Goal: Information Seeking & Learning: Learn about a topic

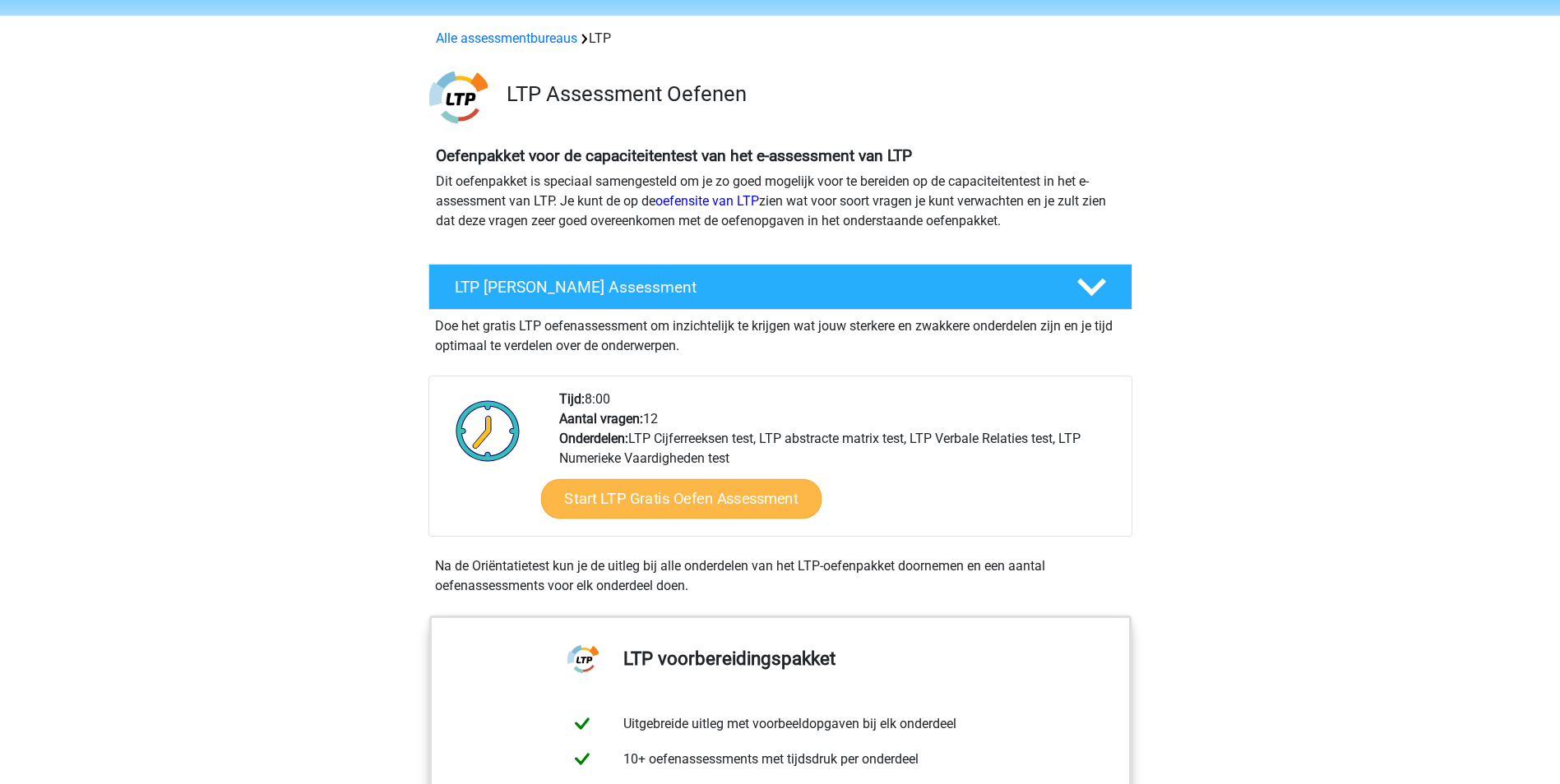
scroll to position [82, 0]
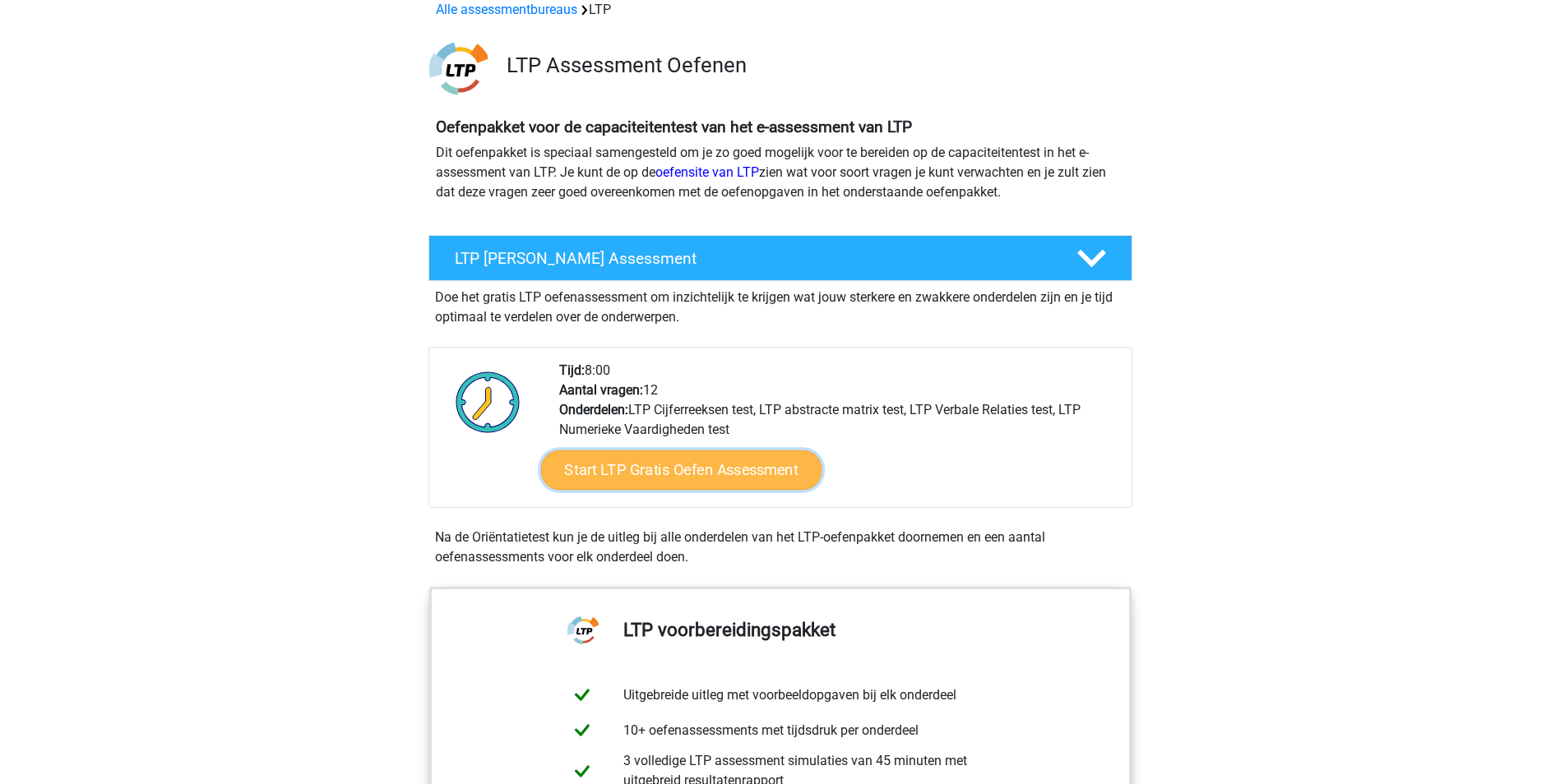
click at [729, 476] on link "Start LTP Gratis Oefen Assessment" at bounding box center [681, 470] width 282 height 39
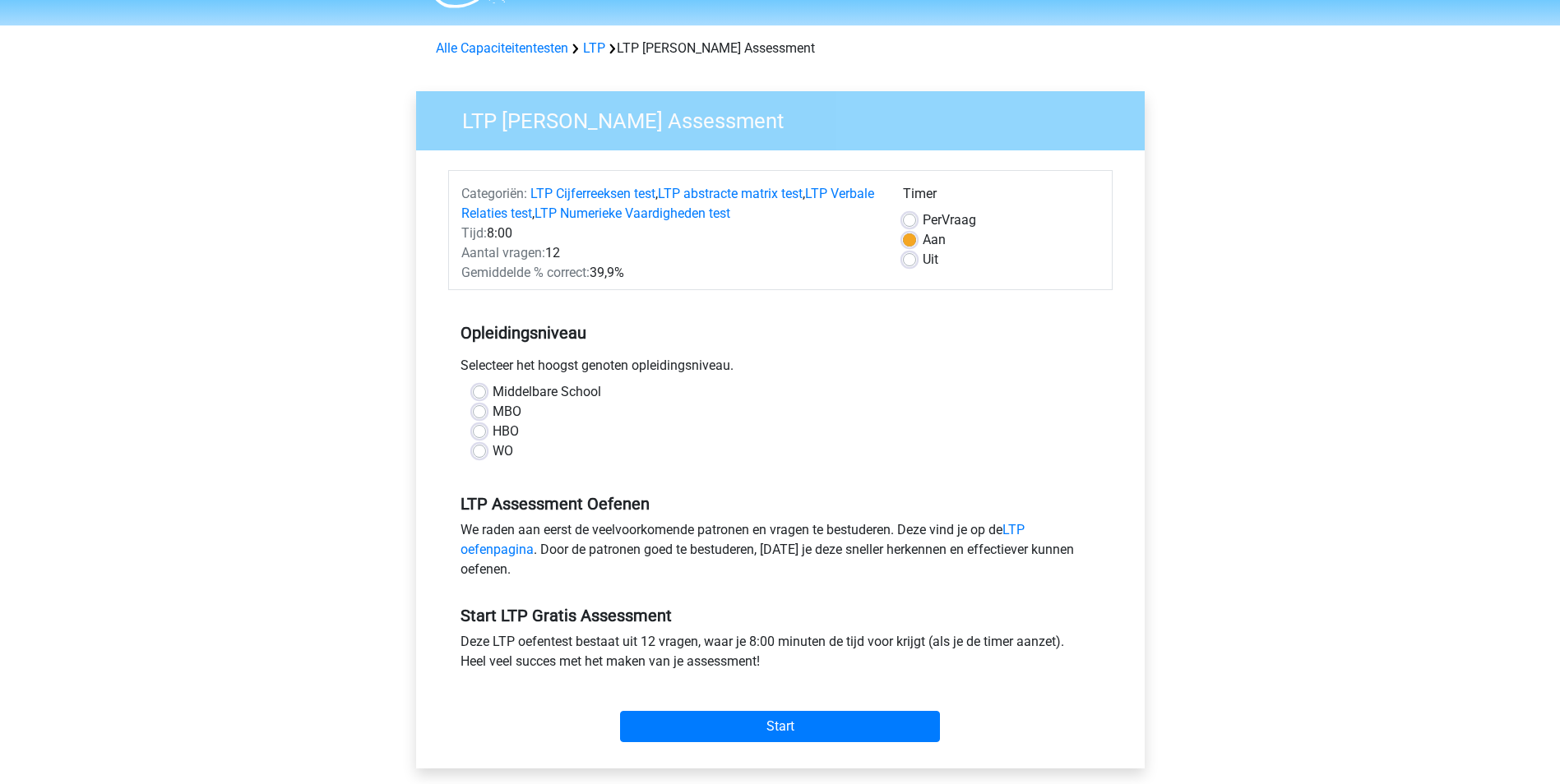
scroll to position [82, 0]
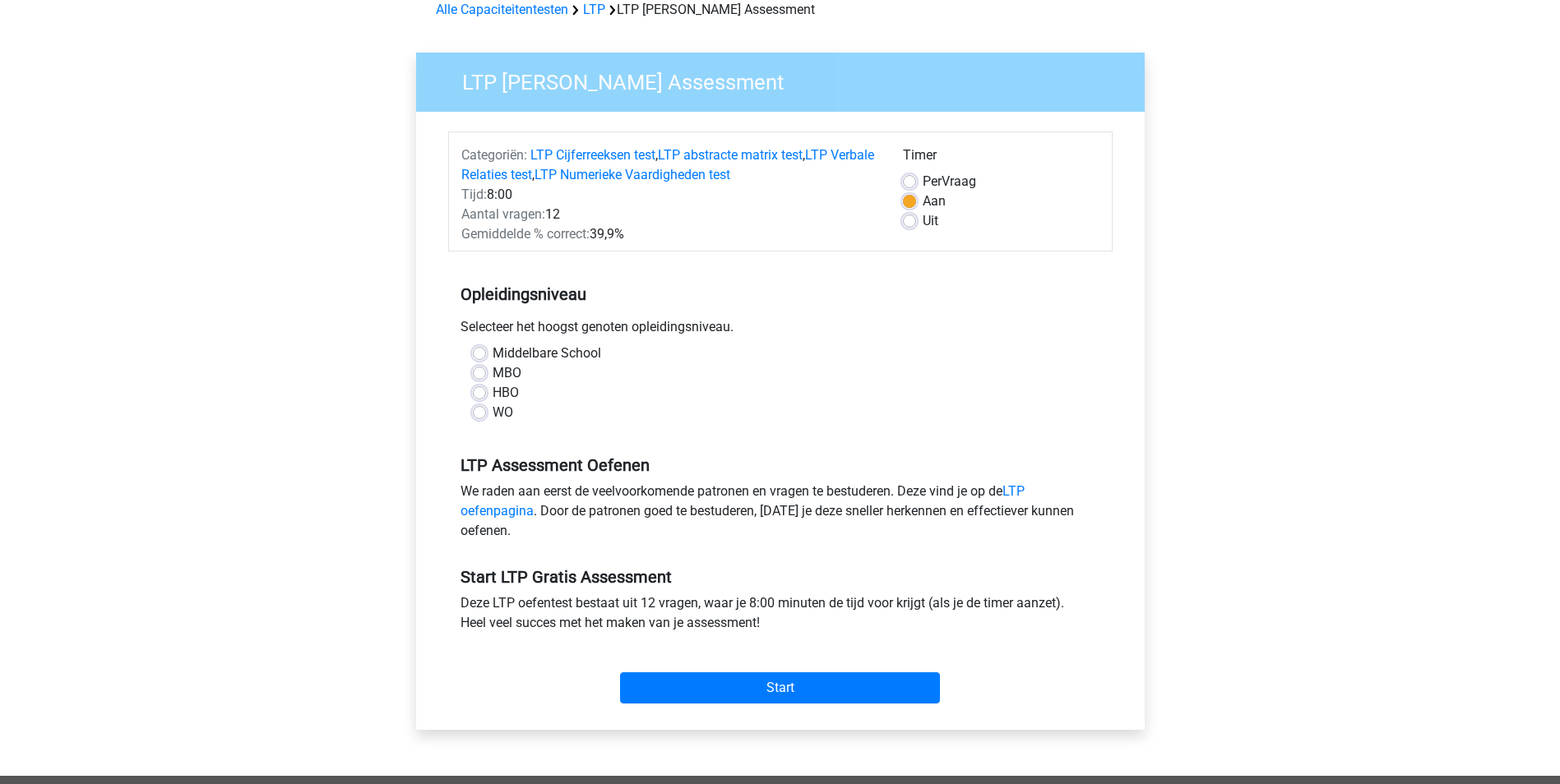
click at [493, 418] on label "WO" at bounding box center [503, 413] width 21 height 20
click at [484, 418] on input "WO" at bounding box center [479, 411] width 13 height 17
radio input "true"
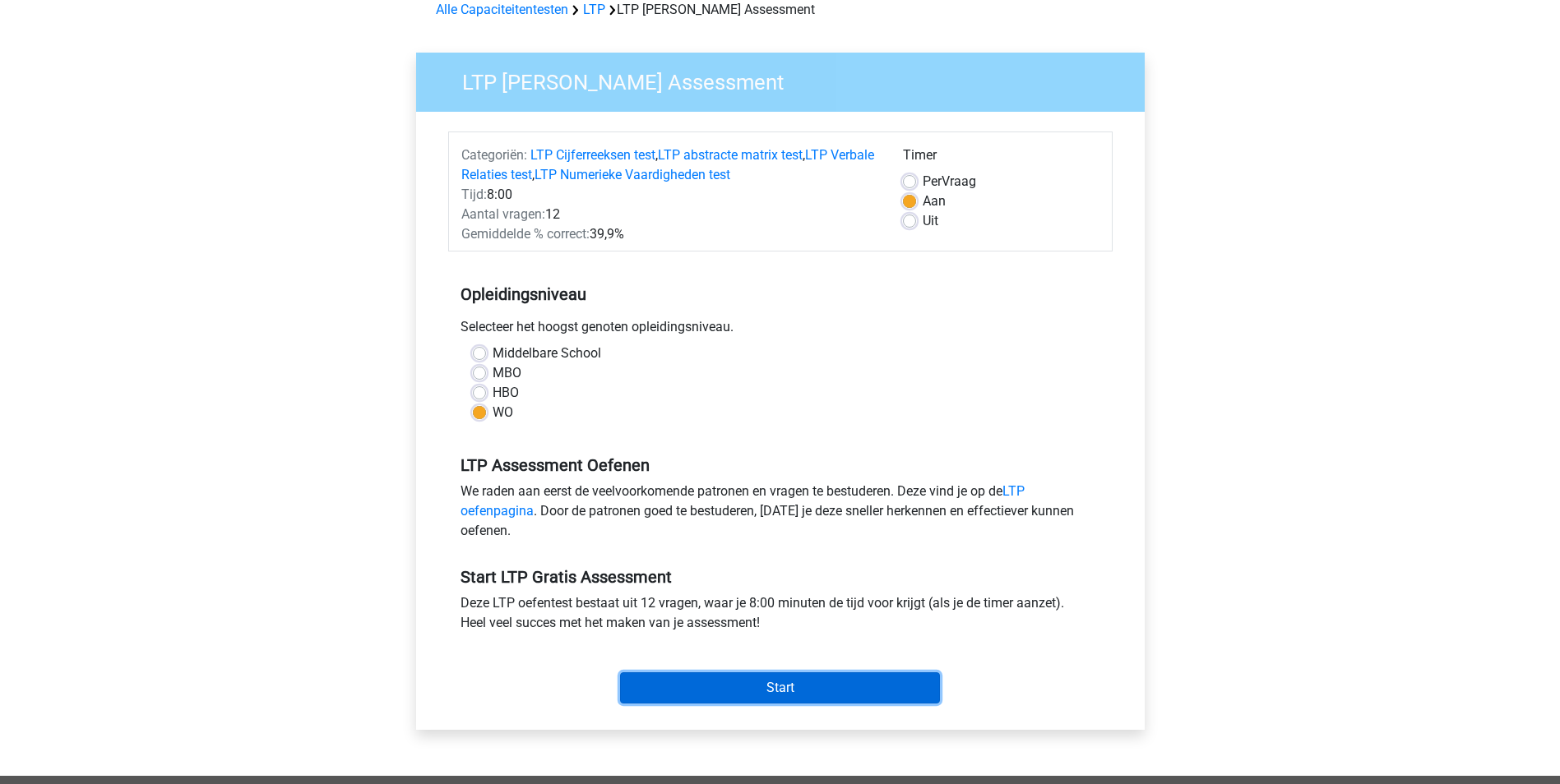
click at [758, 686] on input "Start" at bounding box center [780, 688] width 320 height 32
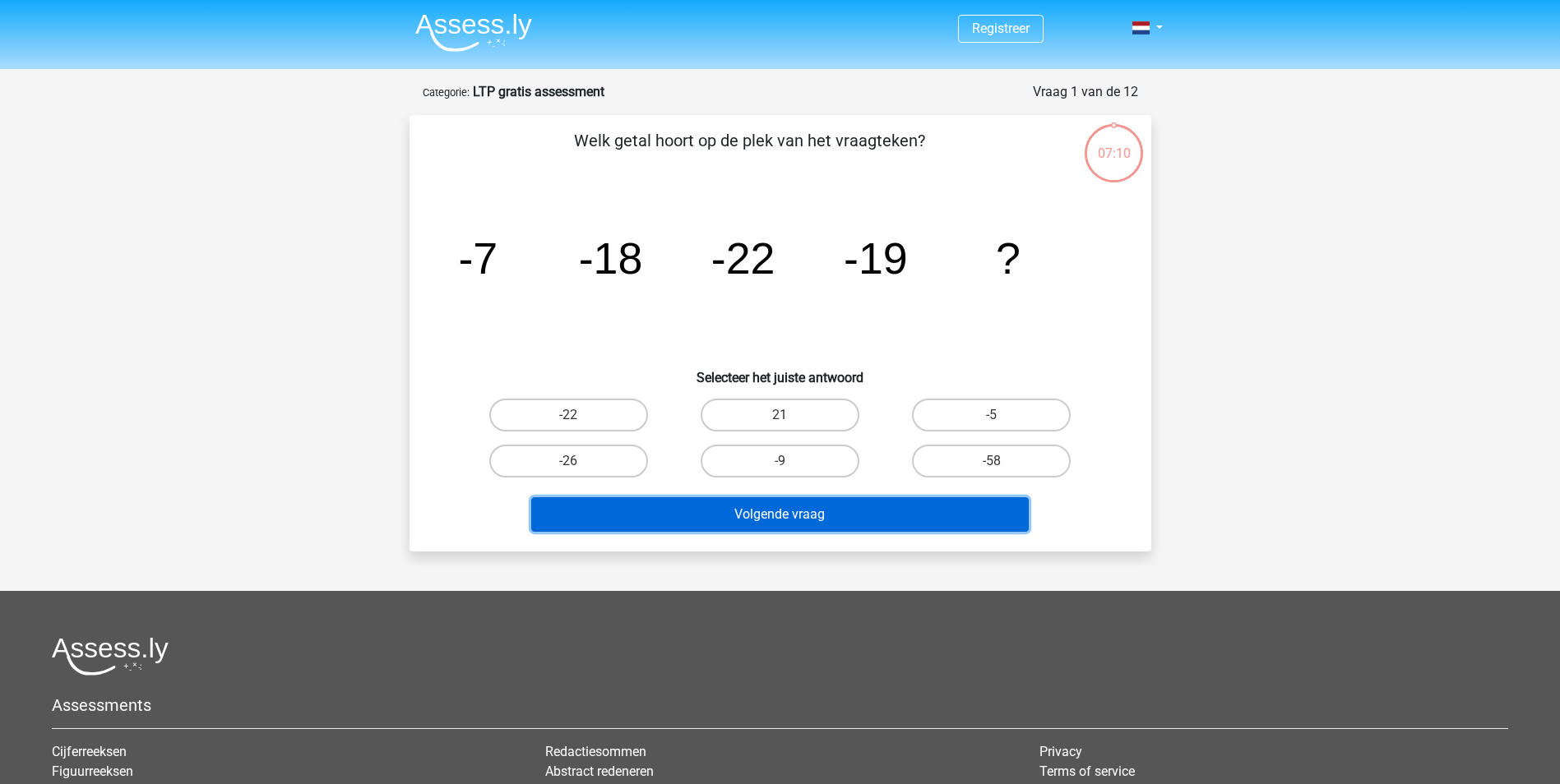
click at [757, 517] on button "Volgende vraag" at bounding box center [780, 514] width 498 height 35
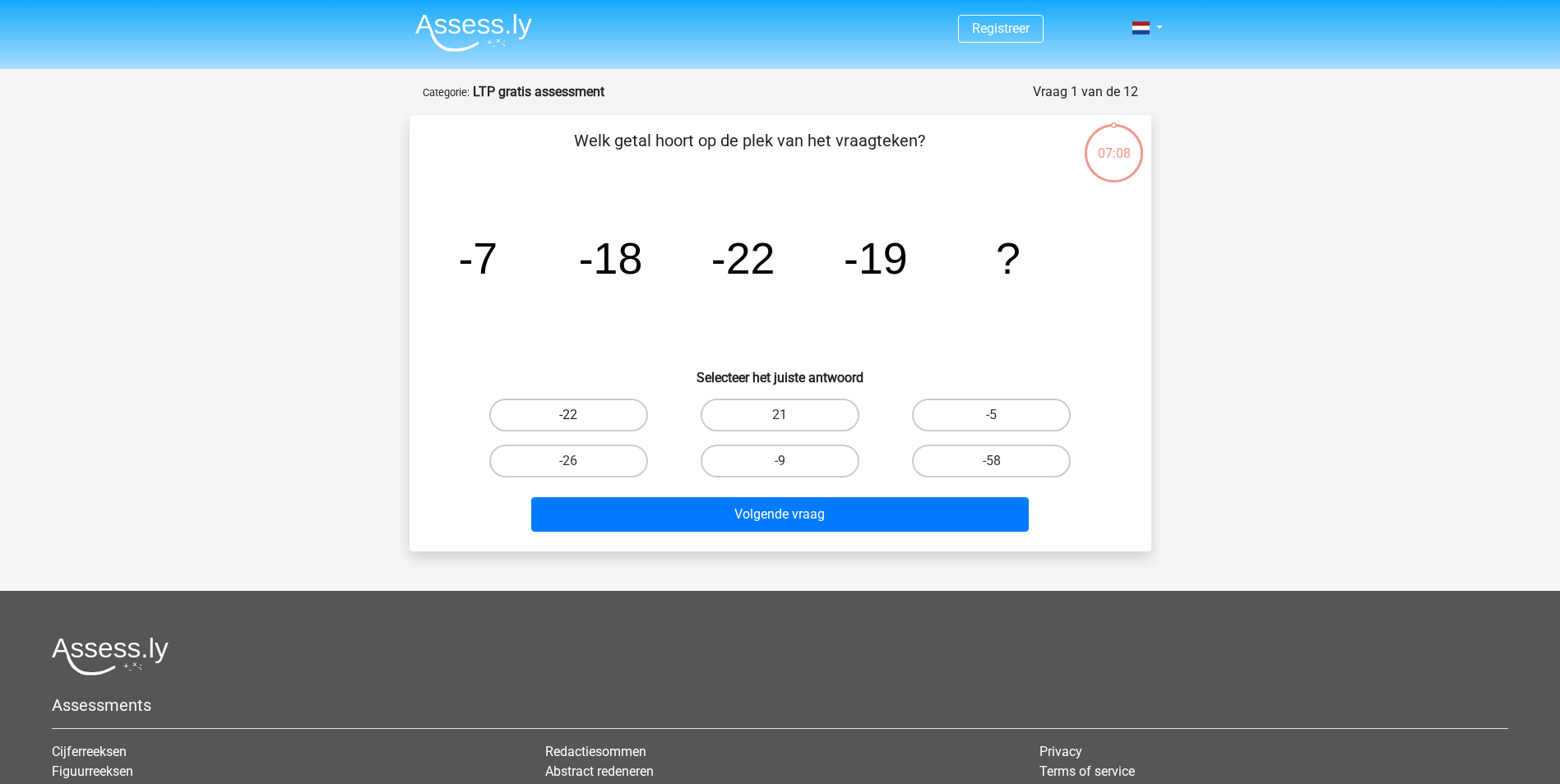
click at [631, 405] on label "-22" at bounding box center [568, 415] width 159 height 33
click at [579, 415] on input "-22" at bounding box center [573, 420] width 11 height 11
radio input "true"
click at [972, 423] on label "-5" at bounding box center [991, 415] width 159 height 33
click at [992, 423] on input "-5" at bounding box center [997, 420] width 11 height 11
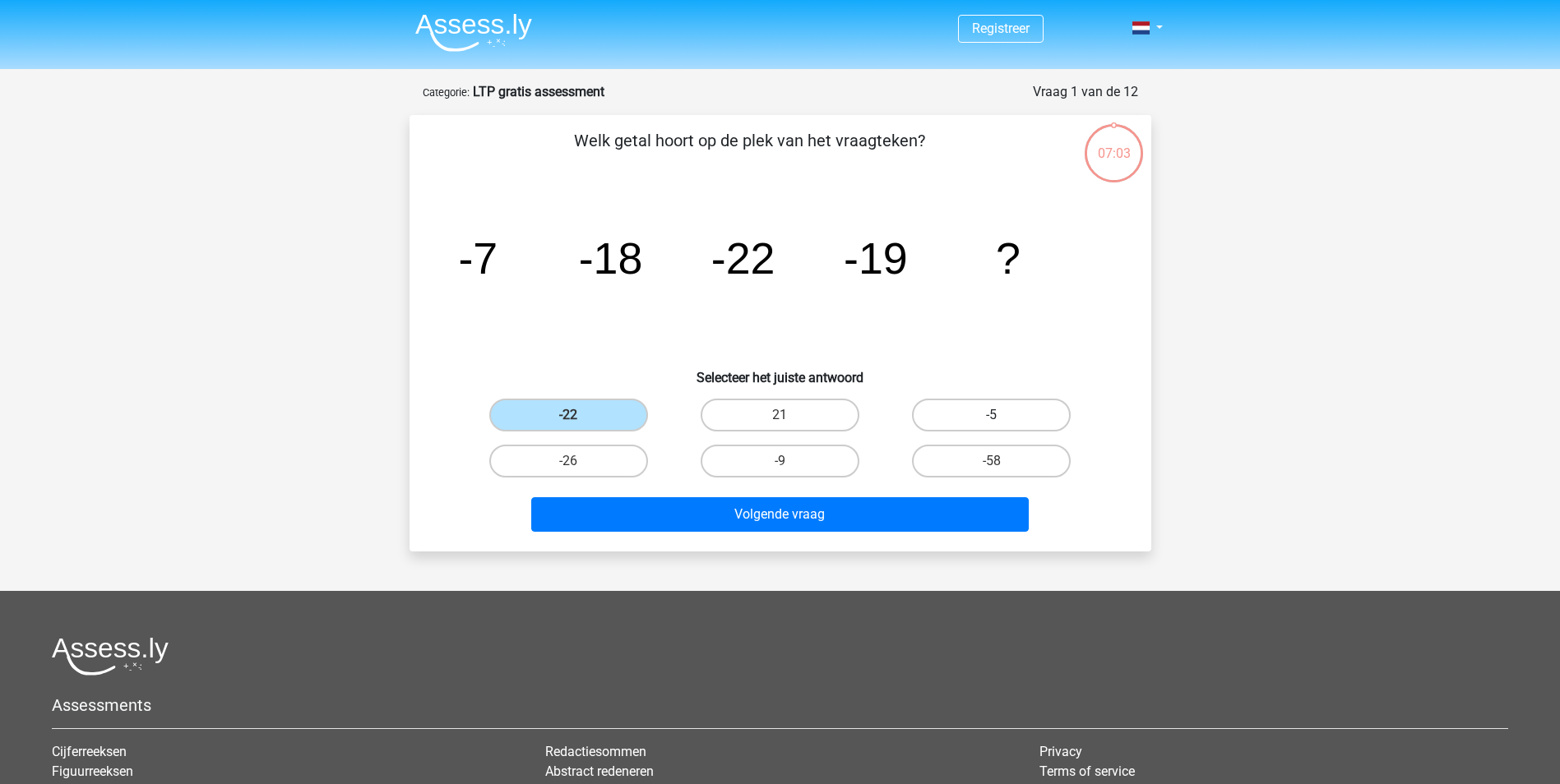
radio input "true"
click at [822, 467] on label "-9" at bounding box center [780, 460] width 159 height 33
click at [790, 467] on input "-9" at bounding box center [784, 466] width 11 height 11
radio input "true"
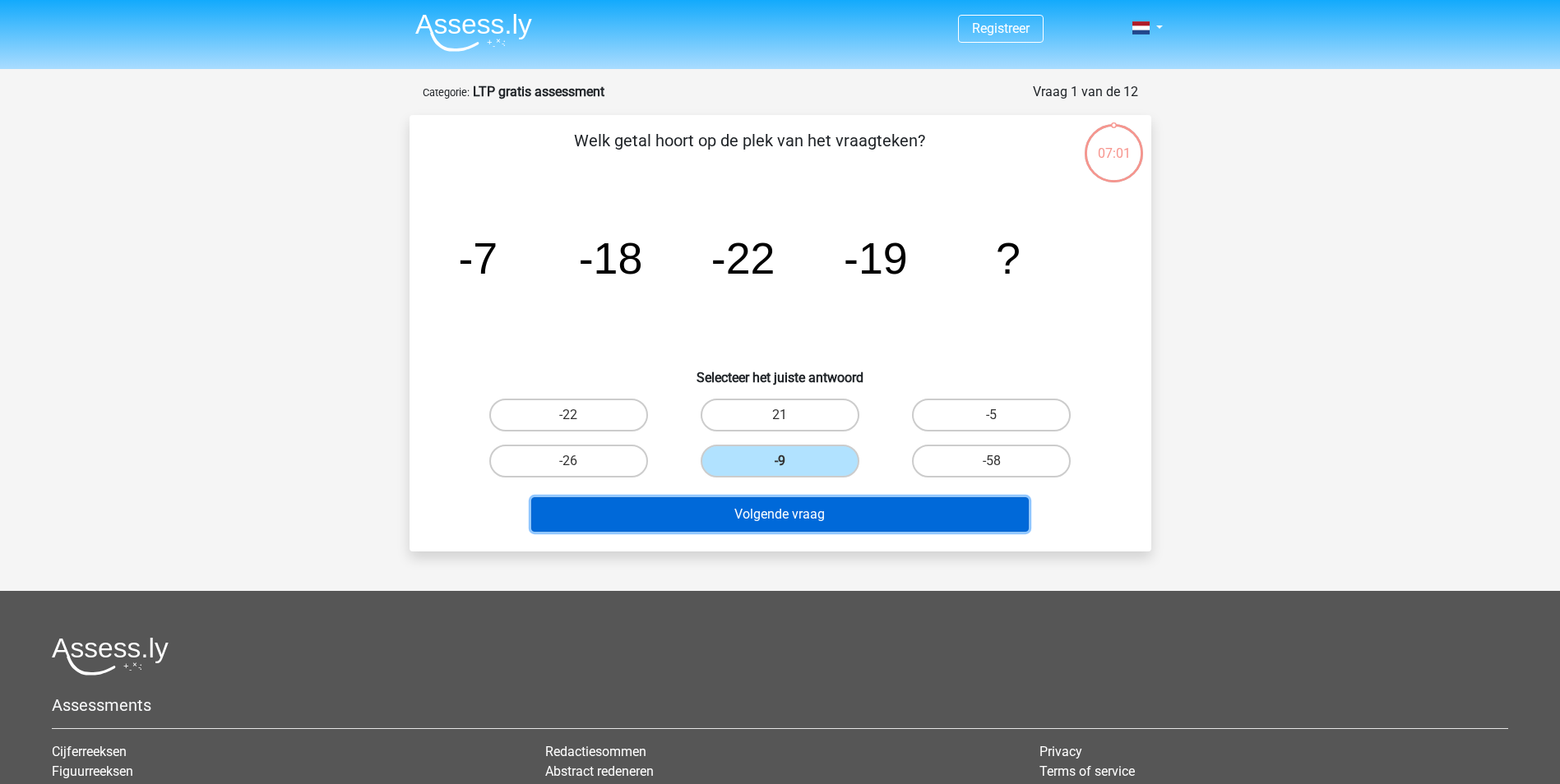
click at [811, 516] on button "Volgende vraag" at bounding box center [780, 514] width 498 height 35
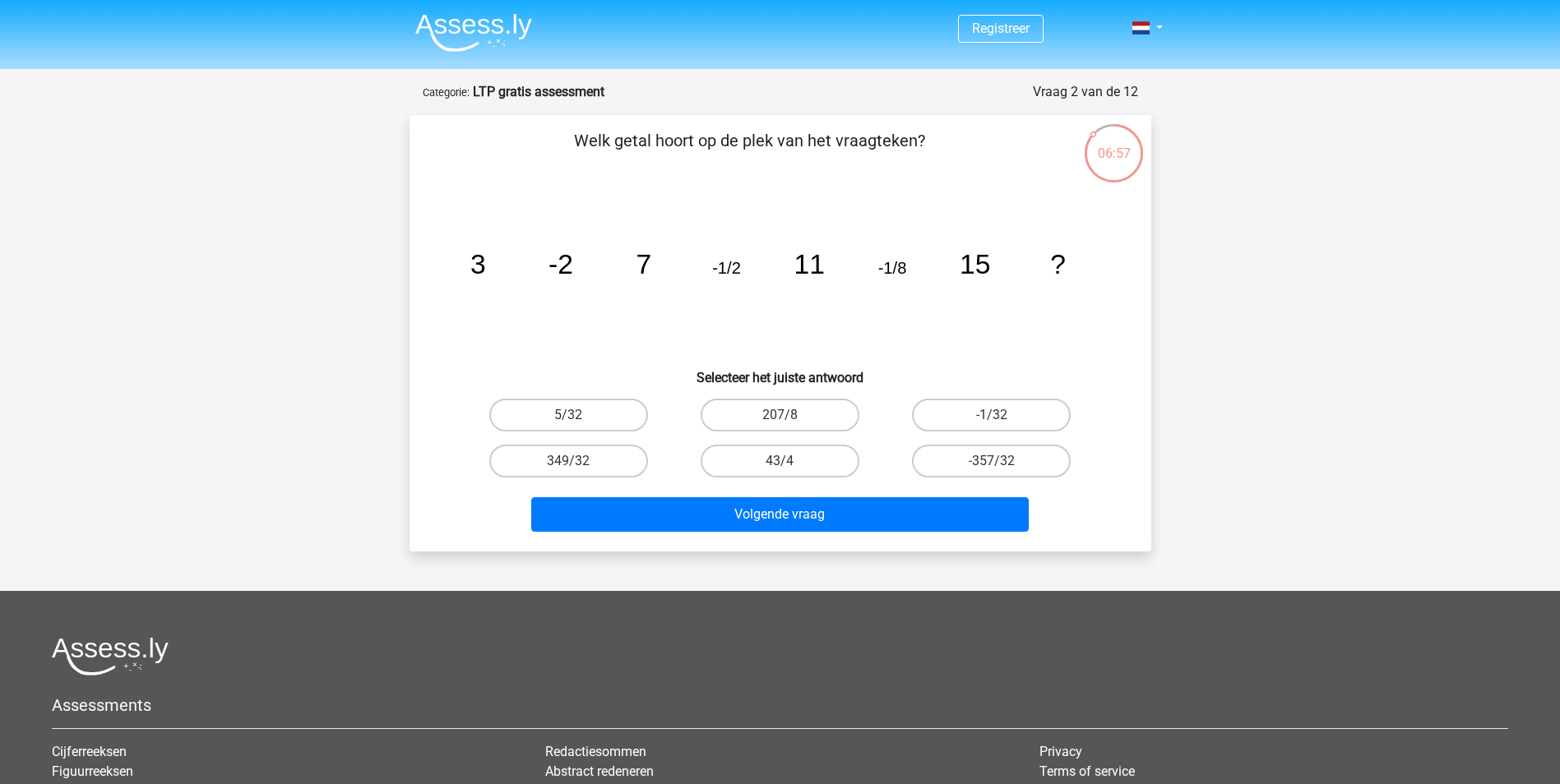
drag, startPoint x: 646, startPoint y: 147, endPoint x: 762, endPoint y: 147, distance: 116.0
click at [762, 147] on p "Welk getal hoort op de plek van het vraagteken?" at bounding box center [749, 153] width 627 height 49
click at [877, 334] on icon "image/svg+xml 3 -2 7 -1/2 11 -1/8 15 ?" at bounding box center [780, 274] width 663 height 166
click at [1008, 411] on label "-1/32" at bounding box center [991, 415] width 159 height 33
click at [1003, 415] on input "-1/32" at bounding box center [997, 420] width 11 height 11
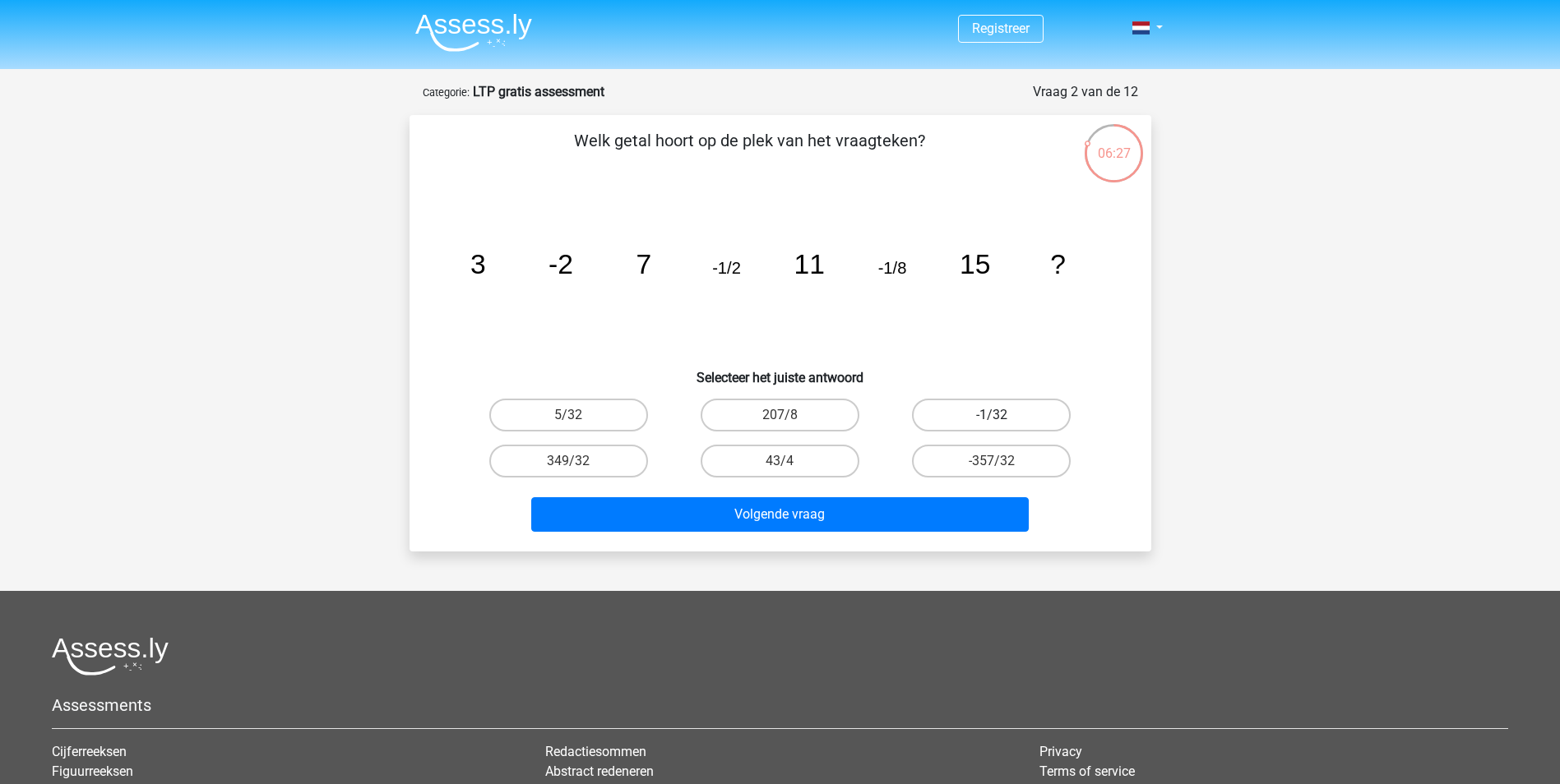
radio input "true"
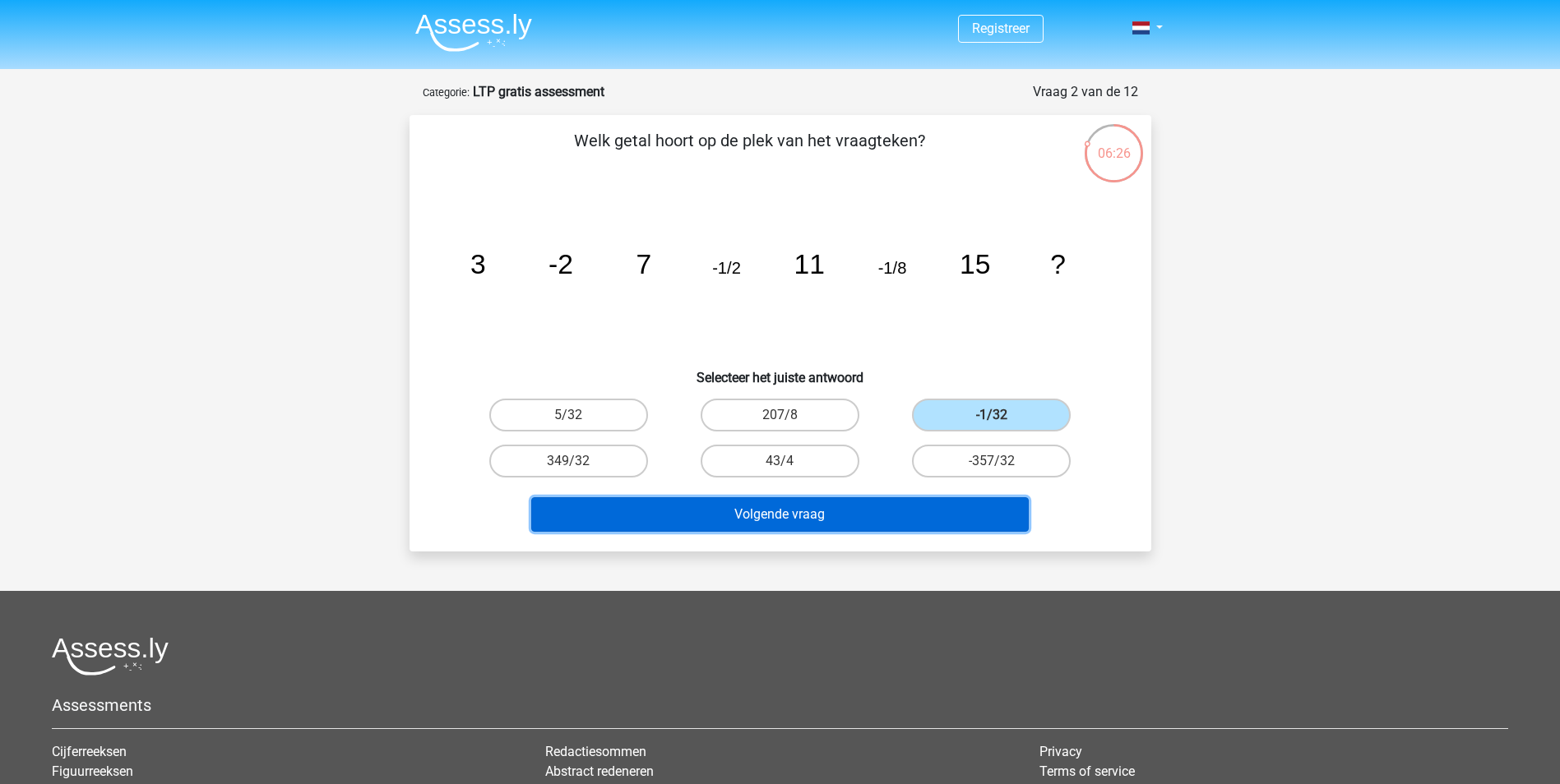
click at [846, 509] on button "Volgende vraag" at bounding box center [780, 514] width 498 height 35
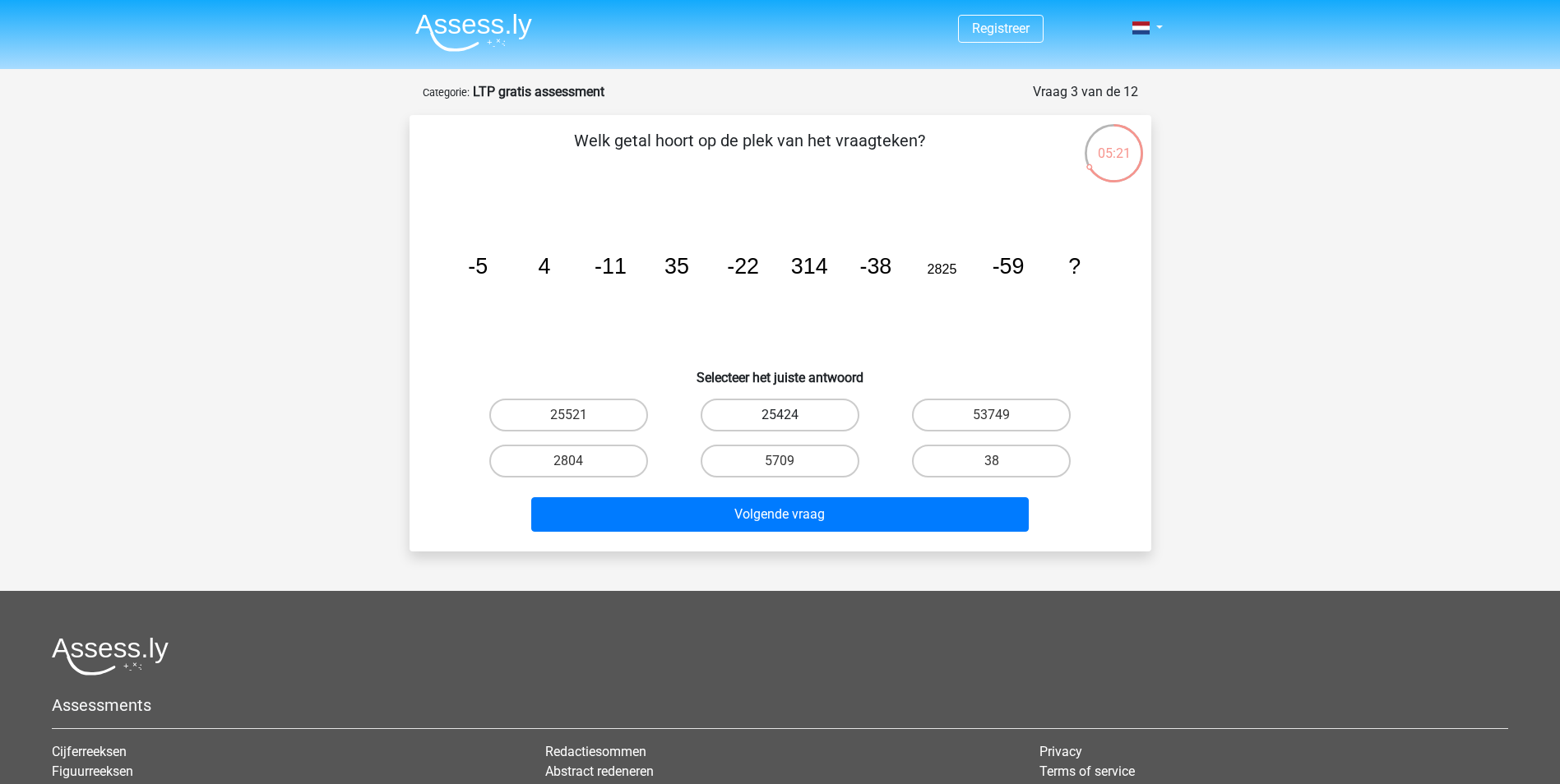
click at [728, 413] on label "25424" at bounding box center [780, 415] width 159 height 33
click at [780, 415] on input "25424" at bounding box center [784, 420] width 11 height 11
radio input "true"
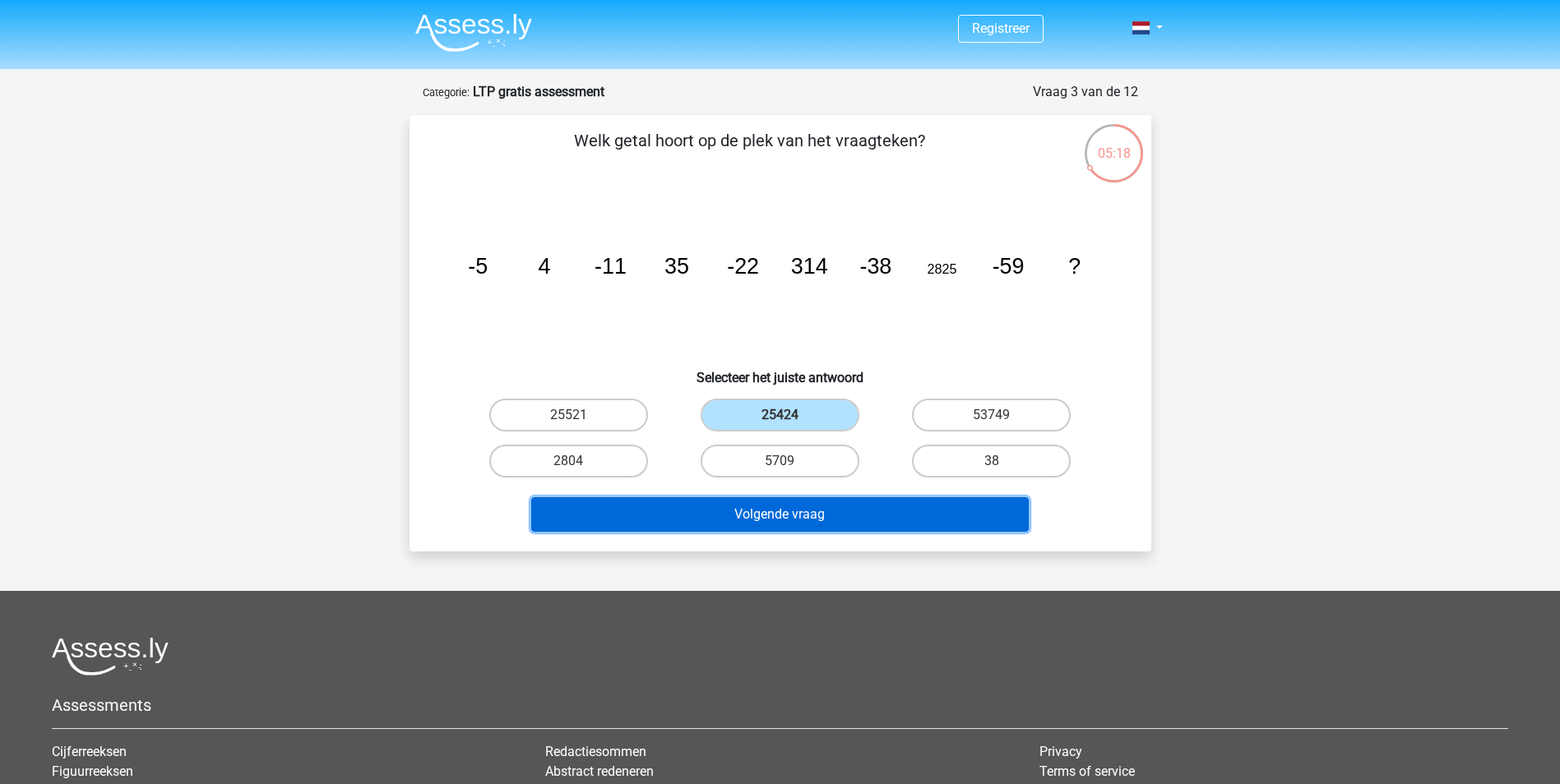
click at [792, 521] on button "Volgende vraag" at bounding box center [780, 514] width 498 height 35
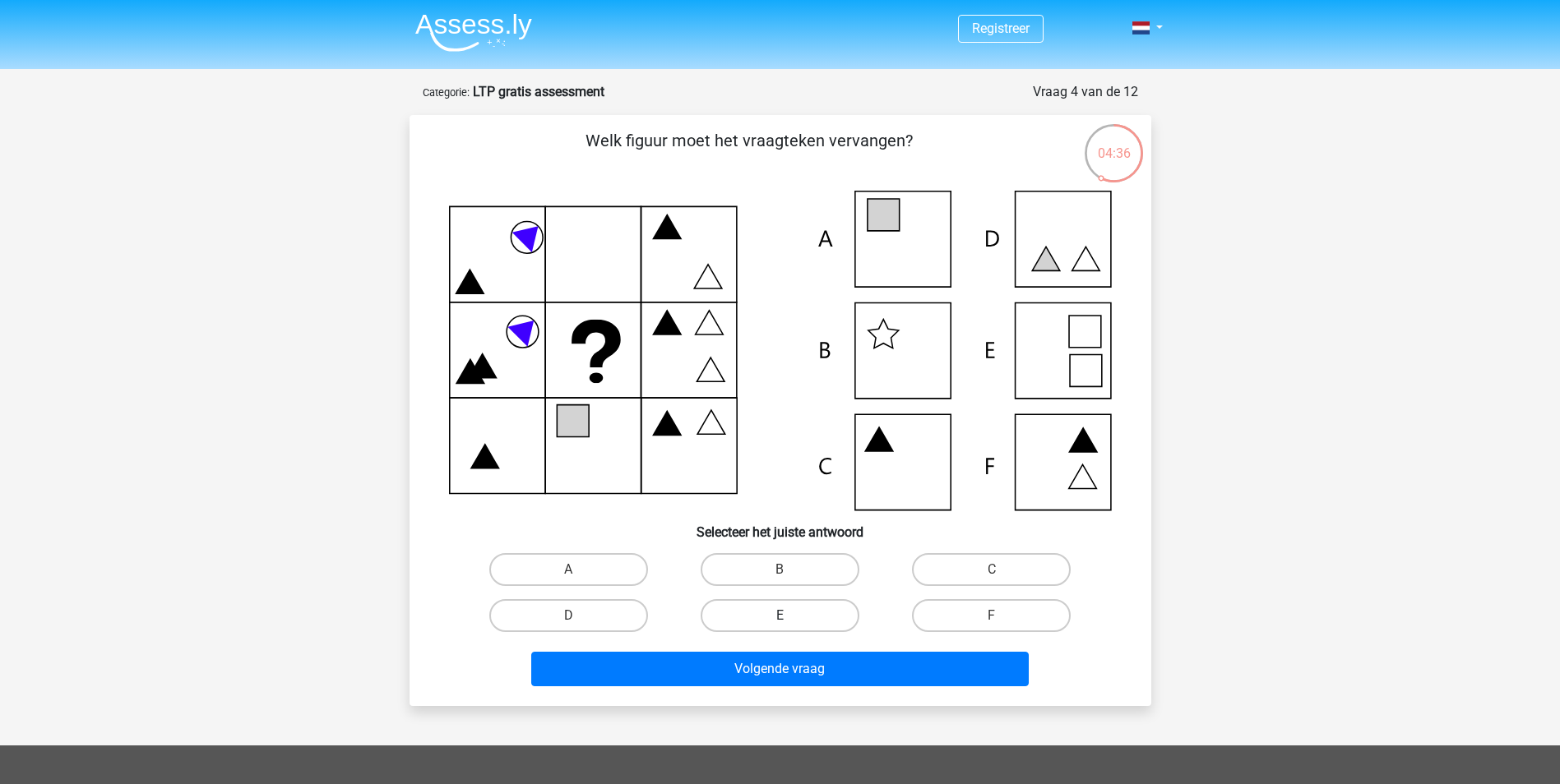
click at [817, 620] on label "E" at bounding box center [780, 615] width 159 height 33
click at [790, 620] on input "E" at bounding box center [784, 621] width 11 height 11
radio input "true"
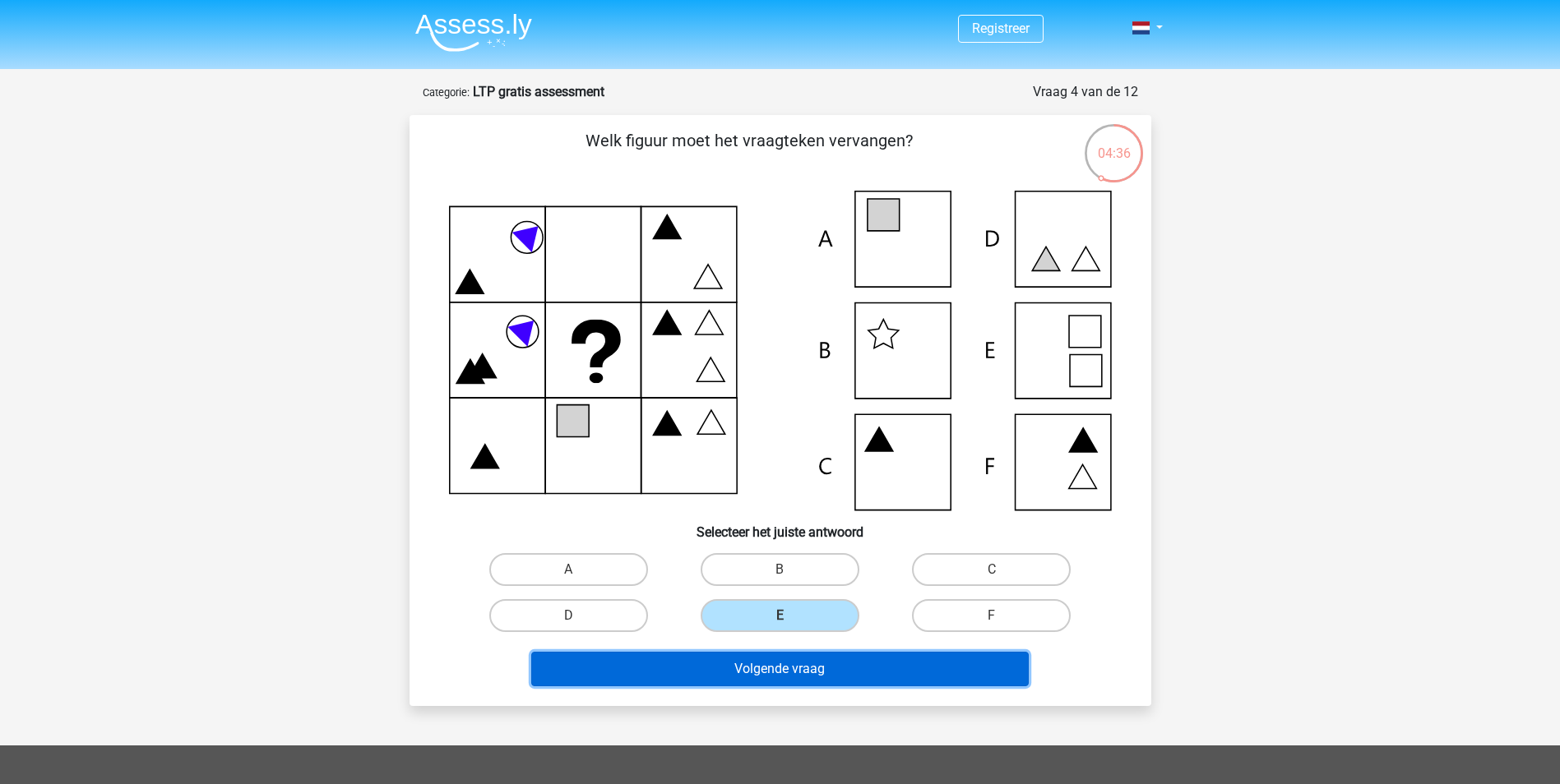
click at [804, 663] on button "Volgende vraag" at bounding box center [780, 668] width 498 height 35
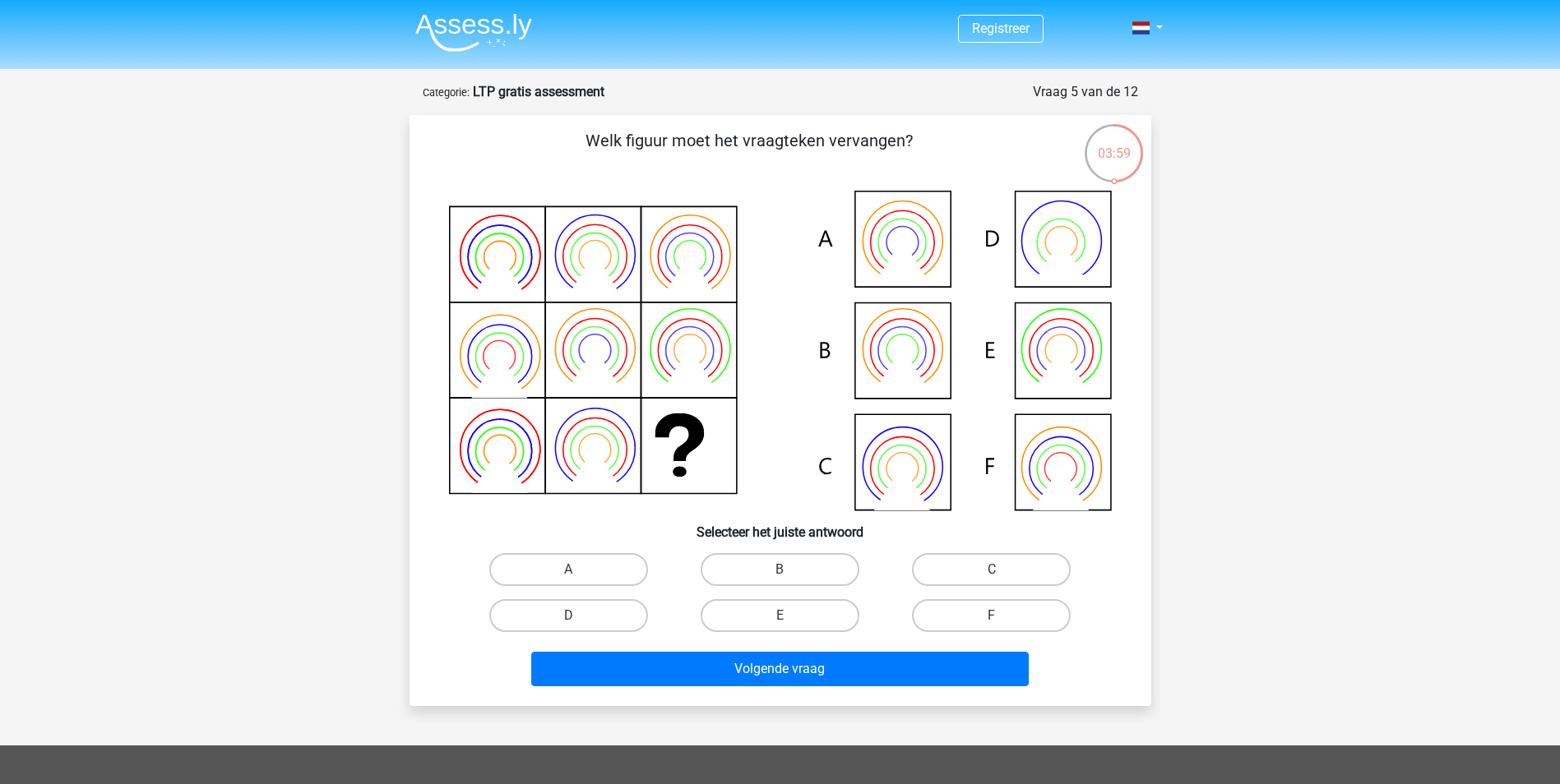
drag, startPoint x: 972, startPoint y: 569, endPoint x: 886, endPoint y: 645, distance: 114.8
click at [970, 569] on label "C" at bounding box center [991, 569] width 159 height 33
click at [992, 570] on input "C" at bounding box center [997, 575] width 11 height 11
radio input "true"
drag, startPoint x: 859, startPoint y: 688, endPoint x: 854, endPoint y: 677, distance: 12.1
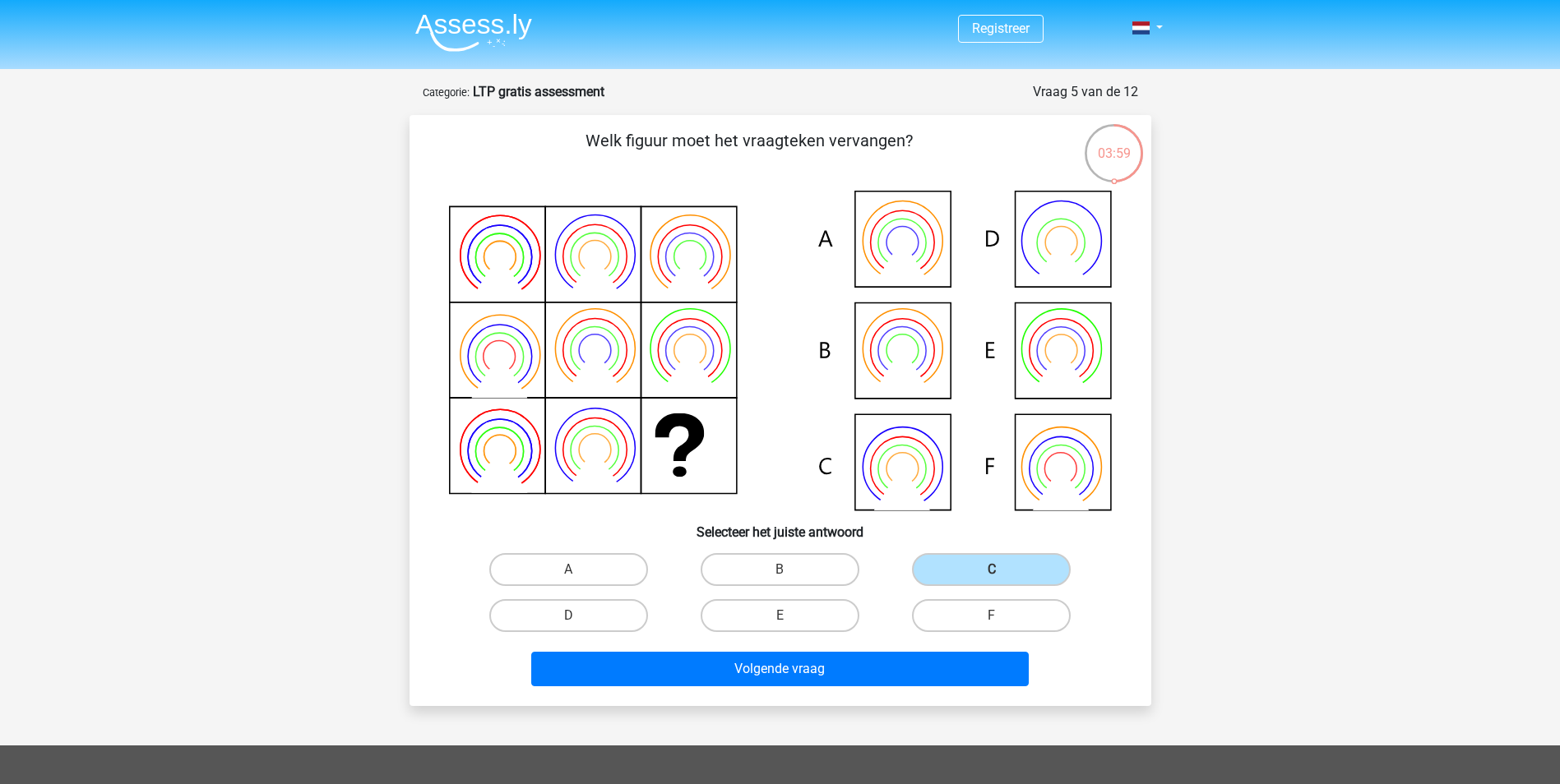
click at [859, 687] on div "Volgende vraag" at bounding box center [780, 672] width 635 height 41
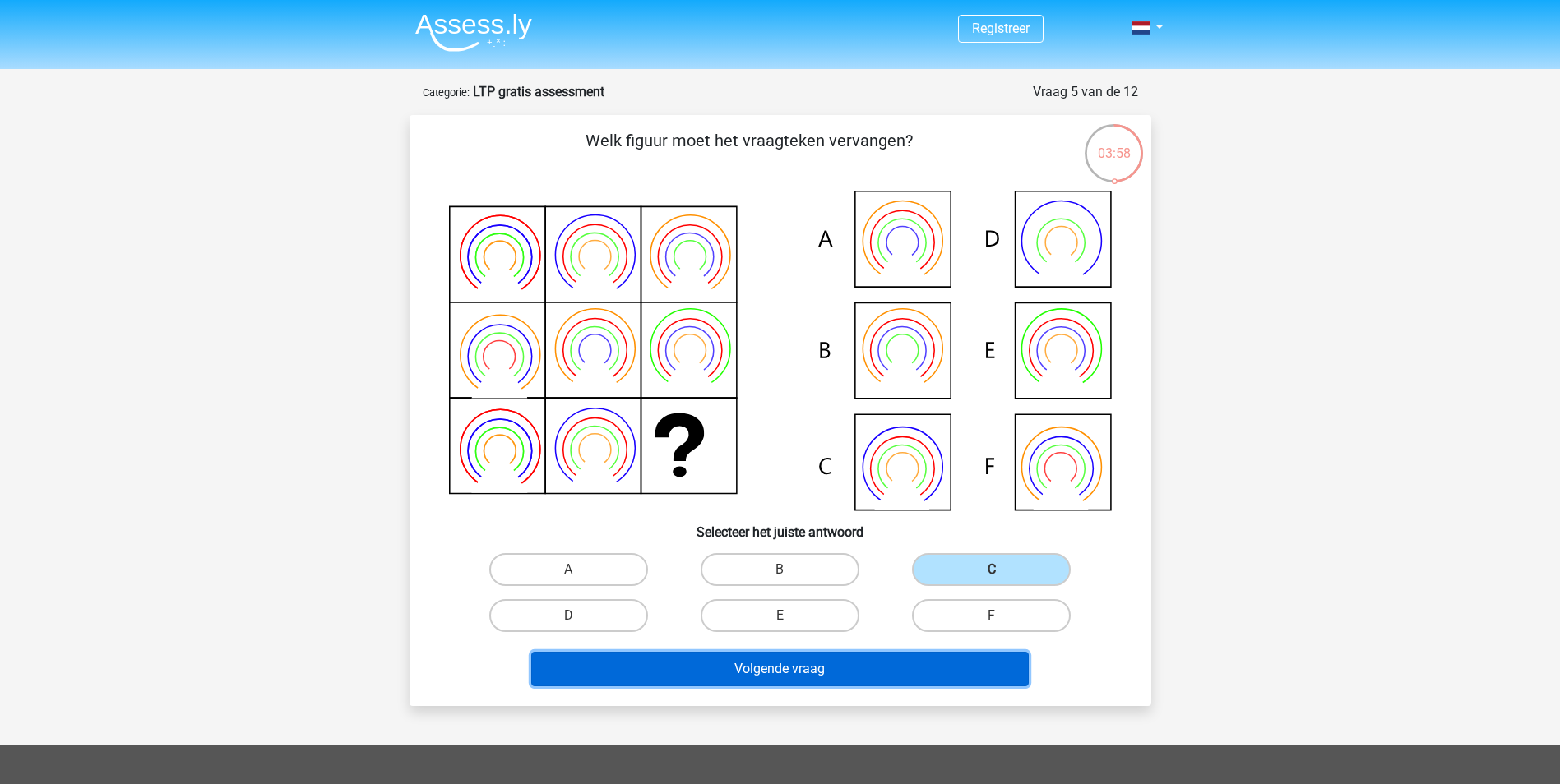
click at [852, 674] on button "Volgende vraag" at bounding box center [780, 668] width 498 height 35
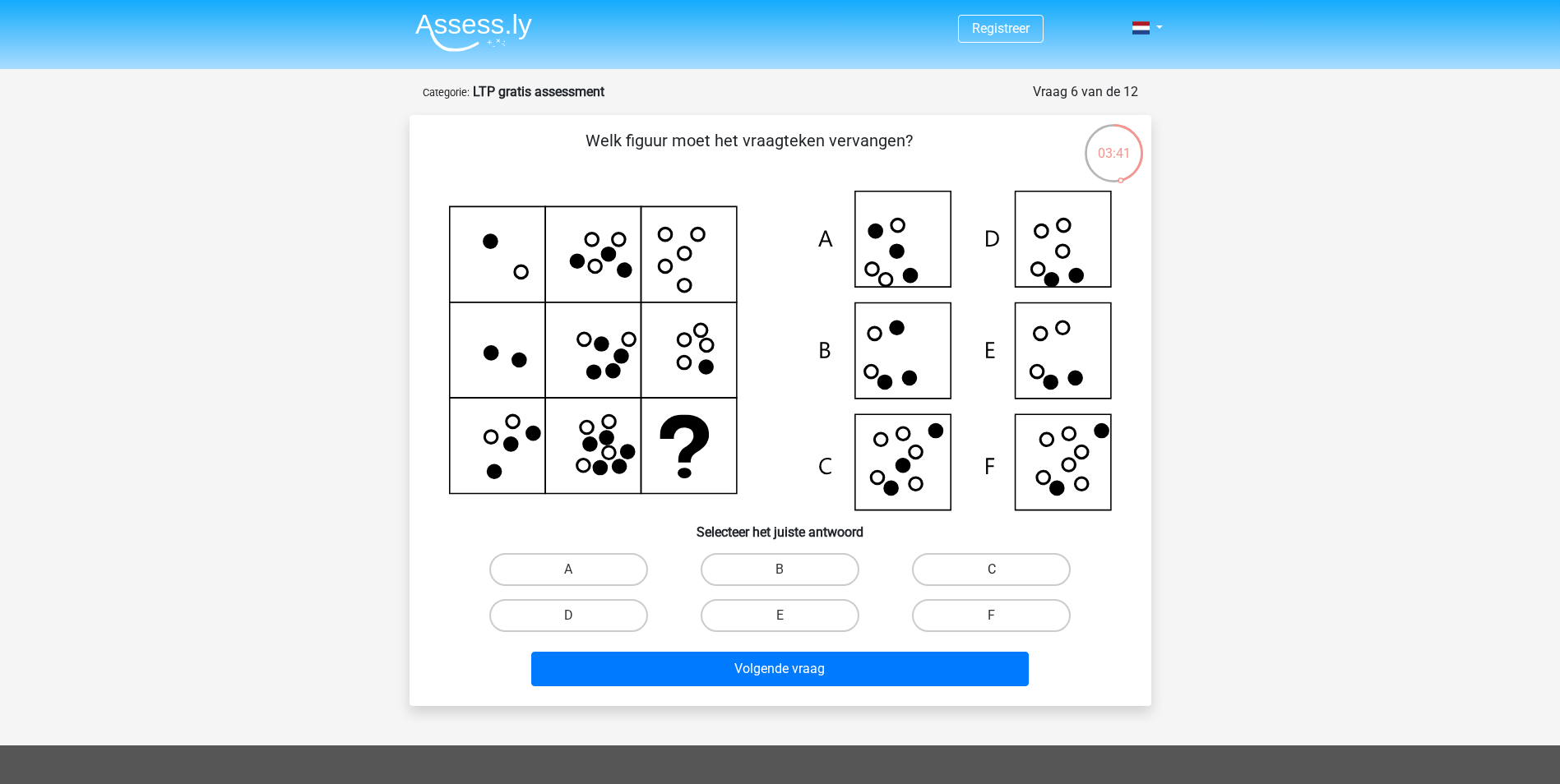
click at [965, 572] on label "C" at bounding box center [991, 569] width 159 height 33
click at [992, 572] on input "C" at bounding box center [997, 575] width 11 height 11
radio input "true"
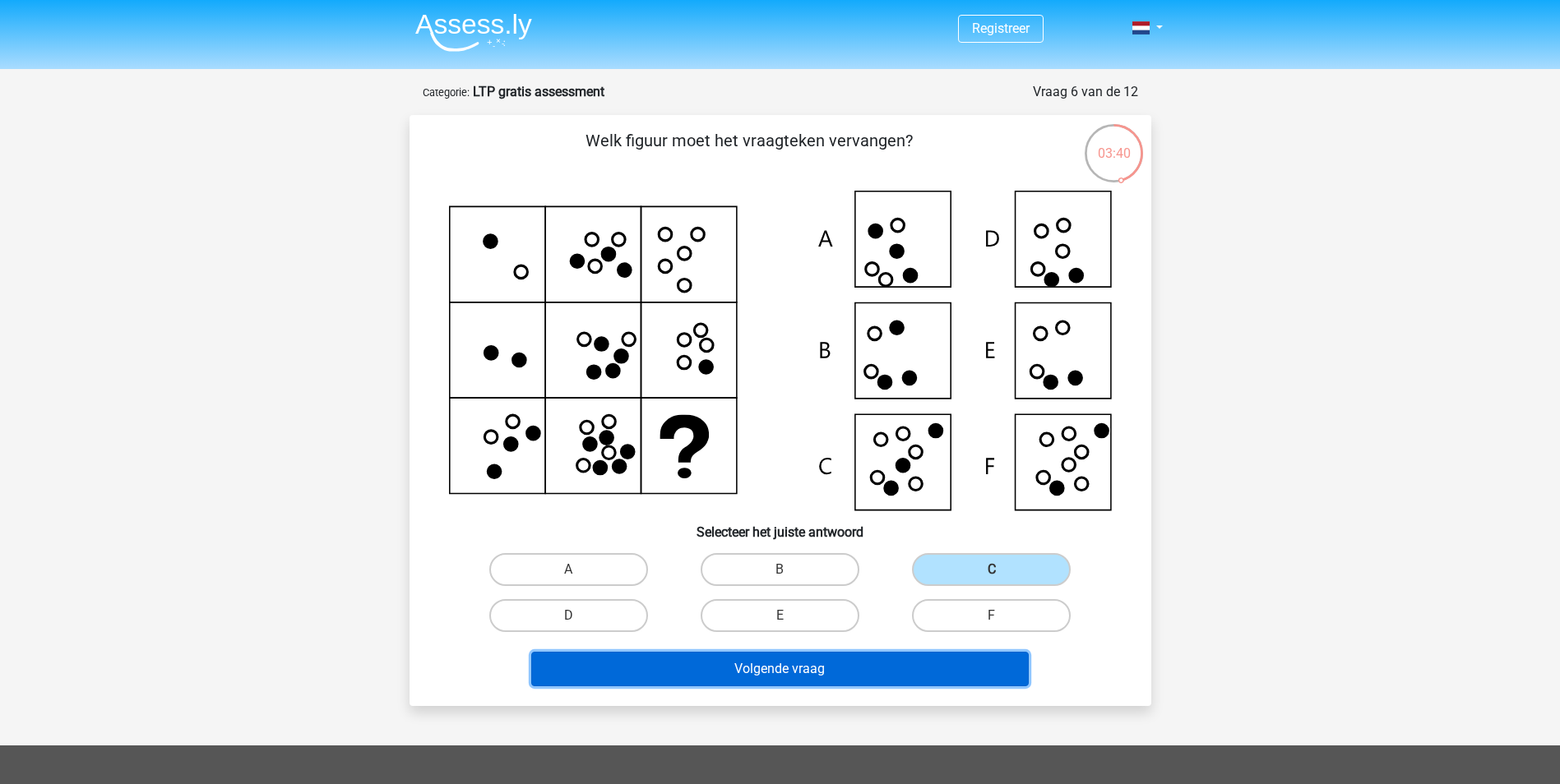
click at [838, 671] on button "Volgende vraag" at bounding box center [780, 668] width 498 height 35
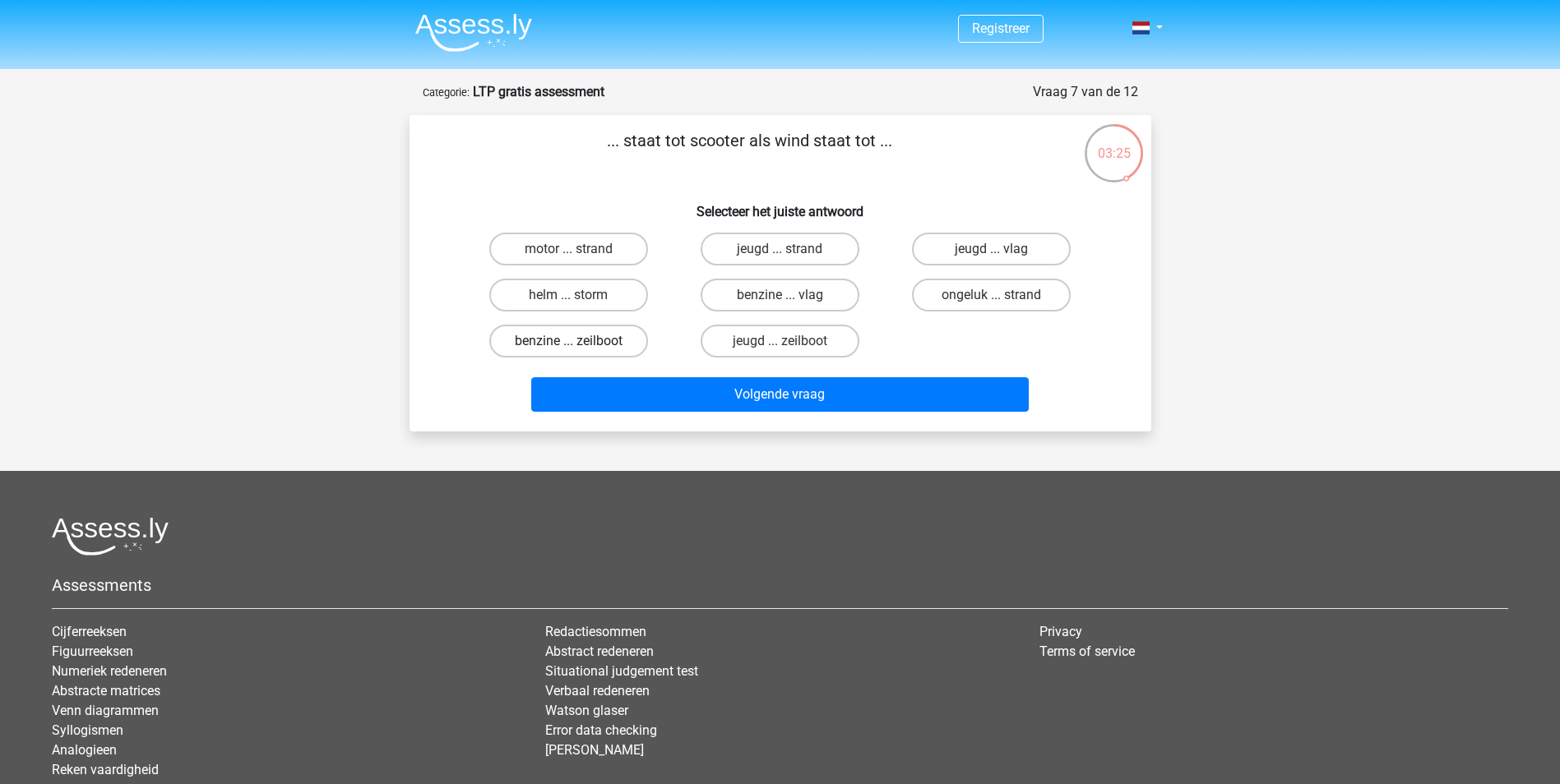
click at [607, 343] on label "benzine ... zeilboot" at bounding box center [568, 341] width 159 height 33
click at [579, 343] on input "benzine ... zeilboot" at bounding box center [573, 346] width 11 height 11
radio input "true"
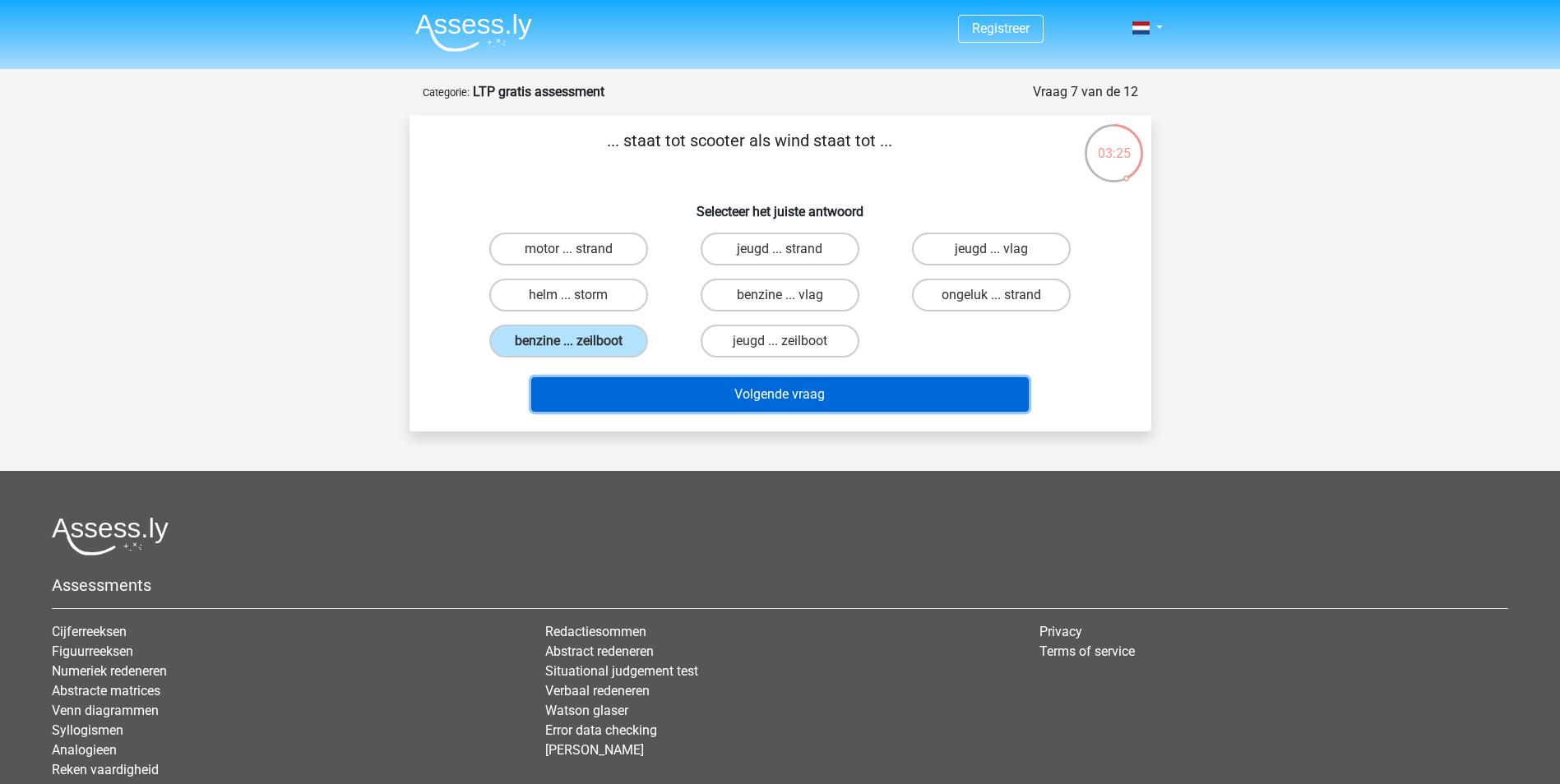
click at [653, 388] on button "Volgende vraag" at bounding box center [780, 394] width 498 height 35
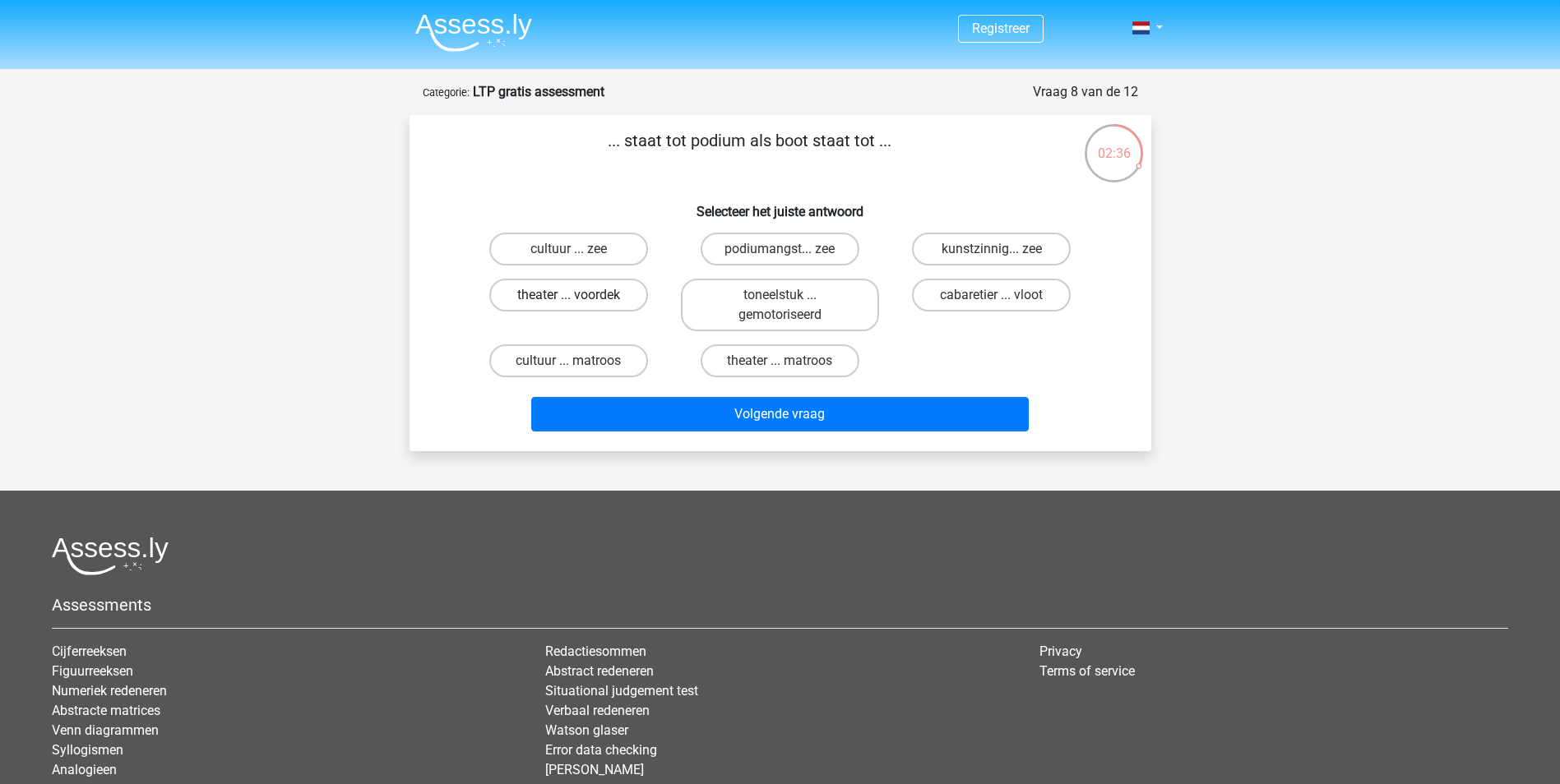
click at [619, 297] on label "theater ... voordek" at bounding box center [568, 294] width 159 height 33
click at [579, 297] on input "theater ... voordek" at bounding box center [573, 300] width 11 height 11
radio input "true"
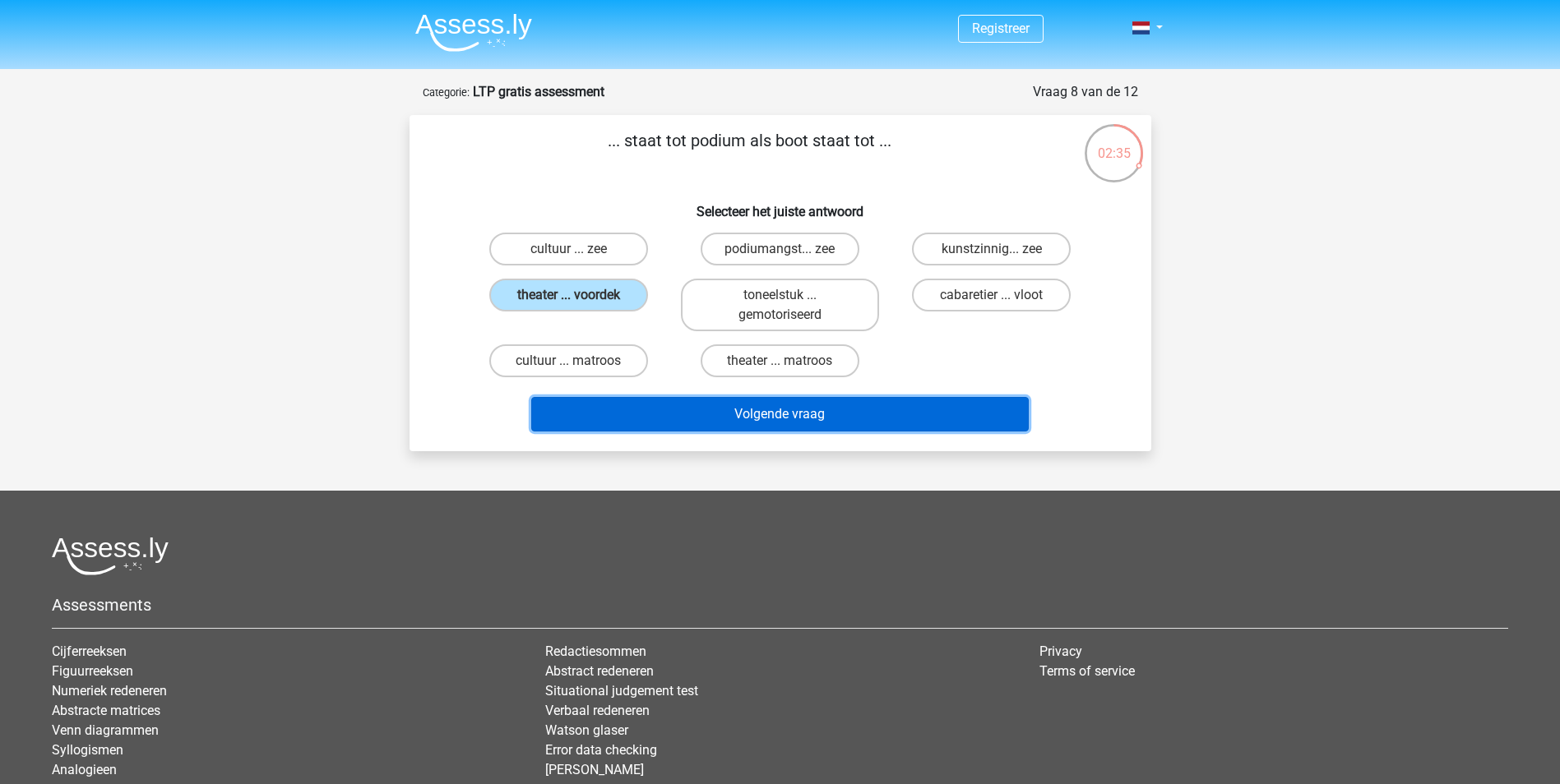
click at [769, 414] on button "Volgende vraag" at bounding box center [780, 414] width 498 height 35
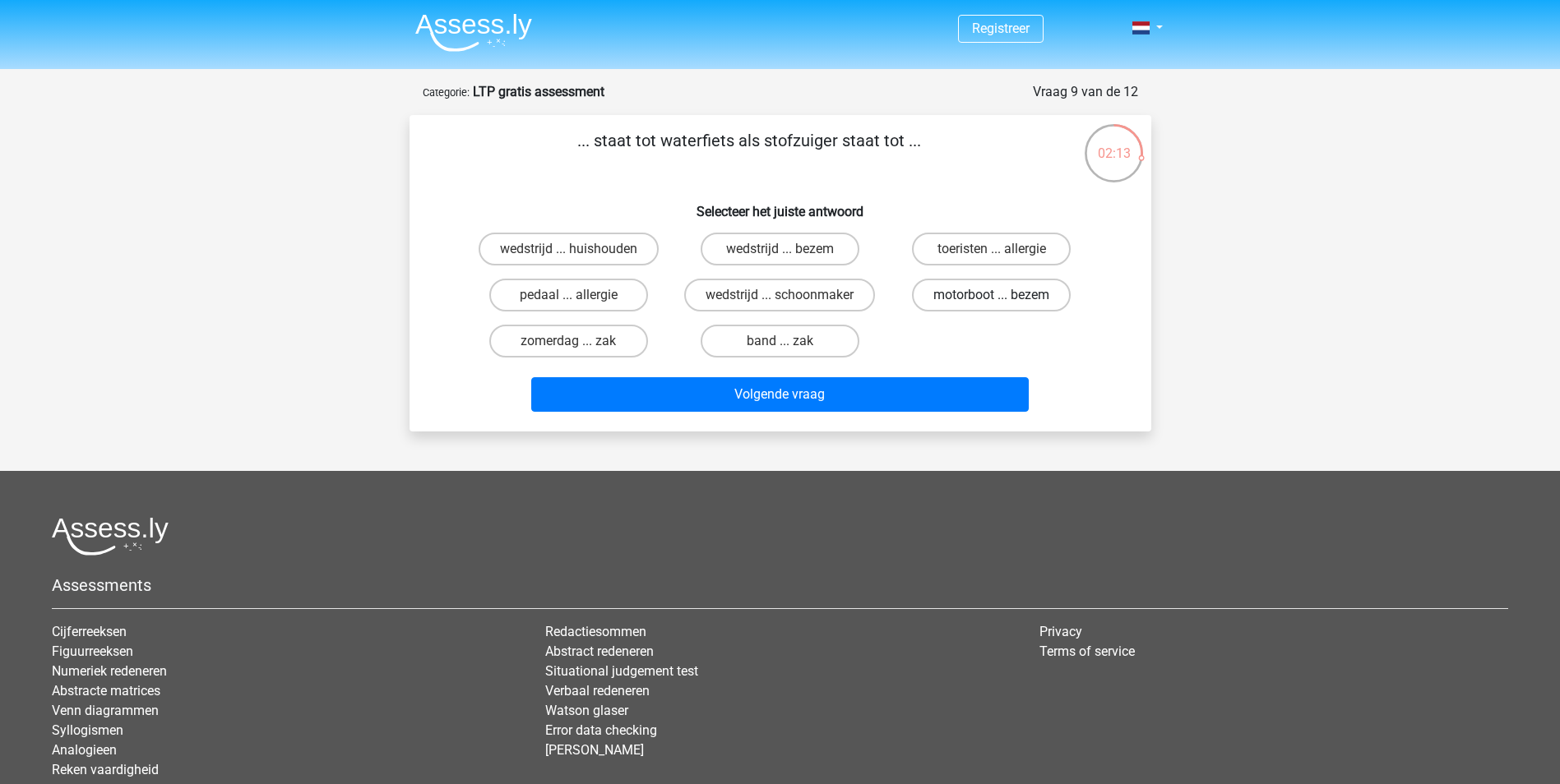
click at [981, 297] on label "motorboot ... bezem" at bounding box center [991, 294] width 159 height 33
click at [992, 297] on input "motorboot ... bezem" at bounding box center [997, 300] width 11 height 11
radio input "true"
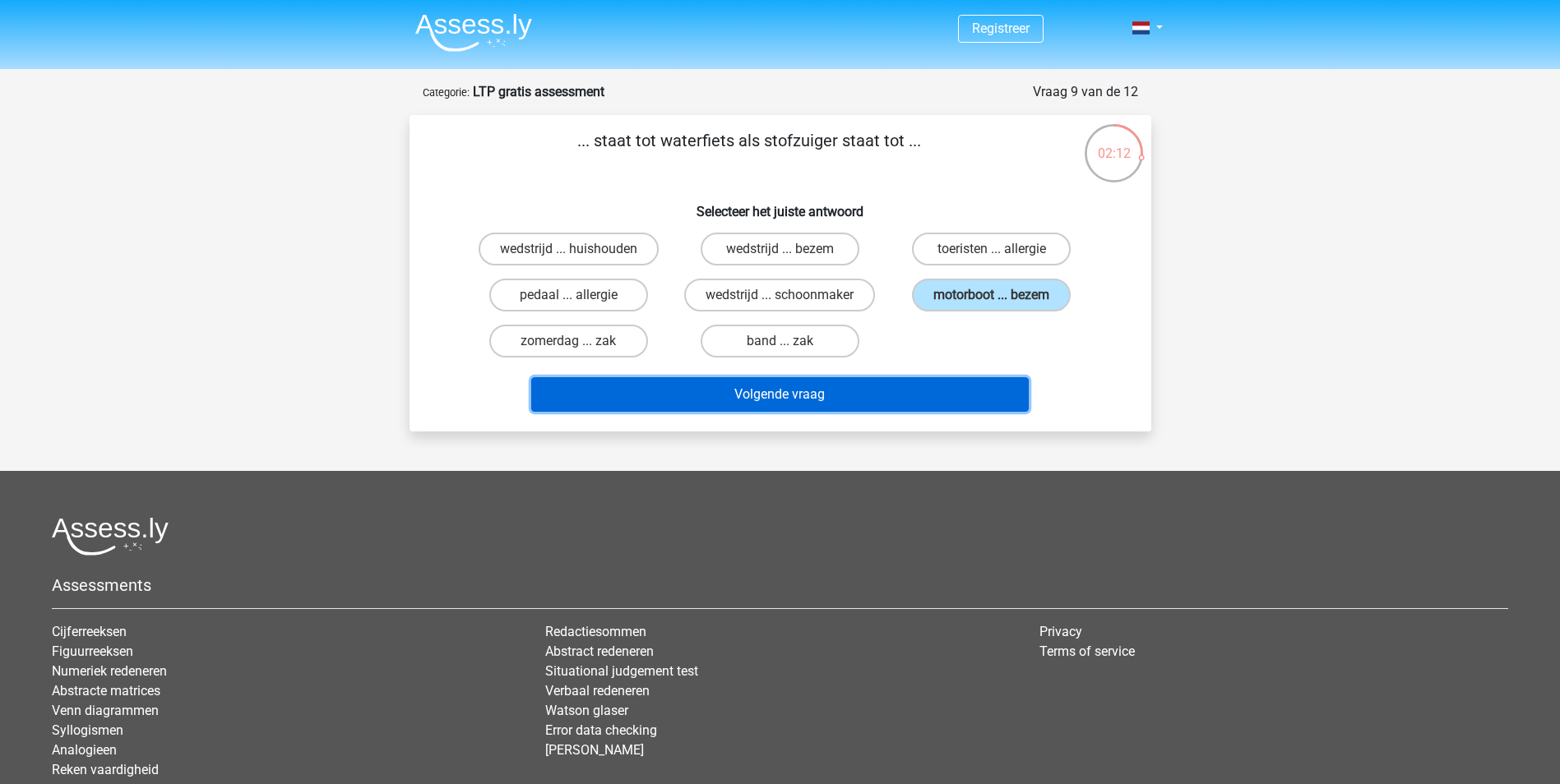
click at [853, 394] on button "Volgende vraag" at bounding box center [780, 394] width 498 height 35
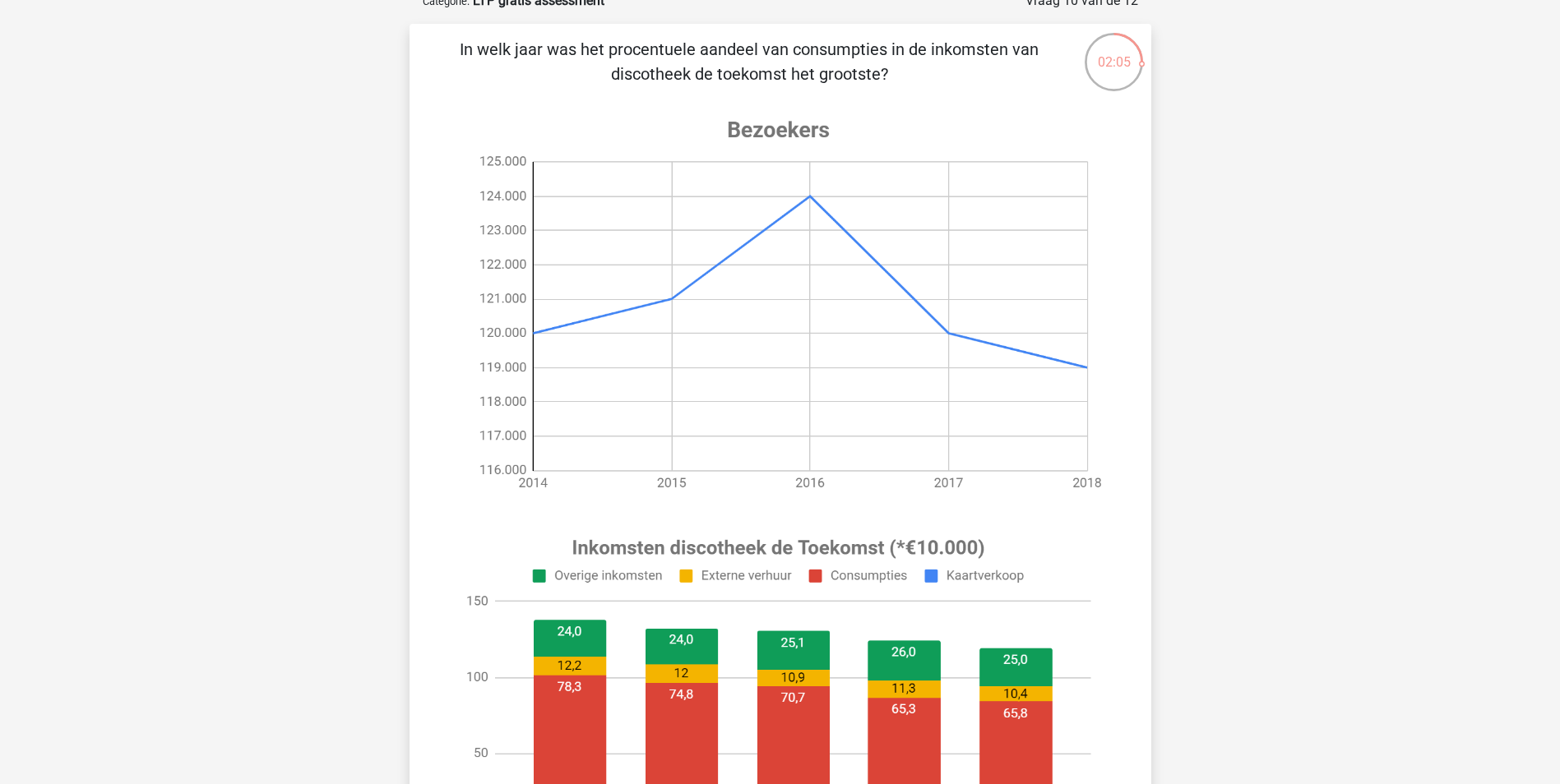
scroll to position [82, 0]
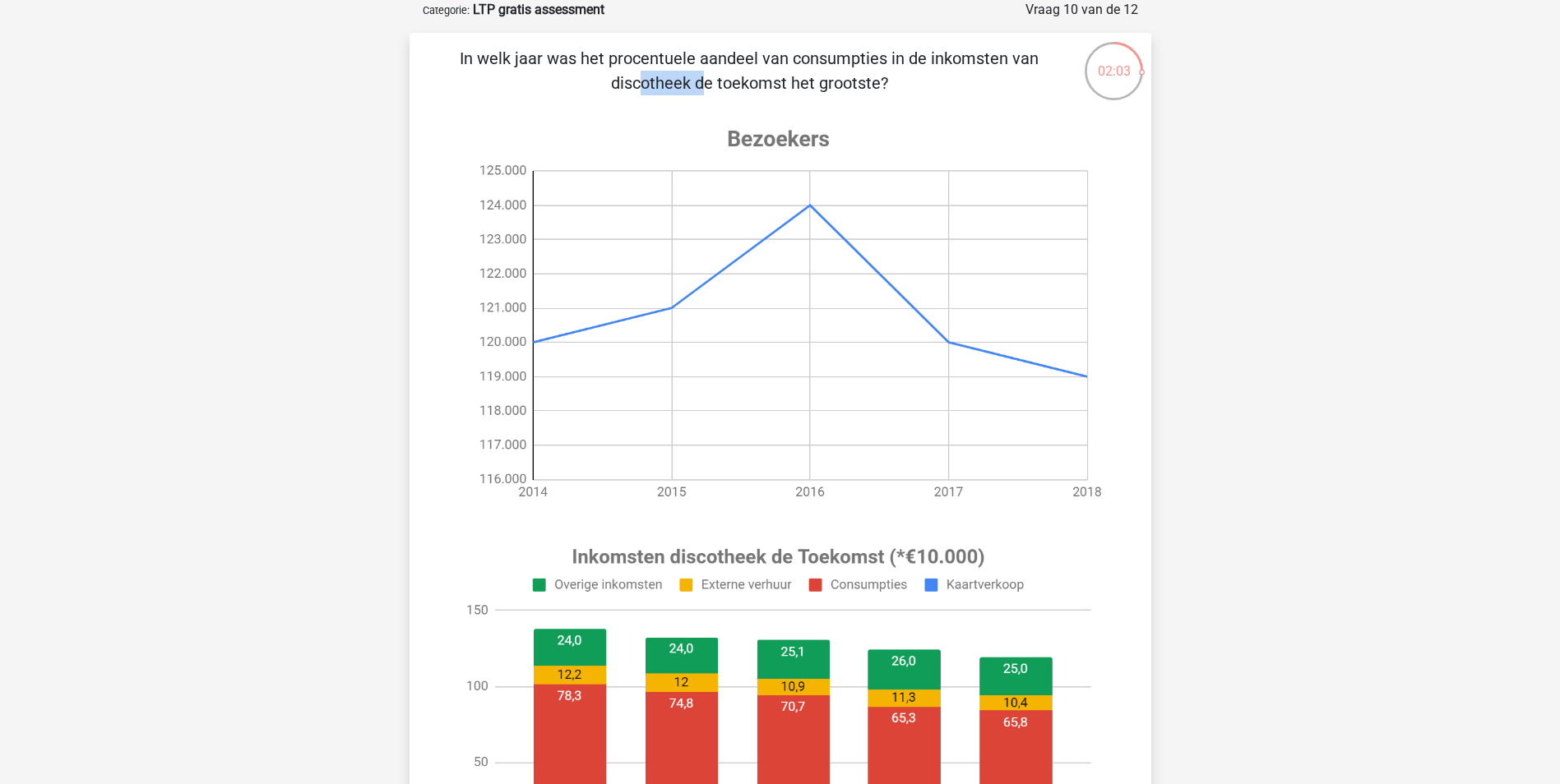
drag, startPoint x: 722, startPoint y: 58, endPoint x: 780, endPoint y: 60, distance: 58.0
click at [780, 60] on p "In welk jaar was het procentuele aandeel van consumpties in de inkomsten van di…" at bounding box center [749, 71] width 627 height 49
drag, startPoint x: 780, startPoint y: 60, endPoint x: 724, endPoint y: 86, distance: 61.7
click at [724, 86] on p "In welk jaar was het procentuele aandeel van consumpties in de inkomsten van di…" at bounding box center [749, 71] width 627 height 49
drag, startPoint x: 698, startPoint y: 84, endPoint x: 761, endPoint y: 84, distance: 63.0
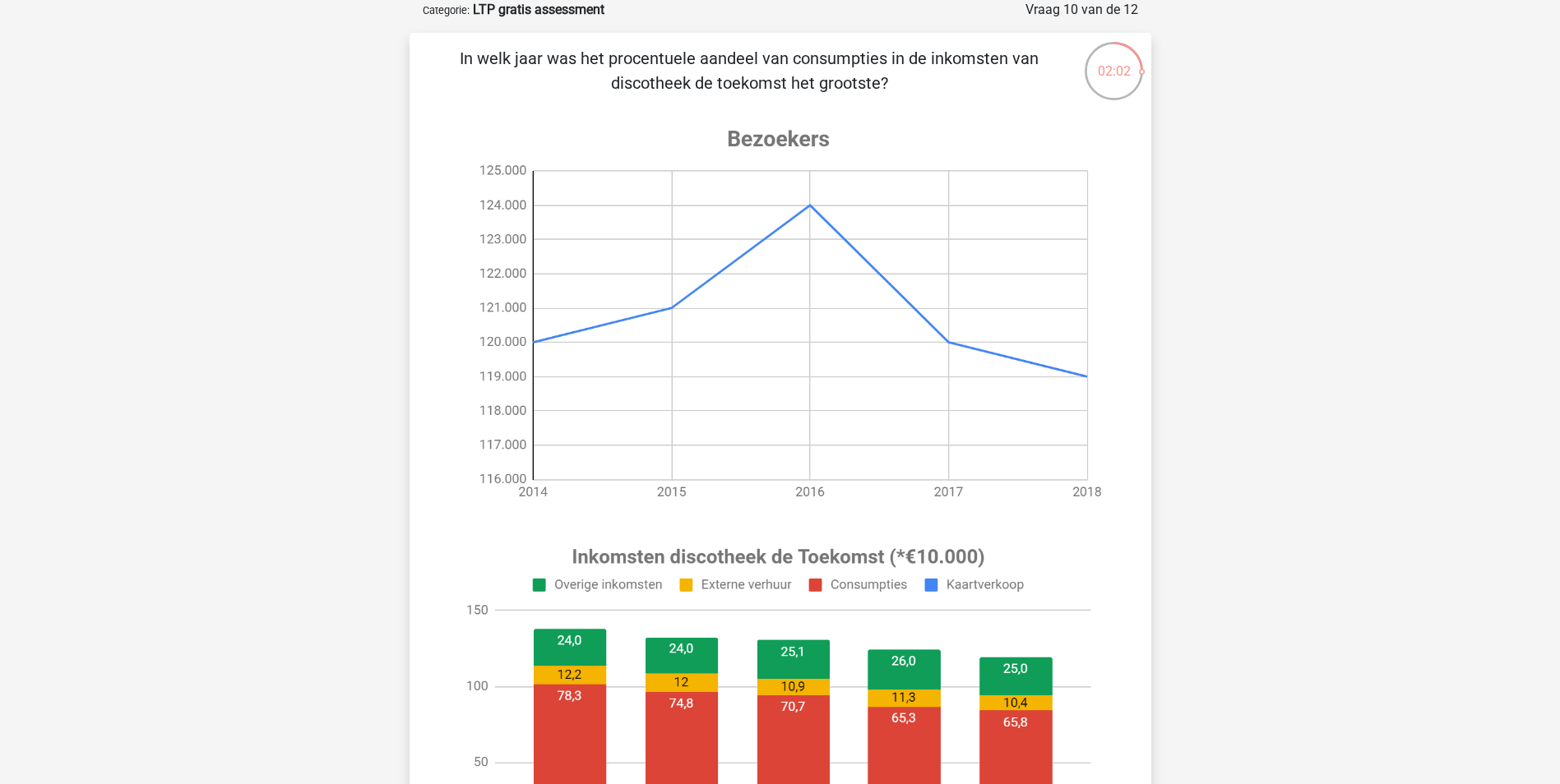
click at [761, 84] on p "In welk jaar was het procentuele aandeel van consumpties in de inkomsten van di…" at bounding box center [749, 71] width 627 height 49
drag, startPoint x: 761, startPoint y: 84, endPoint x: 652, endPoint y: 92, distance: 109.3
click at [652, 92] on p "In welk jaar was het procentuele aandeel van consumpties in de inkomsten van di…" at bounding box center [749, 71] width 627 height 49
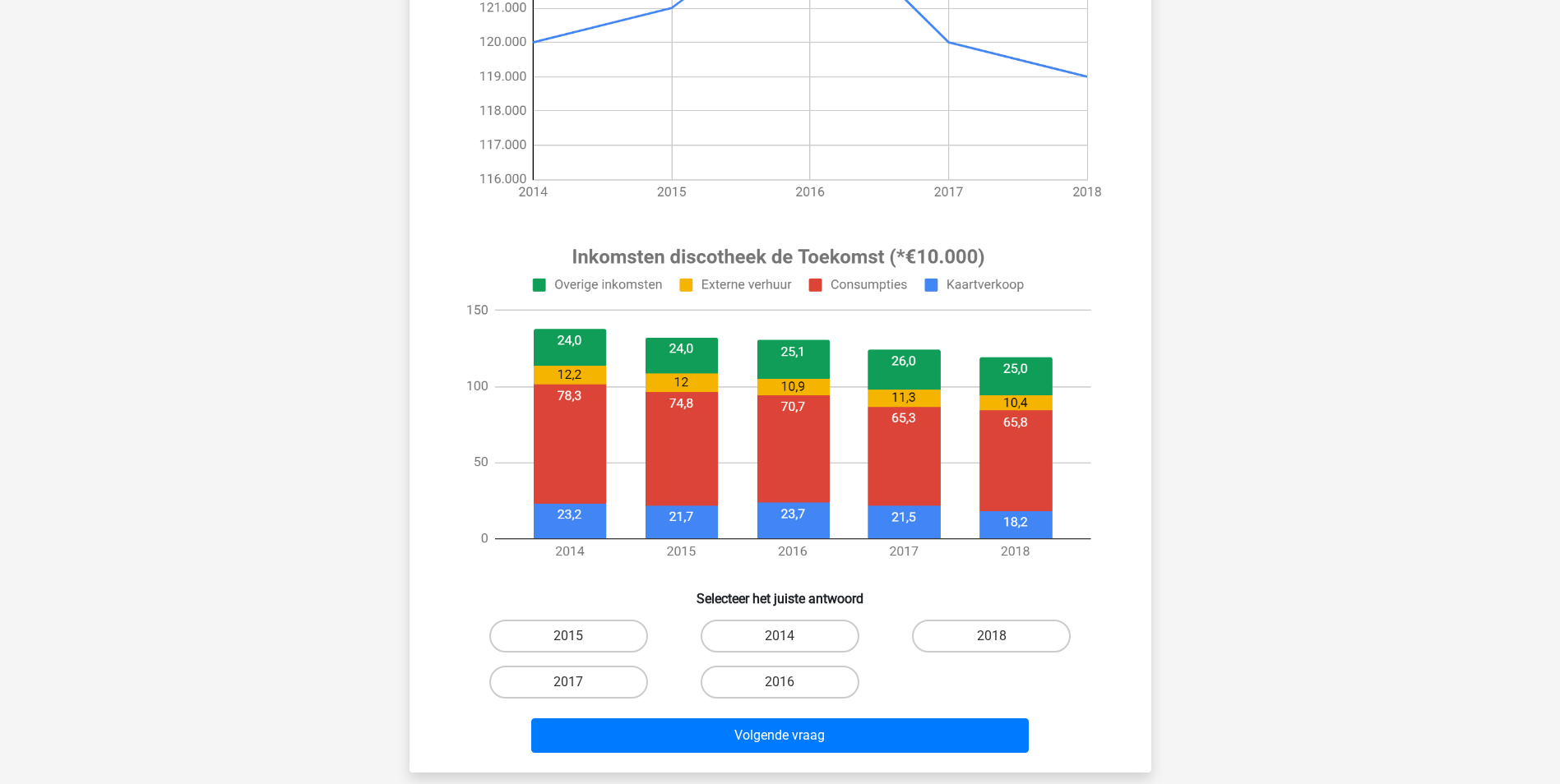
scroll to position [411, 0]
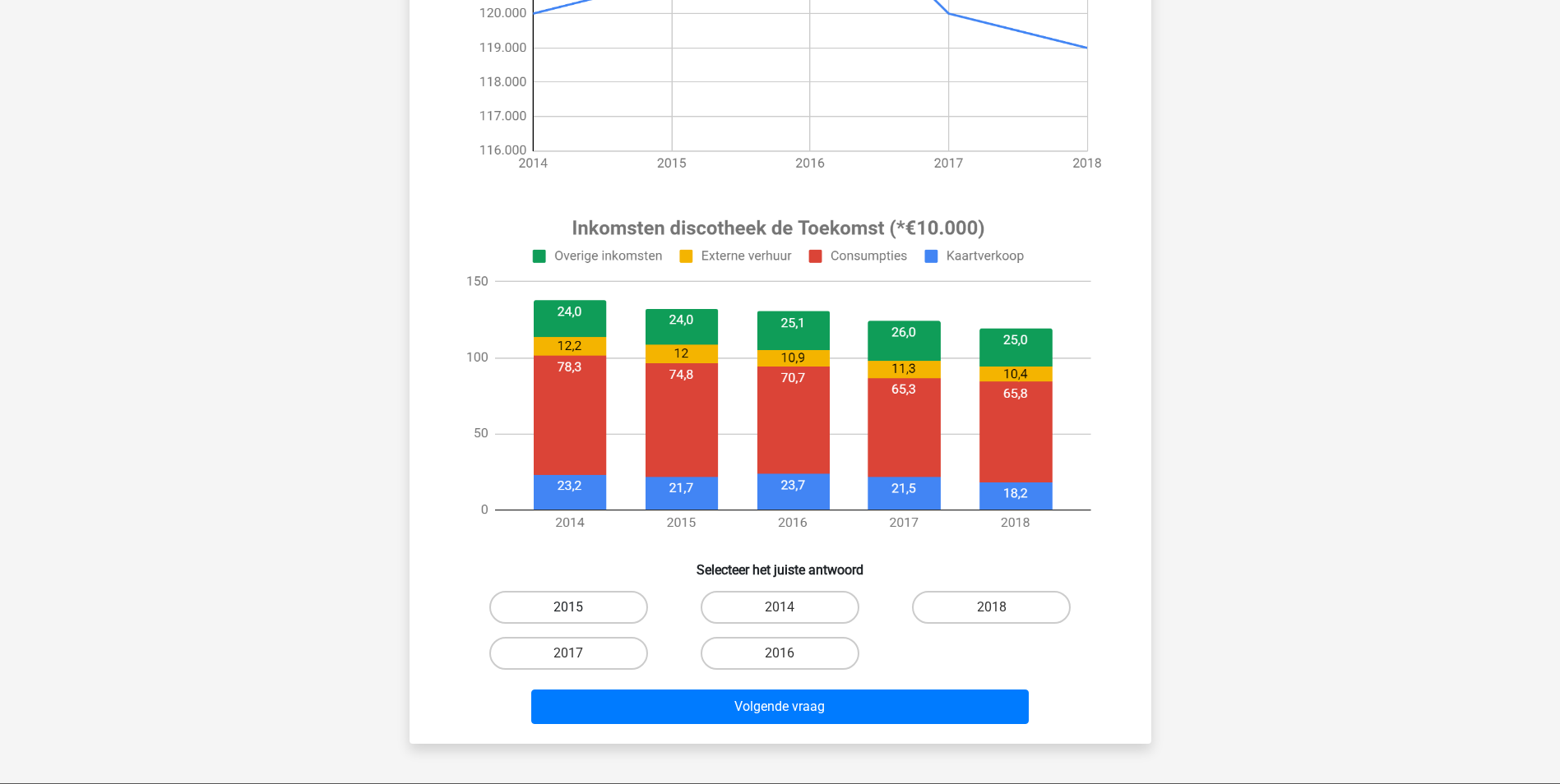
click at [610, 601] on label "2015" at bounding box center [568, 607] width 159 height 33
click at [579, 607] on input "2015" at bounding box center [573, 612] width 11 height 11
radio input "true"
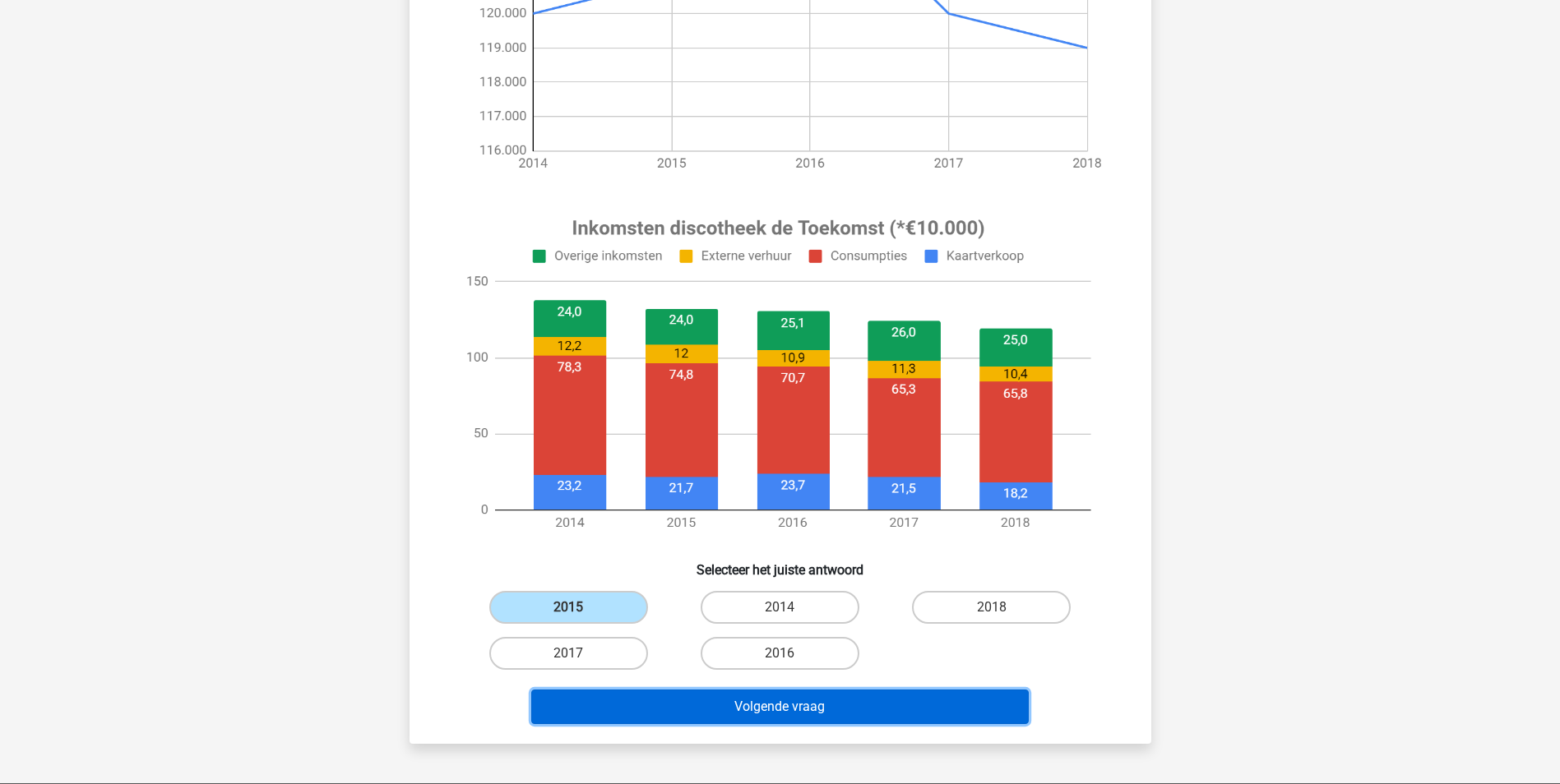
click at [739, 714] on button "Volgende vraag" at bounding box center [780, 706] width 498 height 35
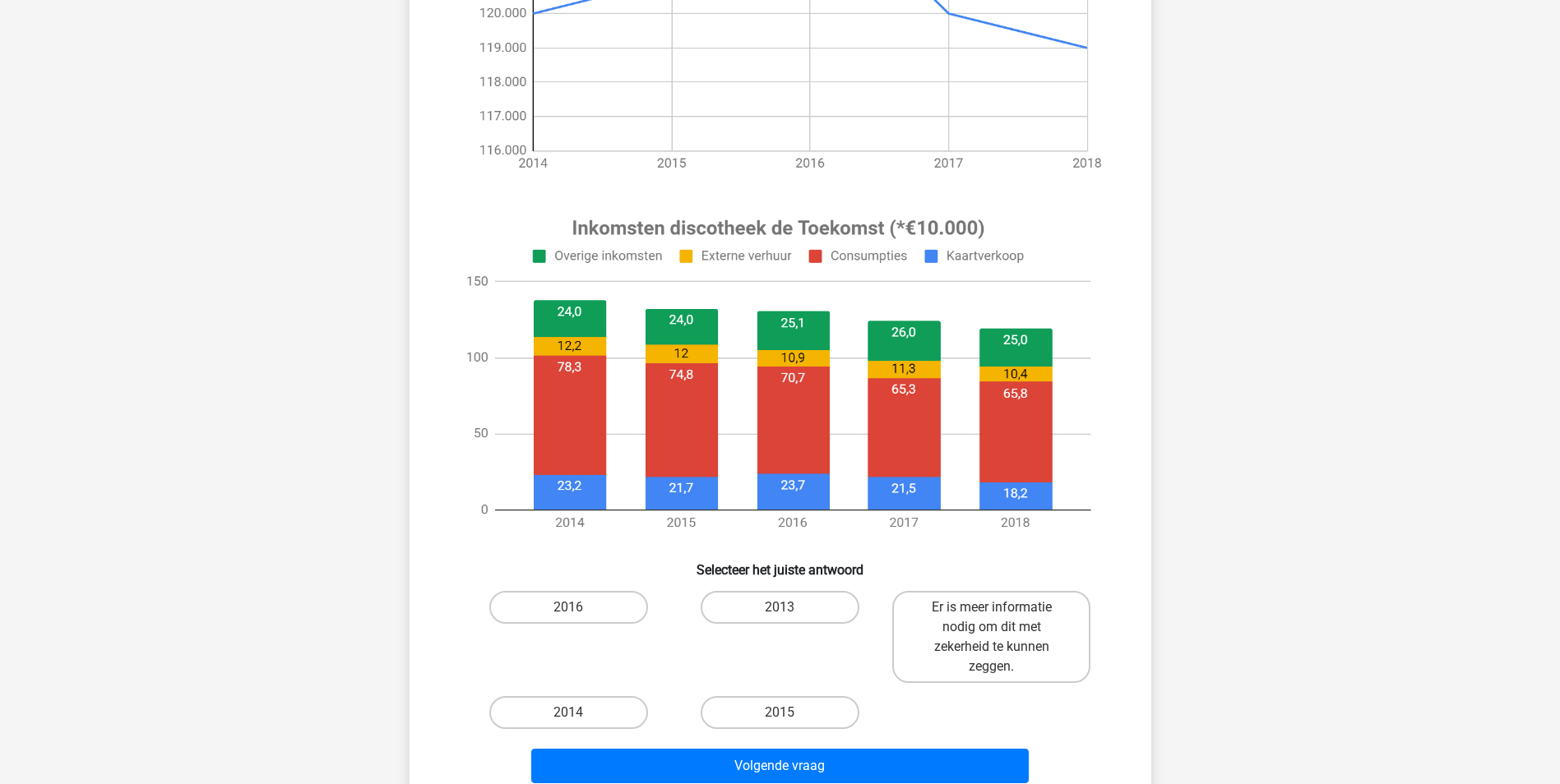
click at [787, 714] on input "2015" at bounding box center [784, 718] width 11 height 11
radio input "true"
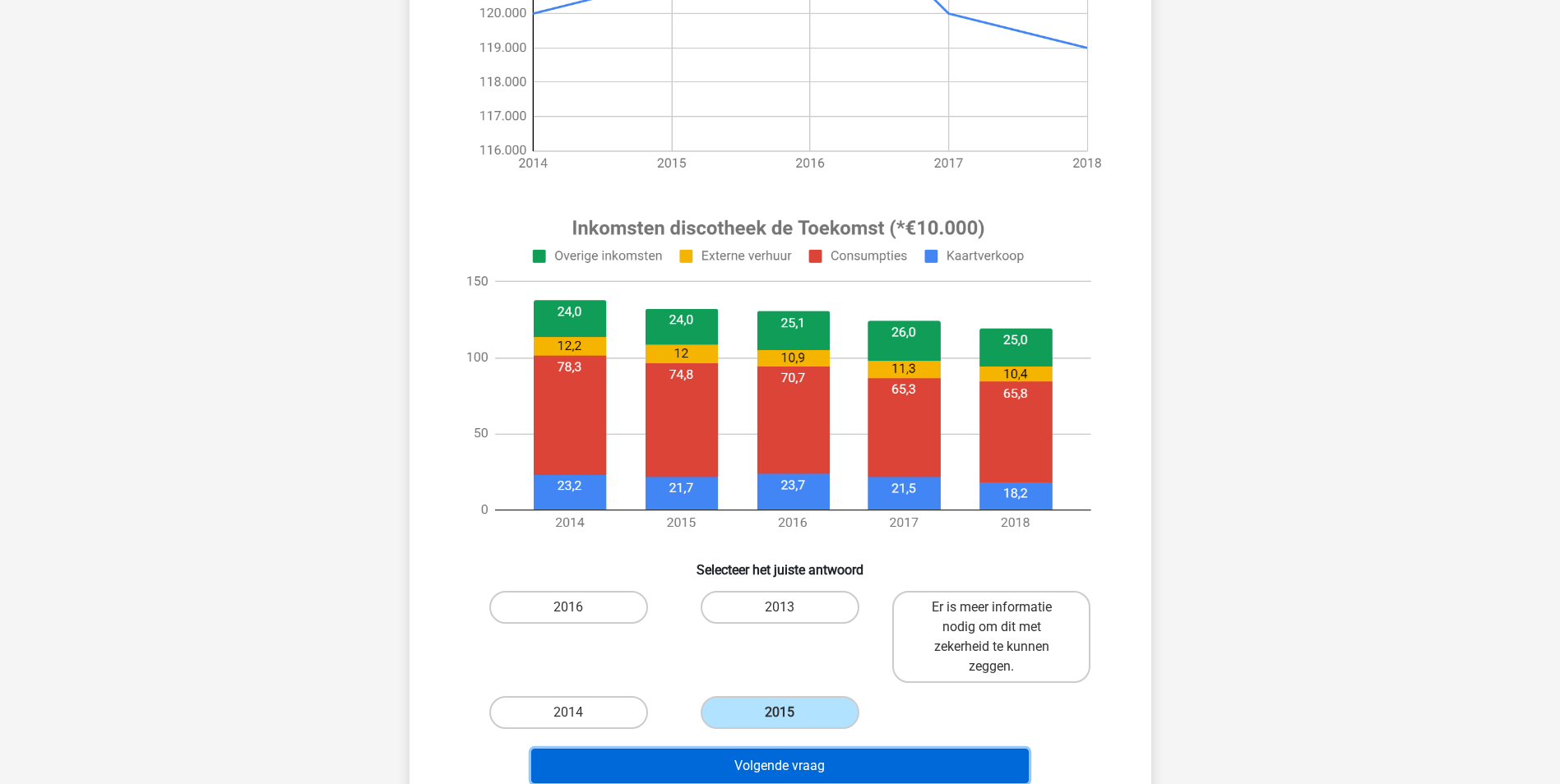
click at [861, 775] on button "Volgende vraag" at bounding box center [780, 765] width 498 height 35
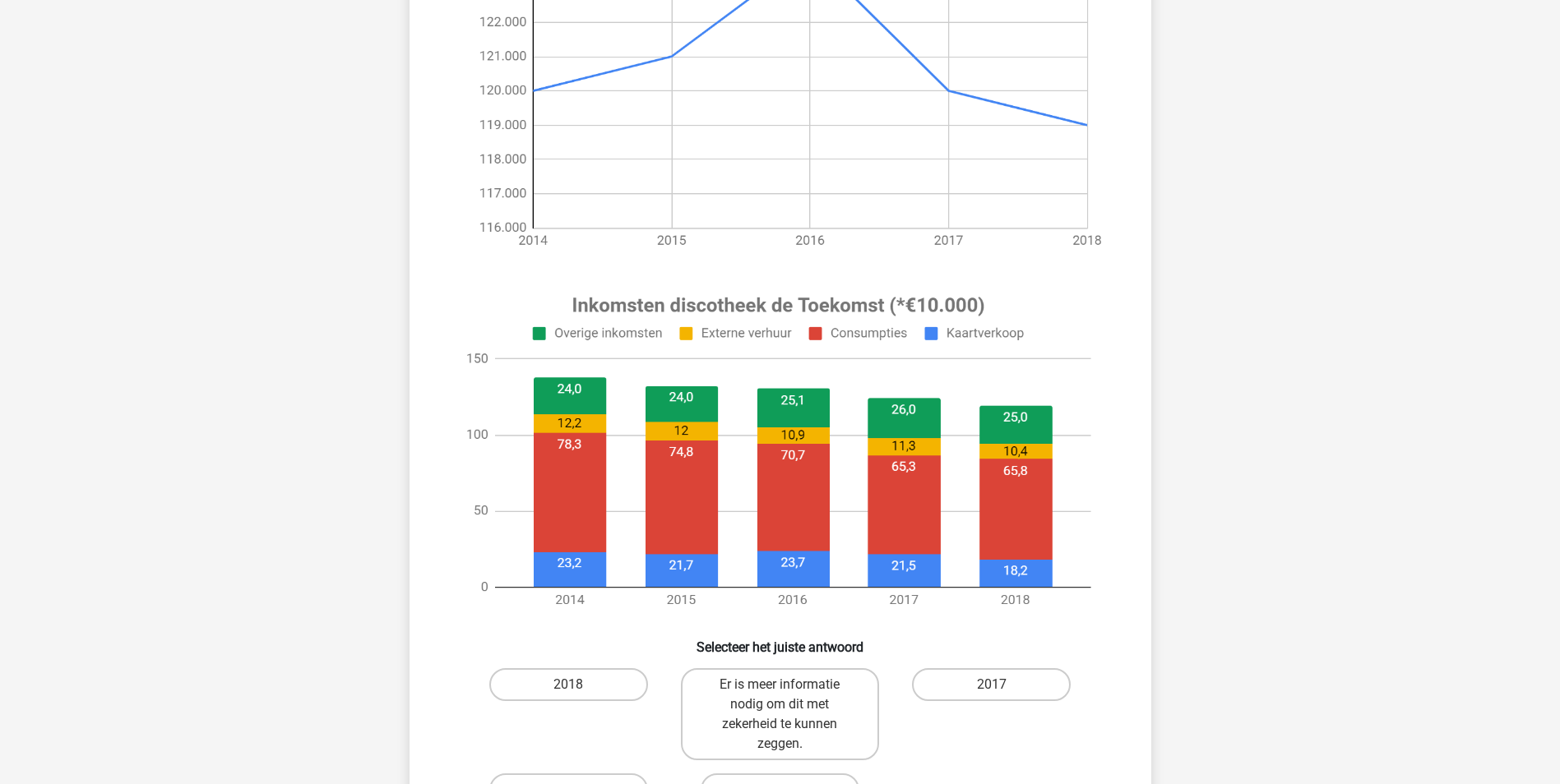
scroll to position [493, 0]
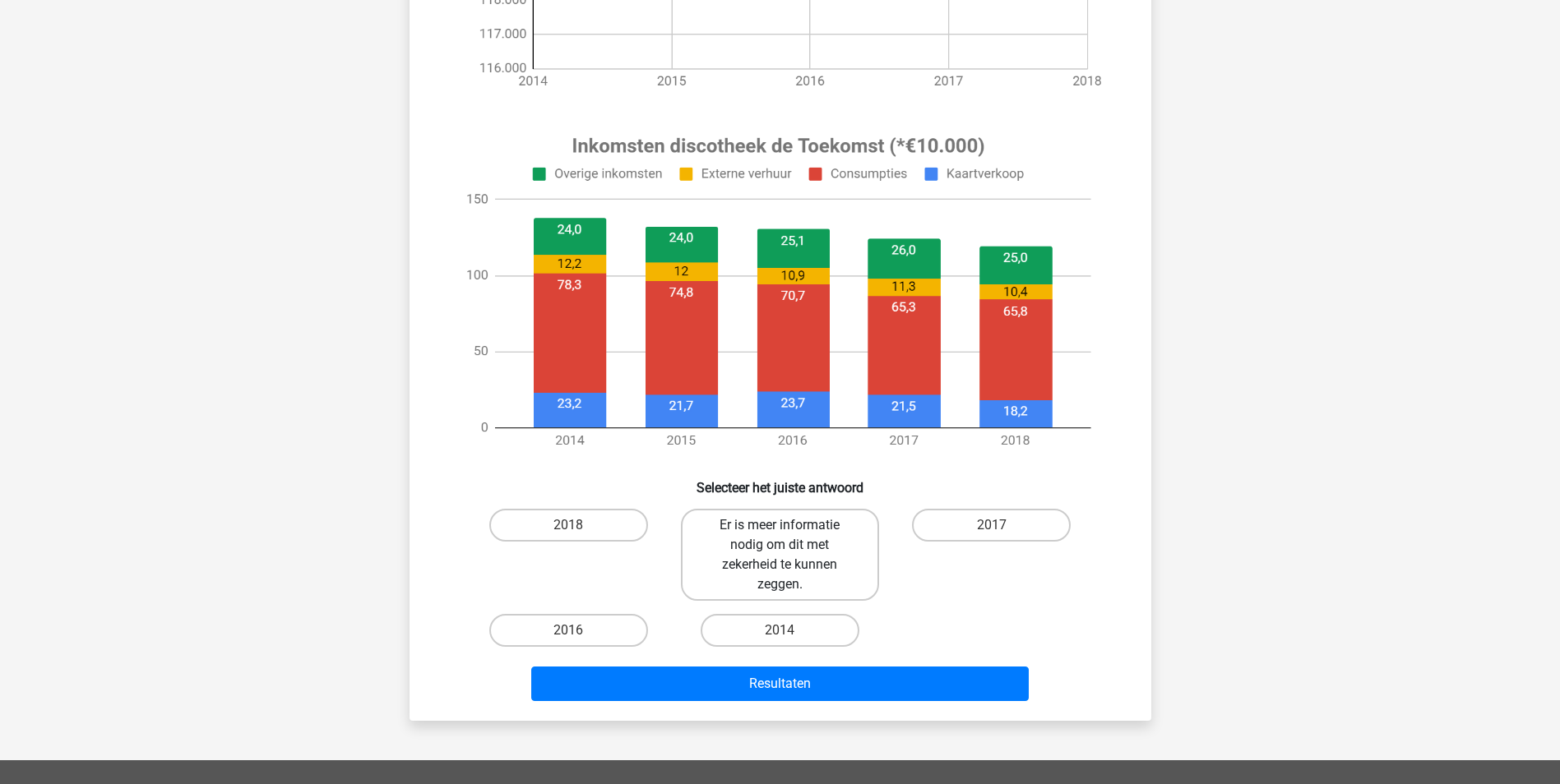
drag, startPoint x: 787, startPoint y: 527, endPoint x: 789, endPoint y: 600, distance: 73.0
click at [786, 527] on input "Er is meer informatie nodig om dit met zekerheid te kunnen zeggen." at bounding box center [784, 530] width 11 height 11
radio input "true"
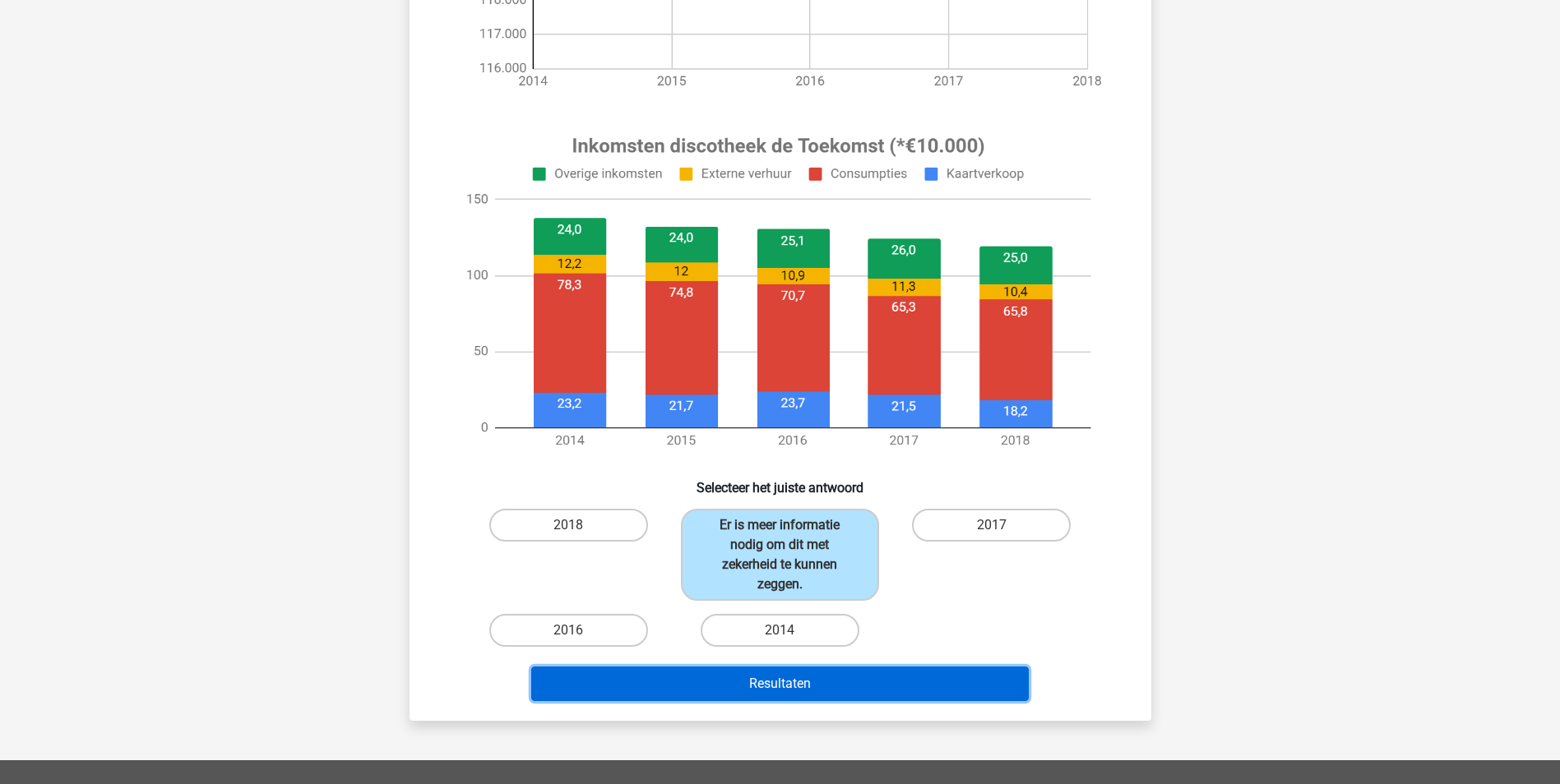
click at [823, 690] on button "Resultaten" at bounding box center [780, 683] width 498 height 35
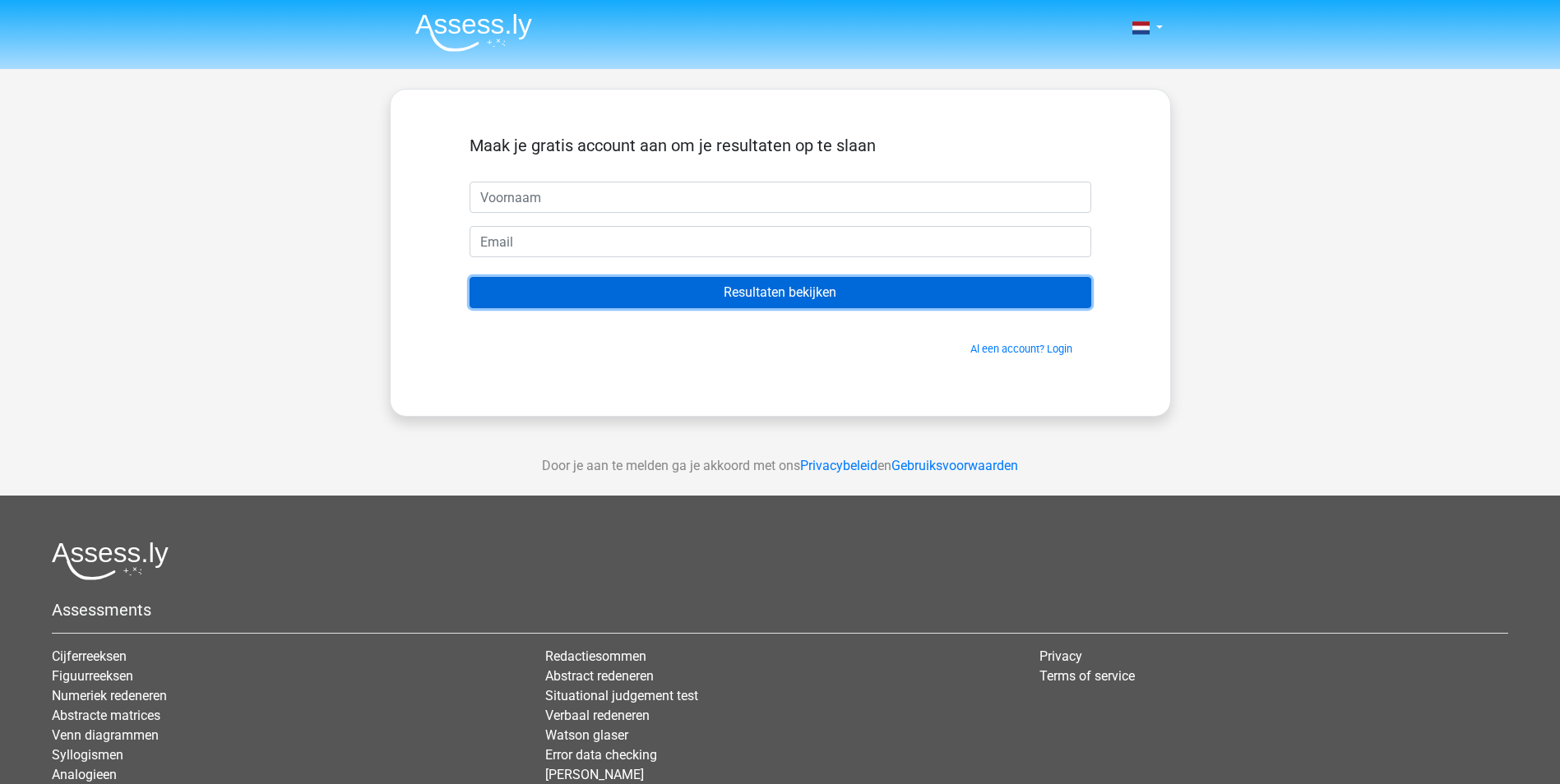
click at [701, 286] on input "Resultaten bekijken" at bounding box center [780, 293] width 621 height 32
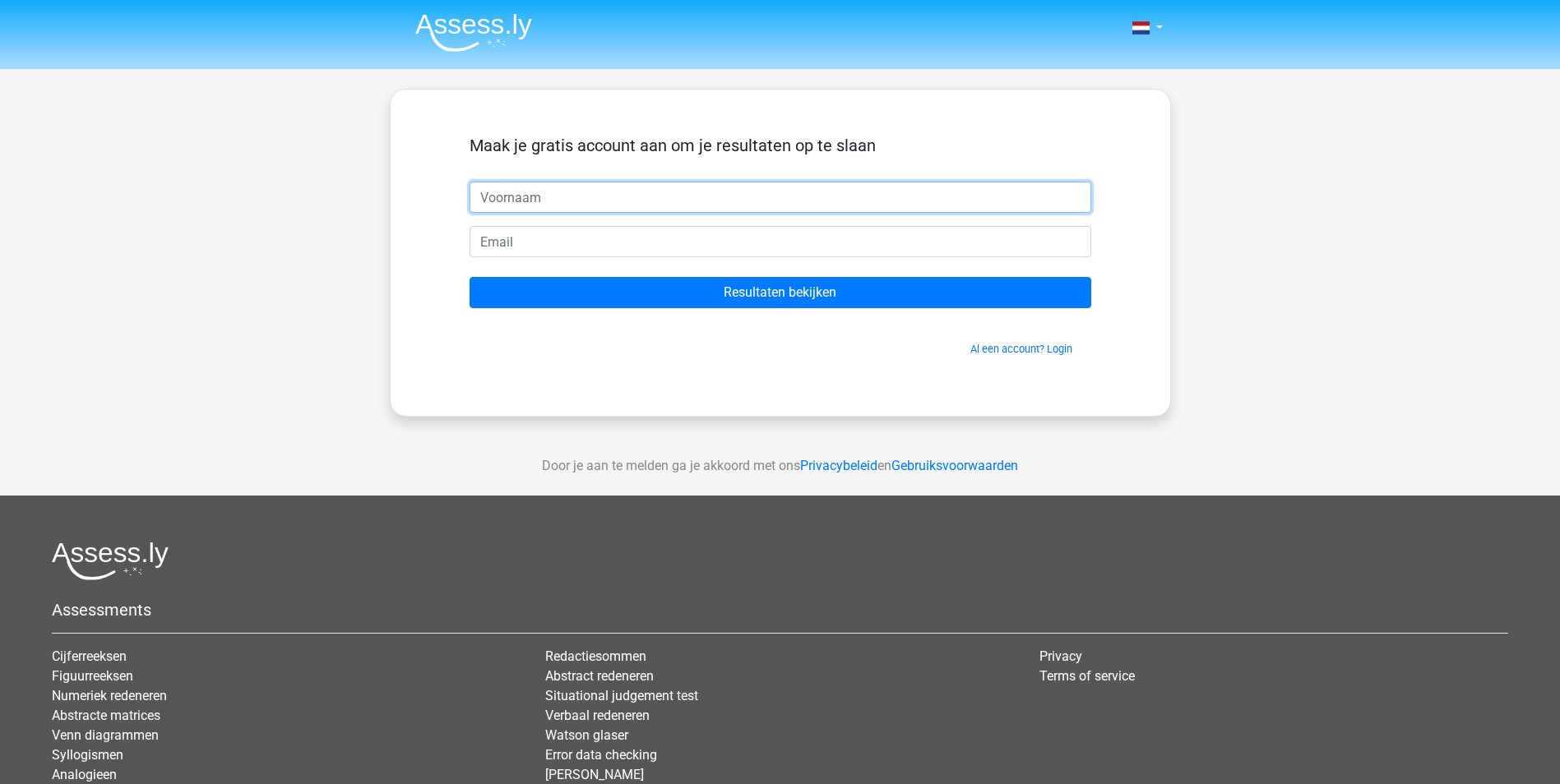
click at [670, 205] on input "text" at bounding box center [780, 197] width 621 height 32
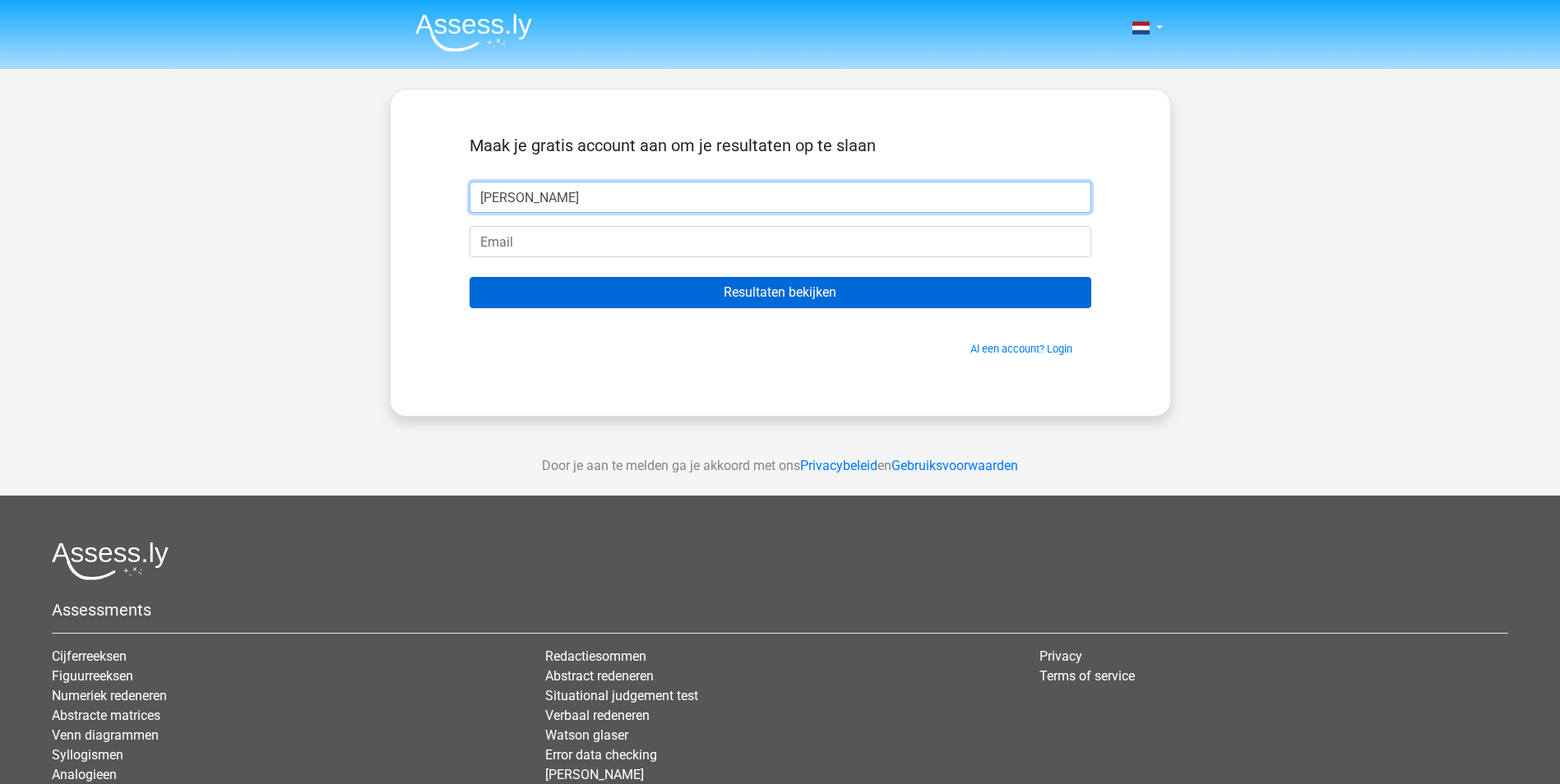
type input "vincent"
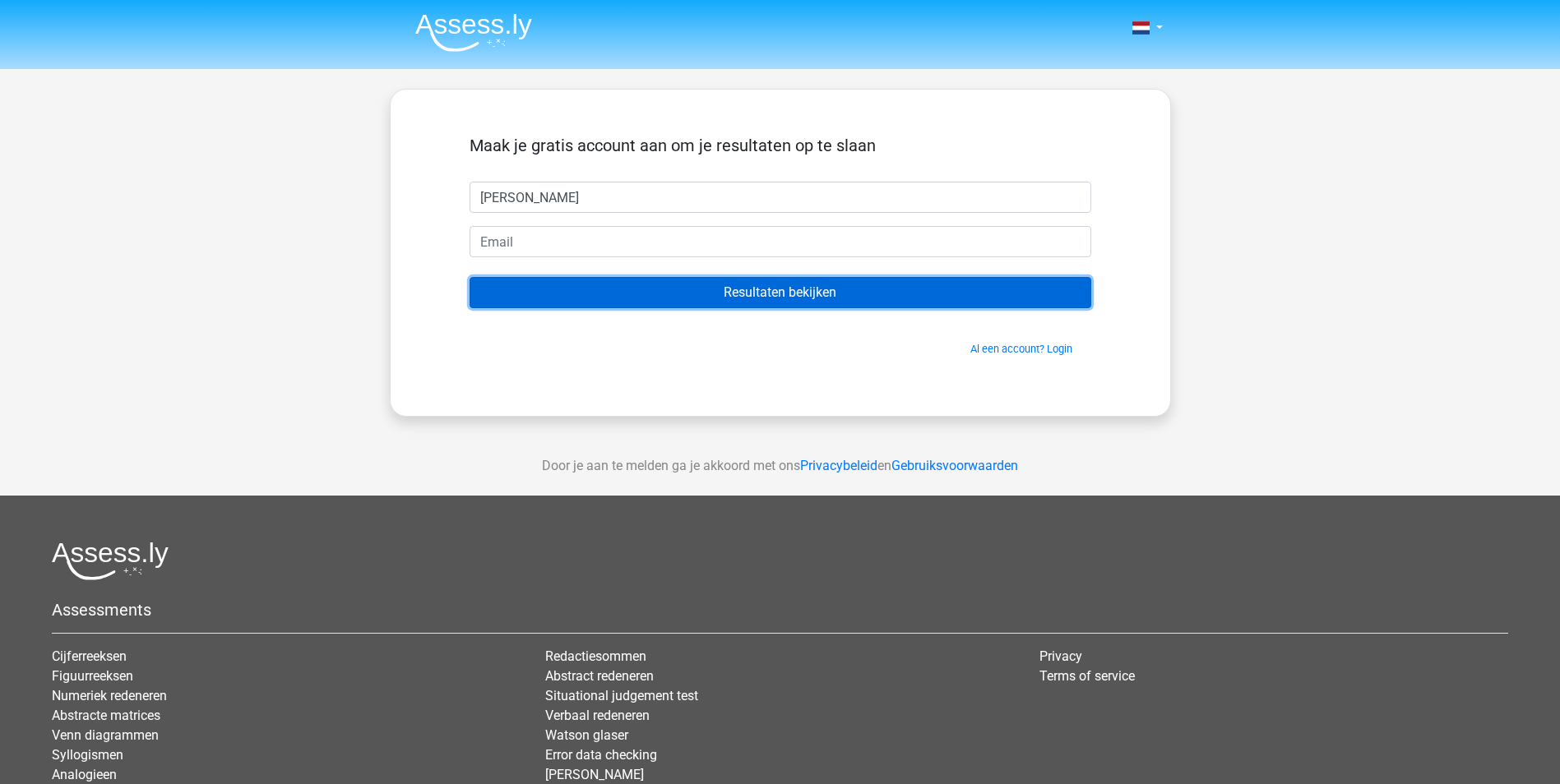
click at [669, 287] on input "Resultaten bekijken" at bounding box center [780, 293] width 621 height 32
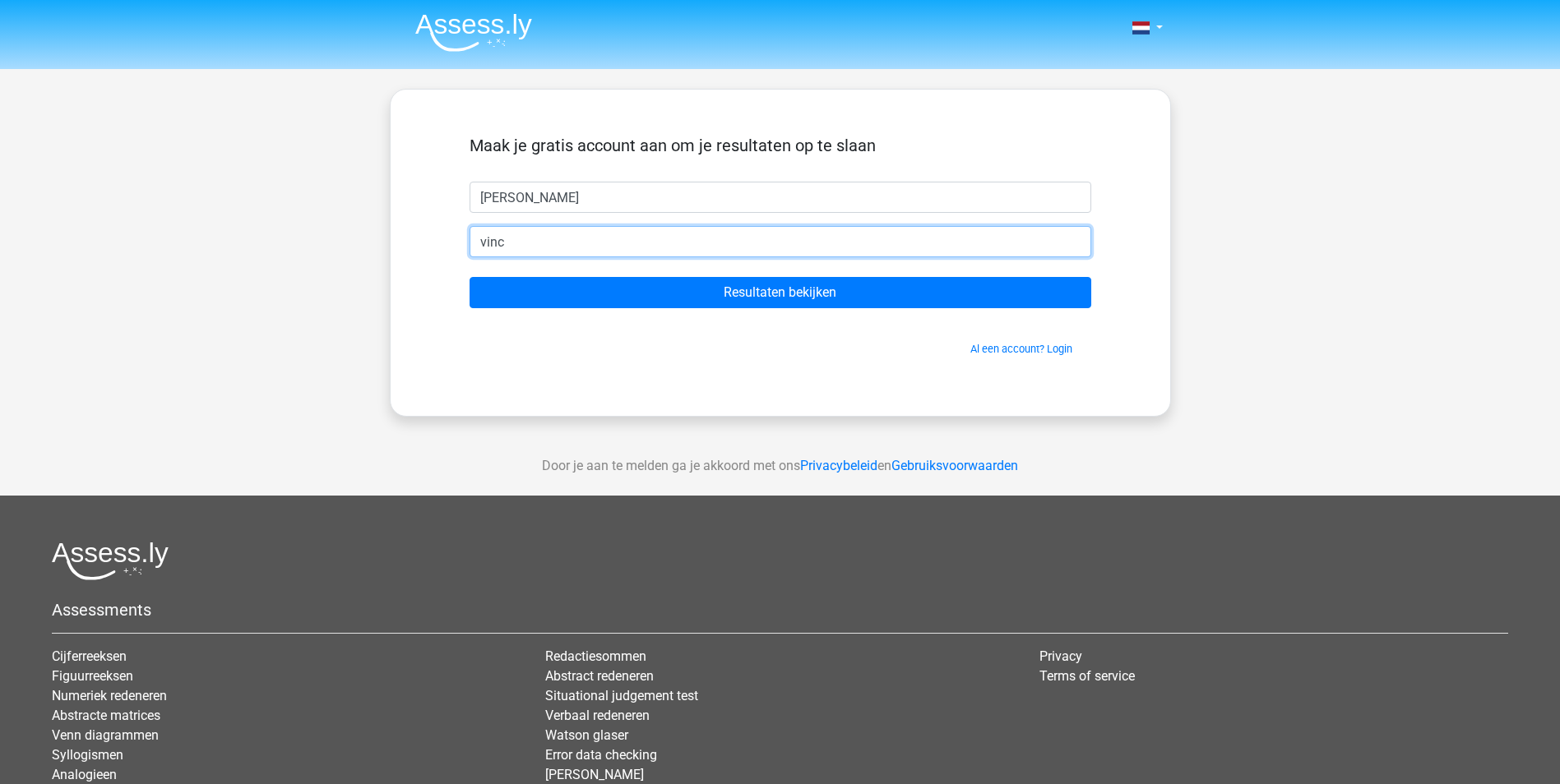
type input "[EMAIL_ADDRESS][DOMAIN_NAME]"
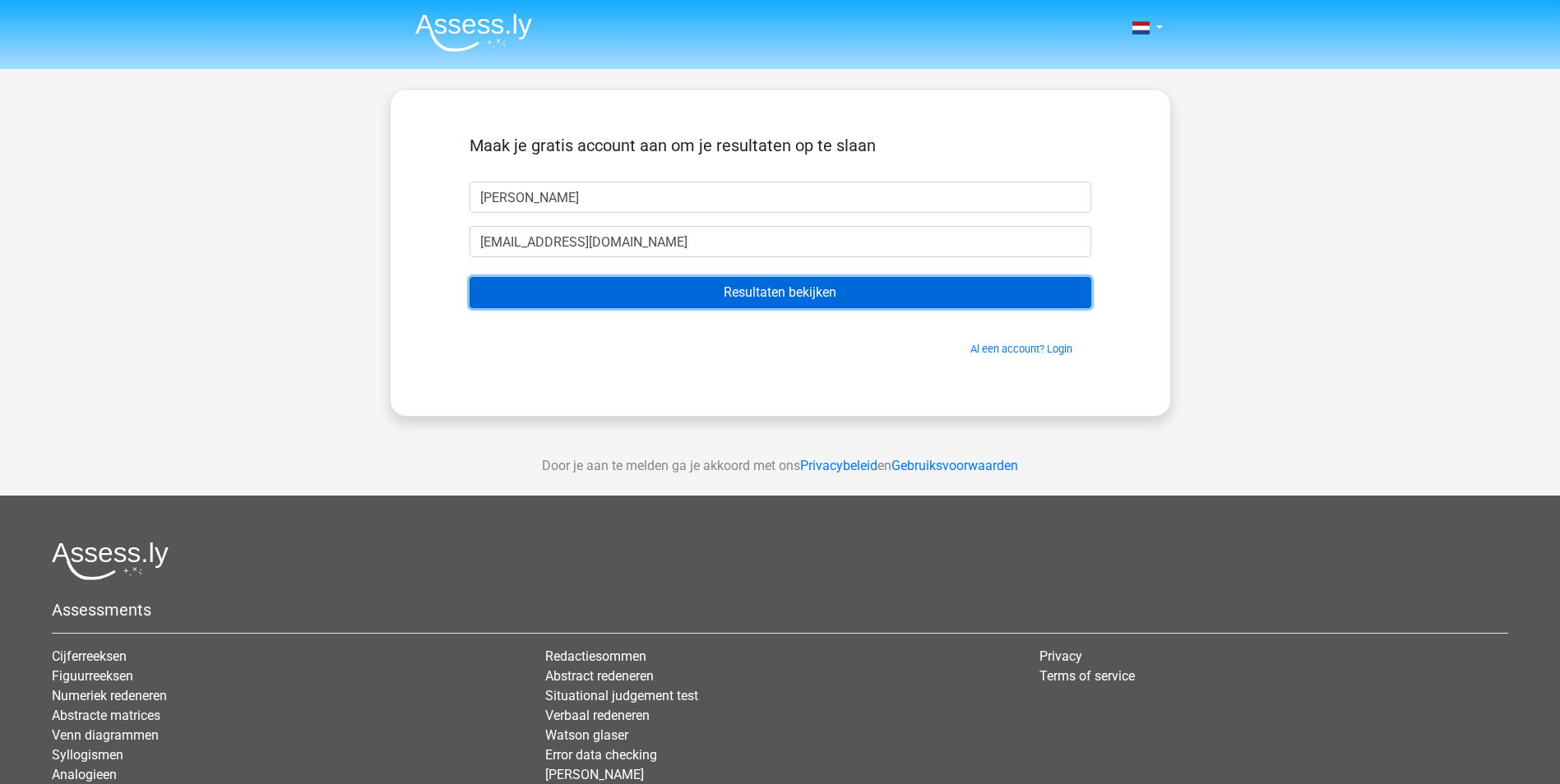
click at [616, 295] on input "Resultaten bekijken" at bounding box center [780, 293] width 621 height 32
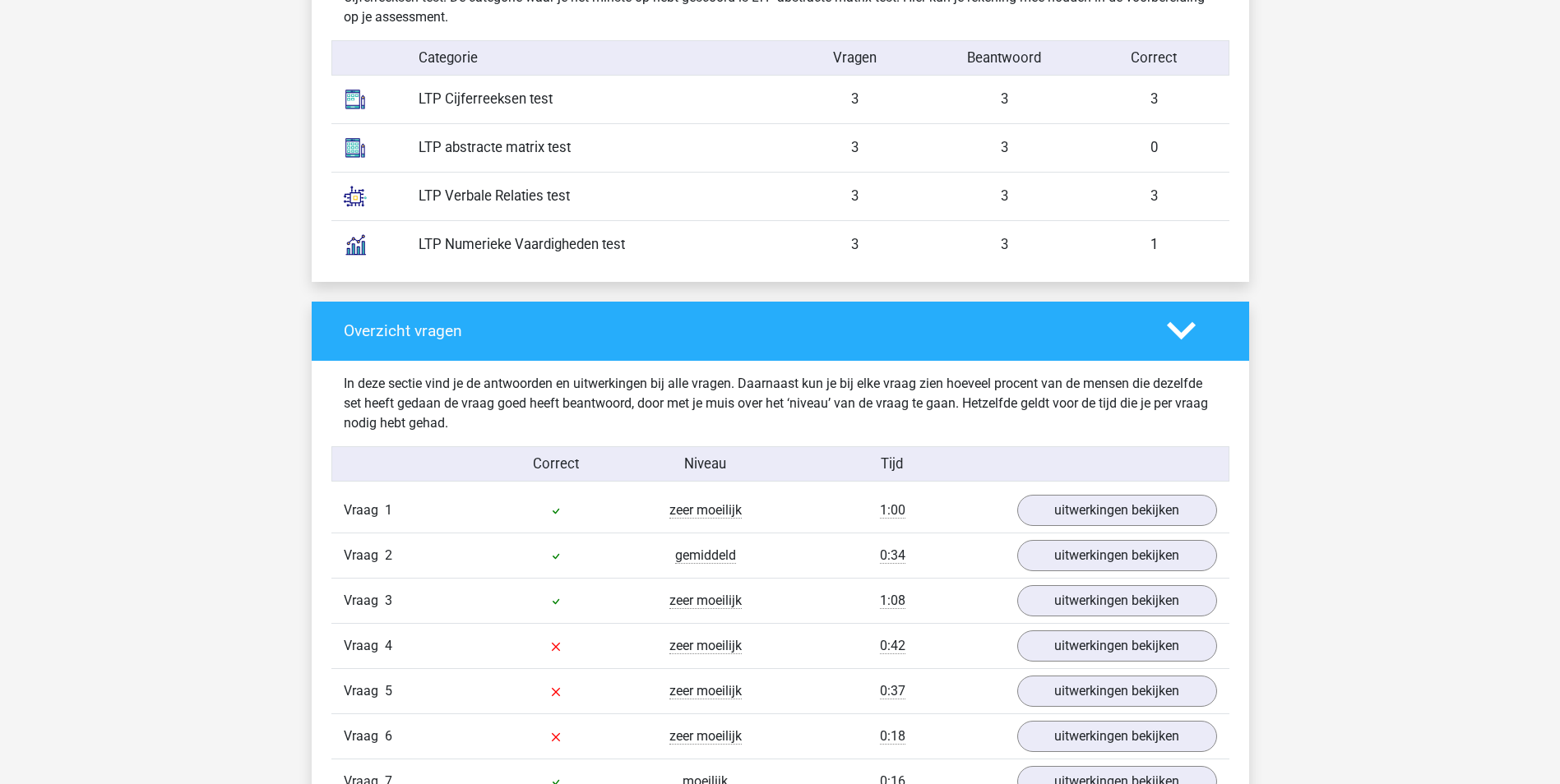
scroll to position [1315, 0]
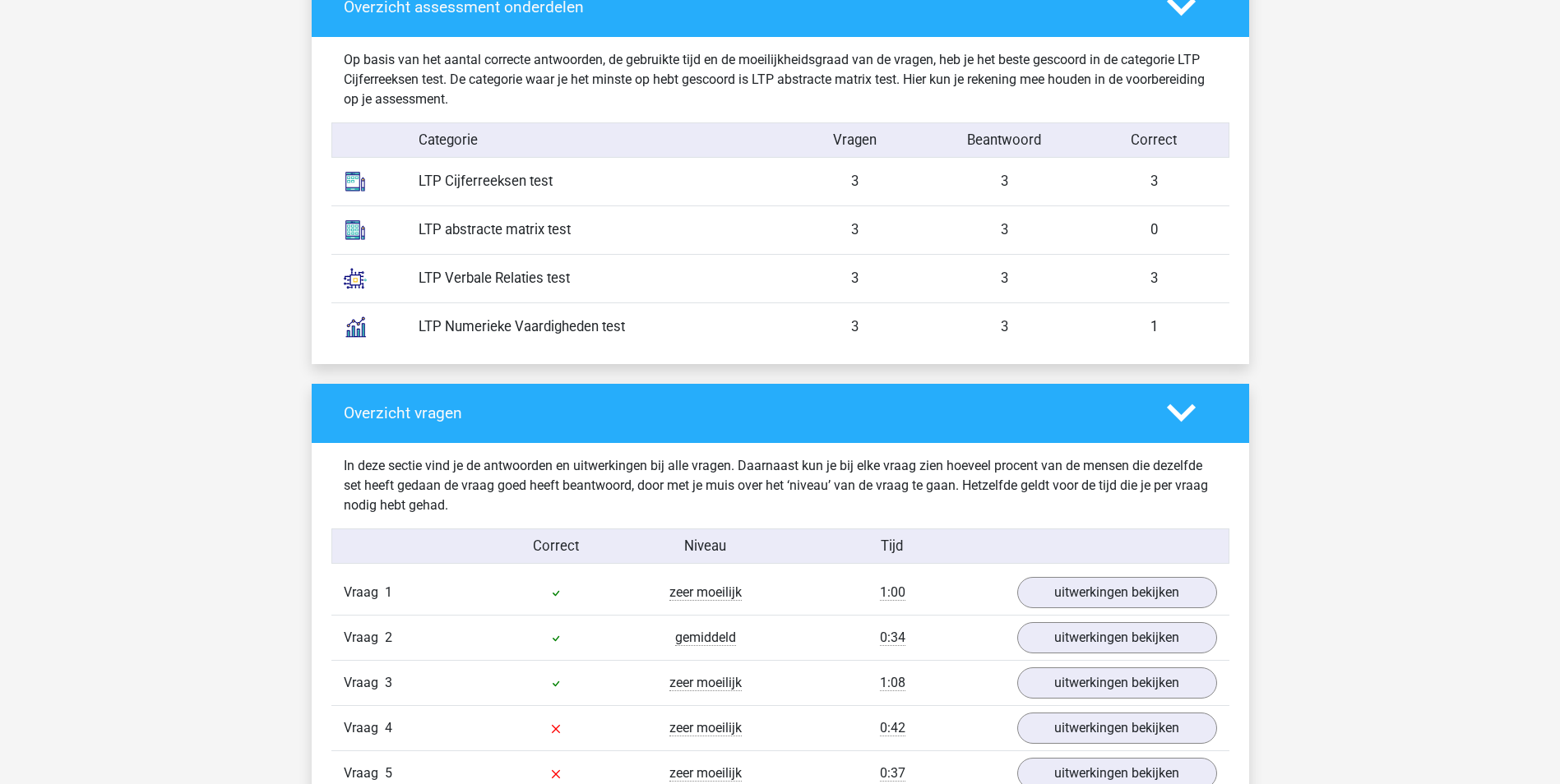
drag, startPoint x: 496, startPoint y: 234, endPoint x: 548, endPoint y: 229, distance: 52.2
click at [548, 229] on div "LTP abstracte matrix test" at bounding box center [593, 229] width 374 height 21
drag, startPoint x: 923, startPoint y: 233, endPoint x: 964, endPoint y: 232, distance: 41.0
click at [929, 233] on div "3" at bounding box center [856, 229] width 150 height 21
drag, startPoint x: 517, startPoint y: 273, endPoint x: 598, endPoint y: 268, distance: 81.2
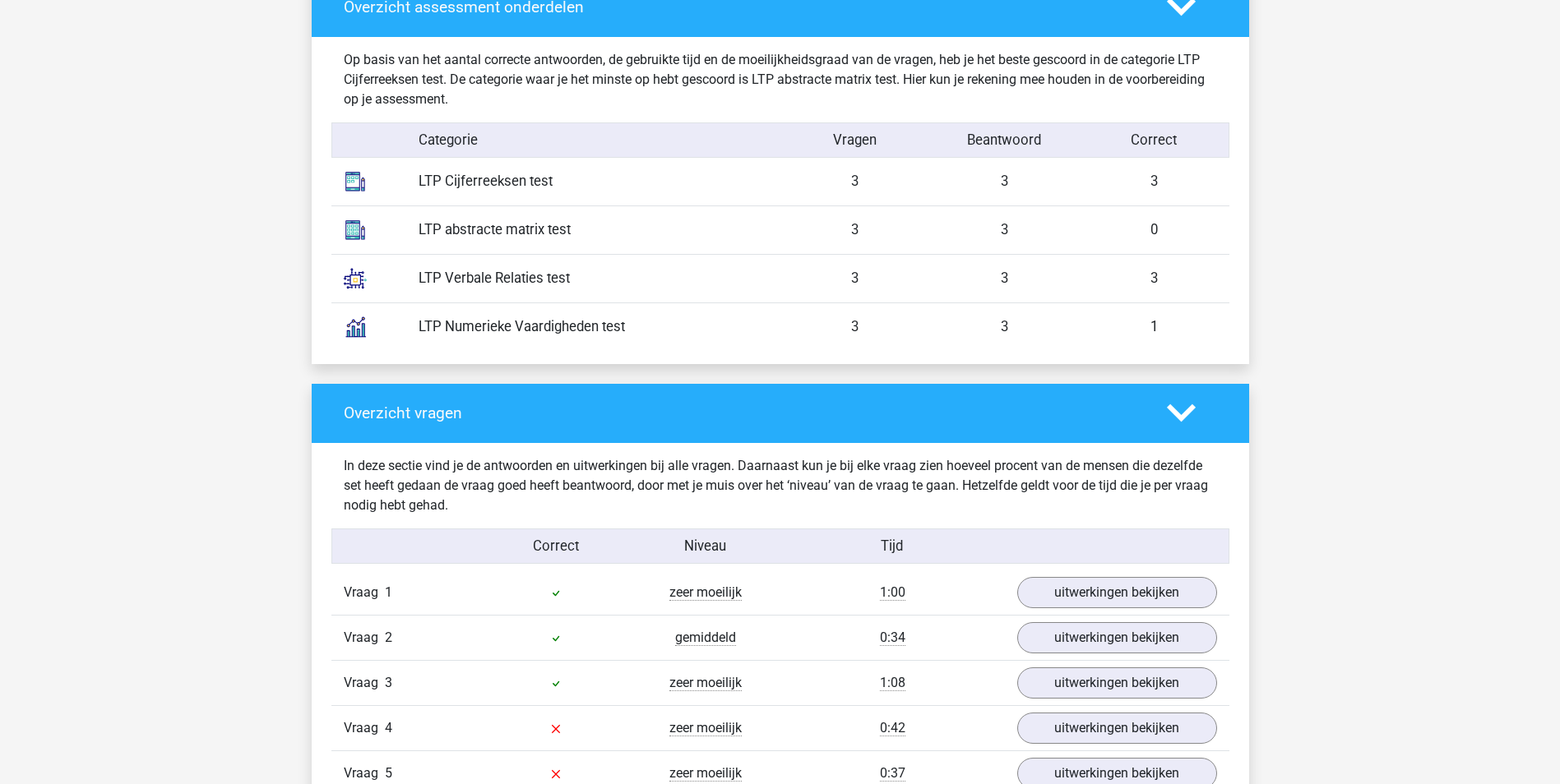
click at [598, 268] on div "LTP Verbale Relaties test" at bounding box center [593, 277] width 374 height 21
click at [938, 291] on div "LTP Verbale Relaties test 3 3 3" at bounding box center [780, 277] width 898 height 48
click at [597, 332] on div "LTP Numerieke Vaardigheden test" at bounding box center [593, 327] width 374 height 21
drag, startPoint x: 597, startPoint y: 332, endPoint x: 689, endPoint y: 404, distance: 116.8
click at [689, 404] on h4 "Overzicht vragen" at bounding box center [743, 413] width 798 height 19
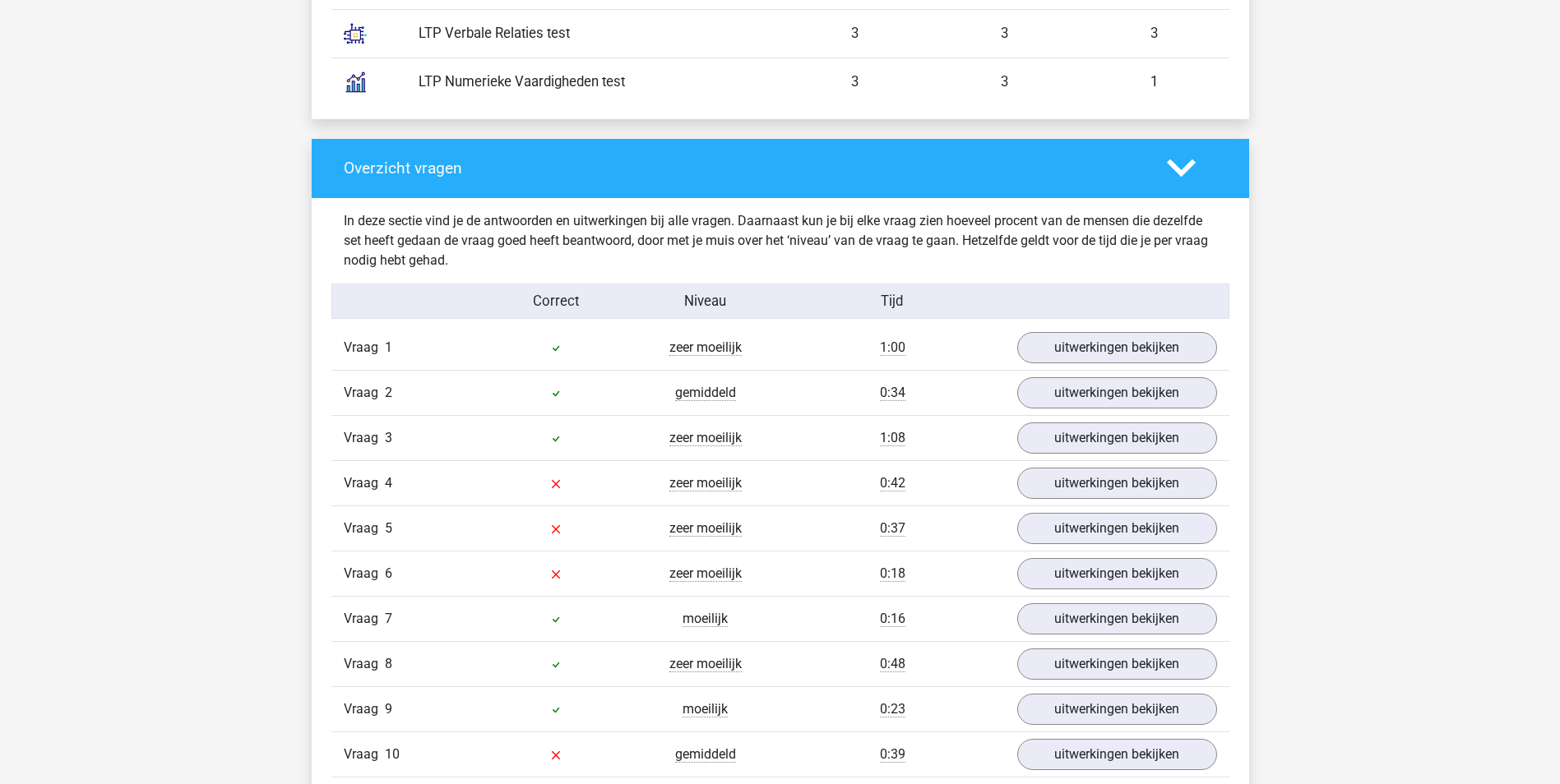
scroll to position [1562, 0]
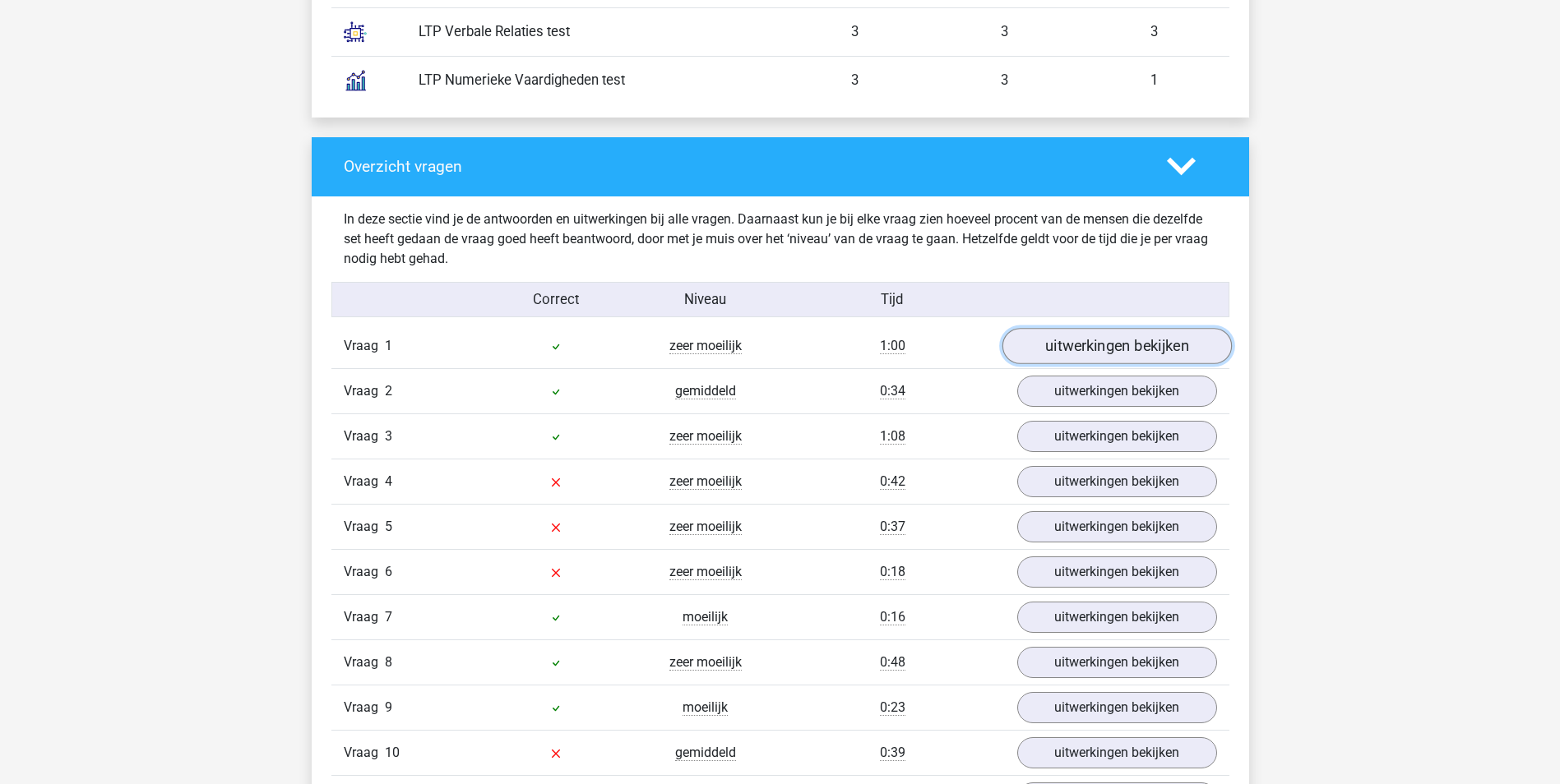
click at [1099, 353] on link "uitwerkingen bekijken" at bounding box center [1116, 346] width 229 height 37
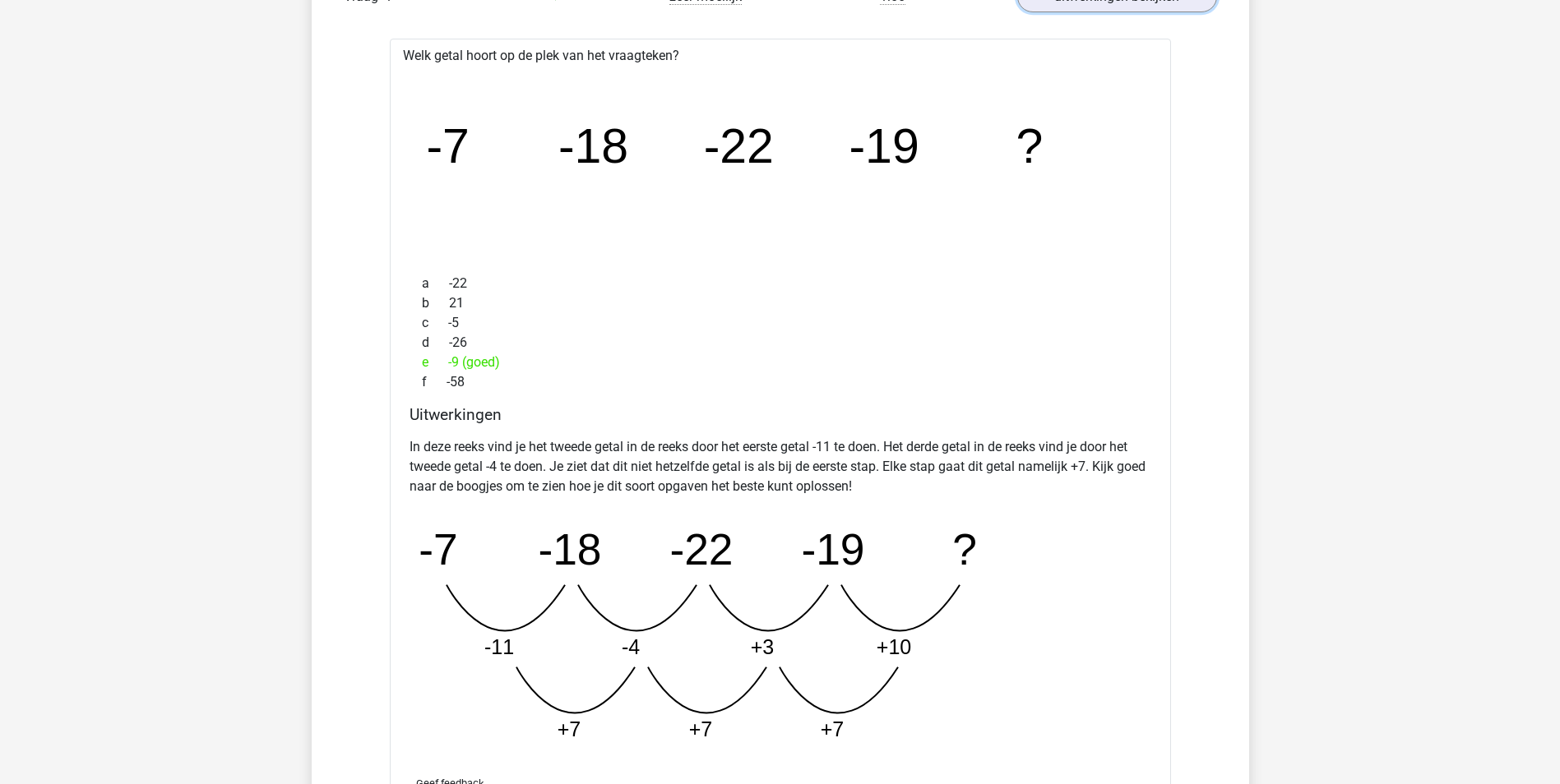
scroll to position [2220, 0]
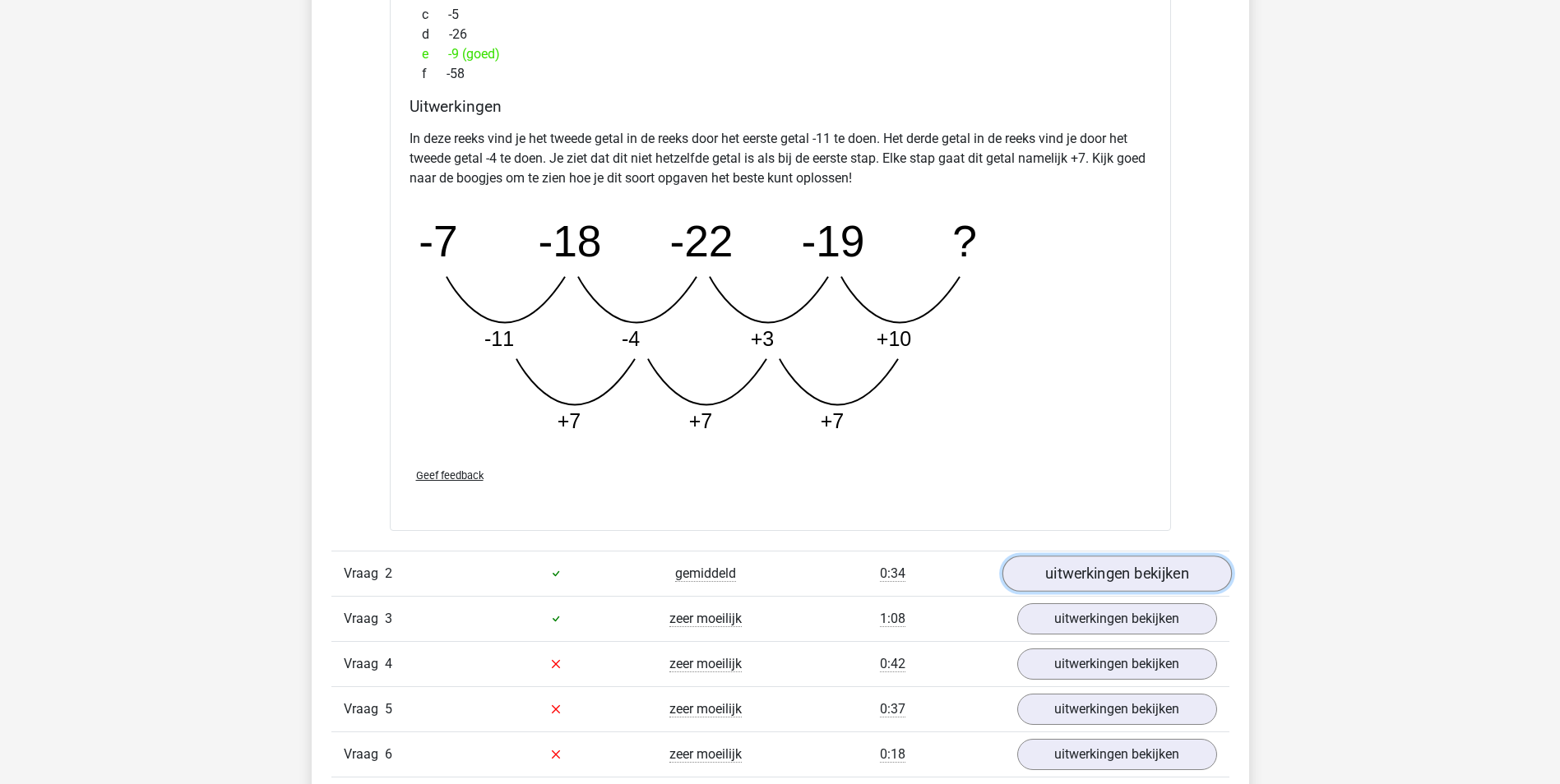
click at [1074, 570] on link "uitwerkingen bekijken" at bounding box center [1116, 574] width 229 height 37
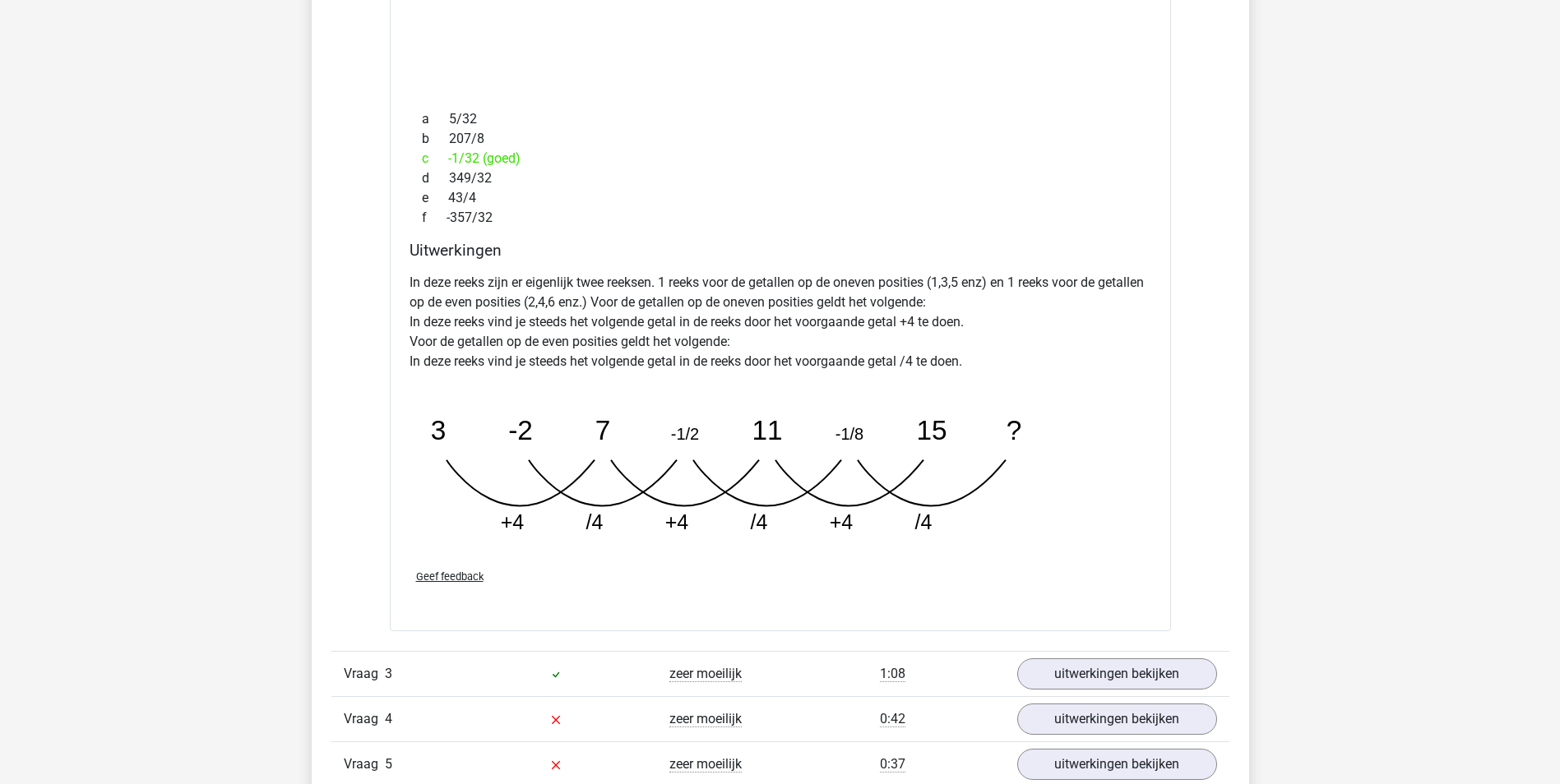
scroll to position [3041, 0]
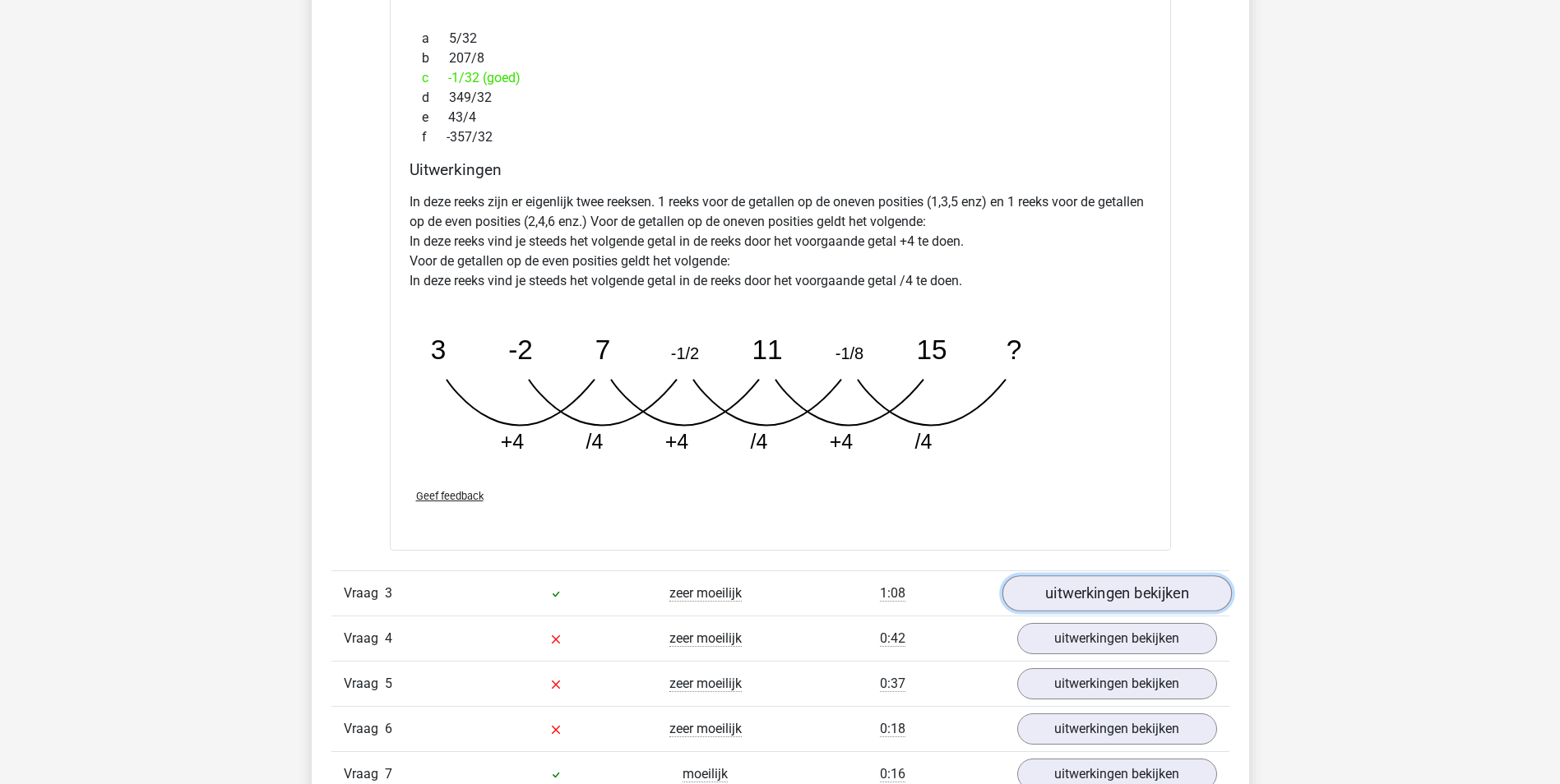
click at [1068, 603] on link "uitwerkingen bekijken" at bounding box center [1116, 594] width 229 height 37
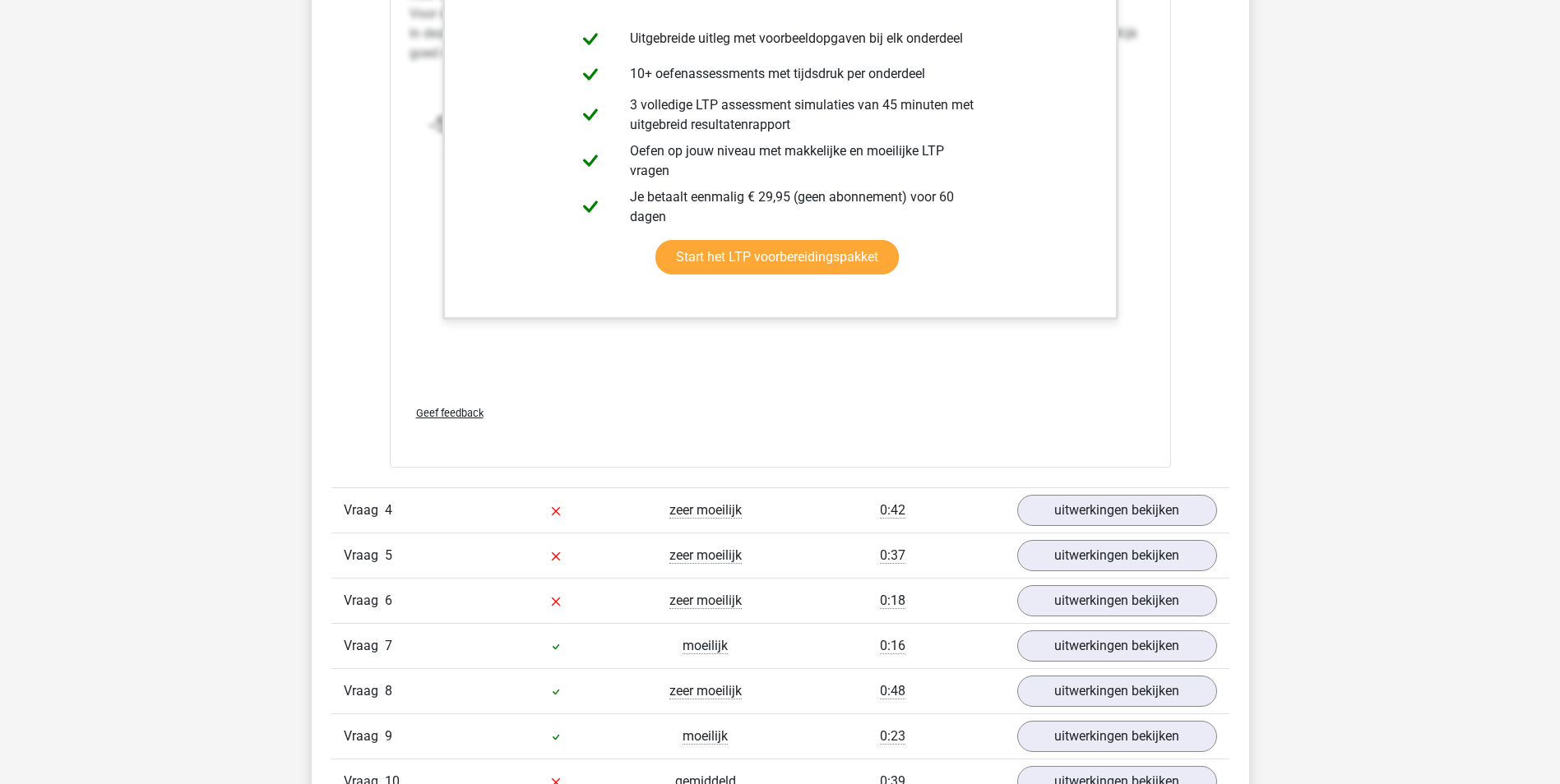
scroll to position [4193, 0]
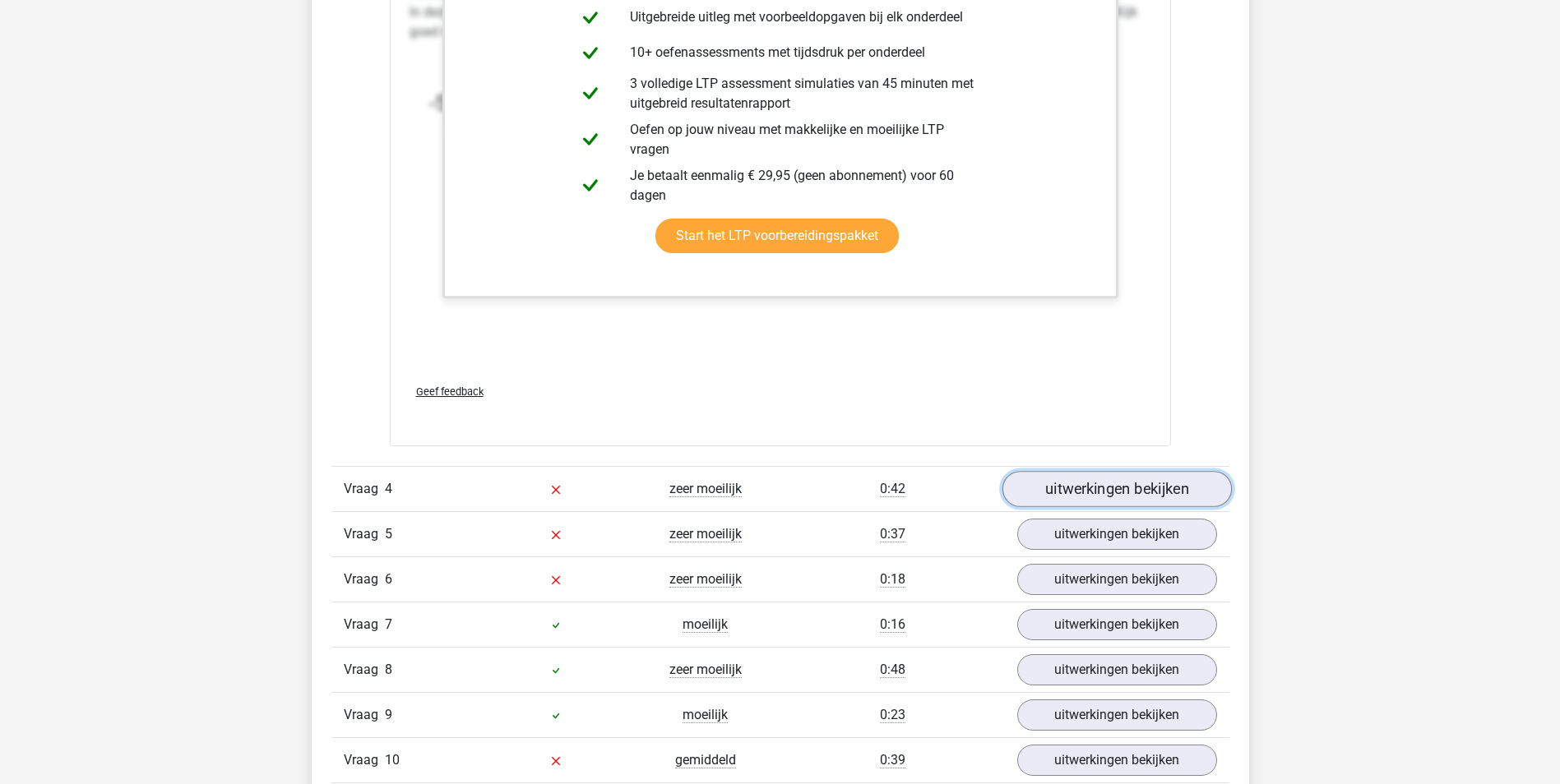
click at [1089, 485] on link "uitwerkingen bekijken" at bounding box center [1116, 489] width 229 height 37
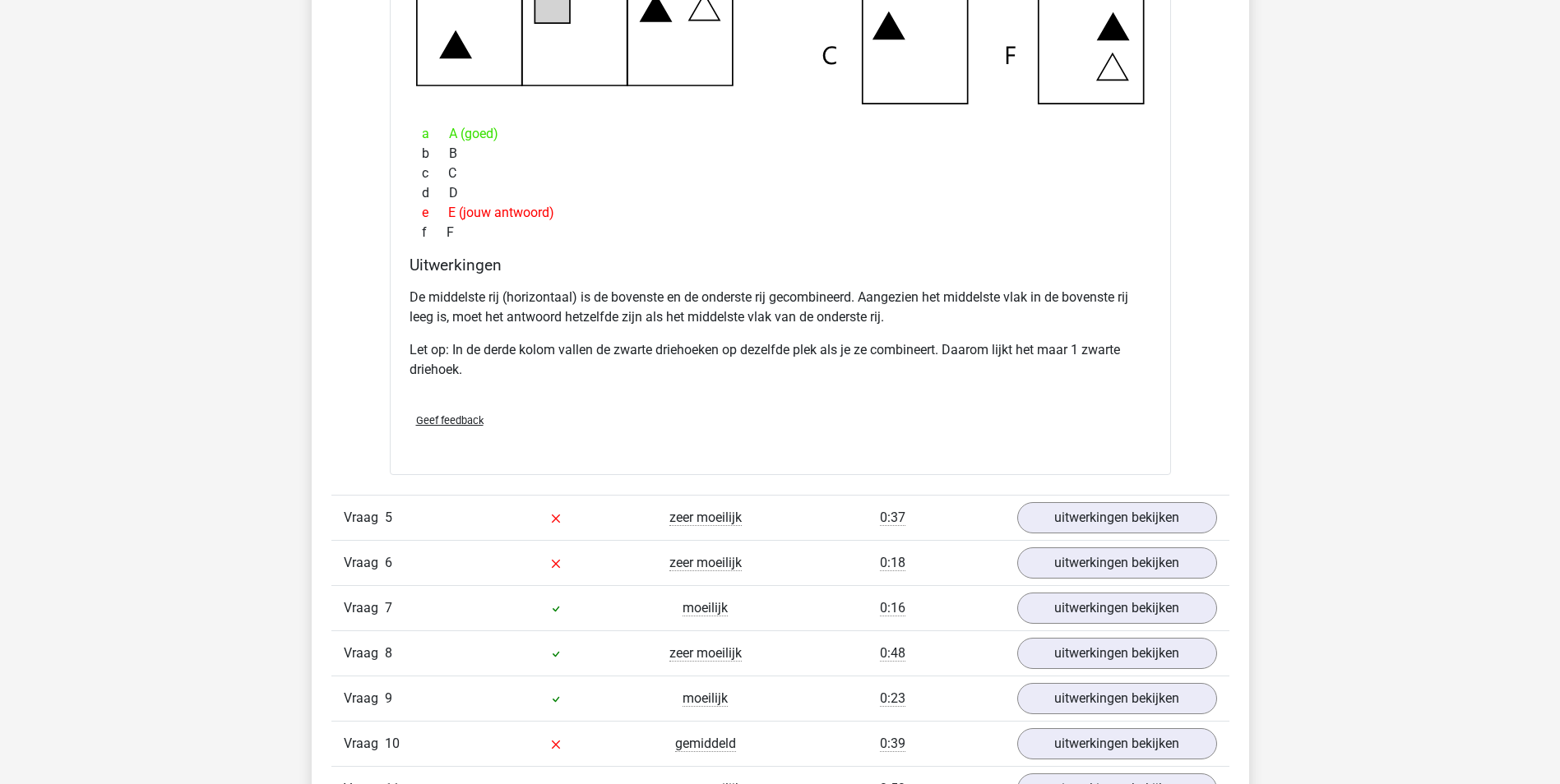
scroll to position [5014, 0]
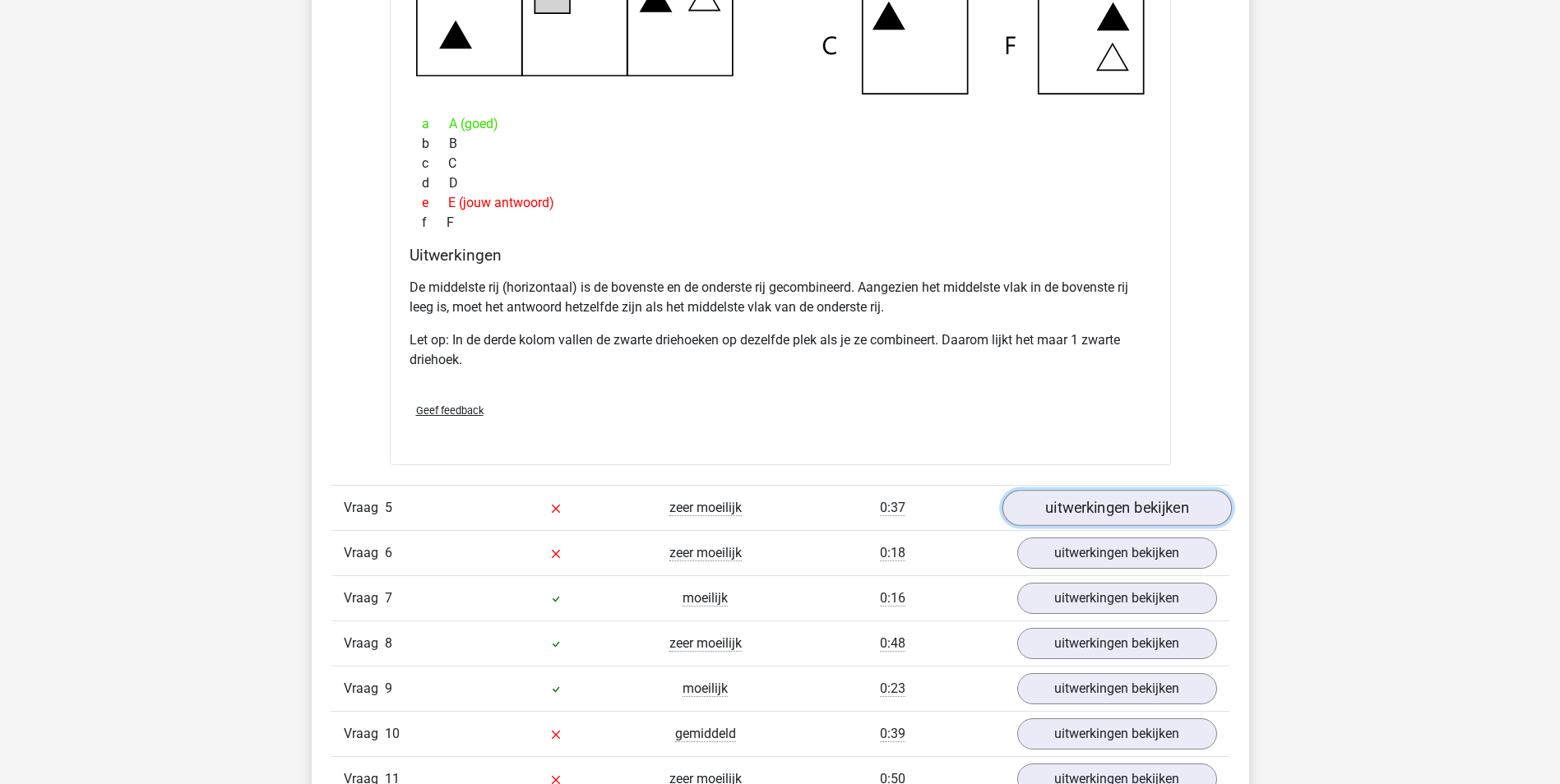
click at [1110, 510] on link "uitwerkingen bekijken" at bounding box center [1116, 509] width 229 height 37
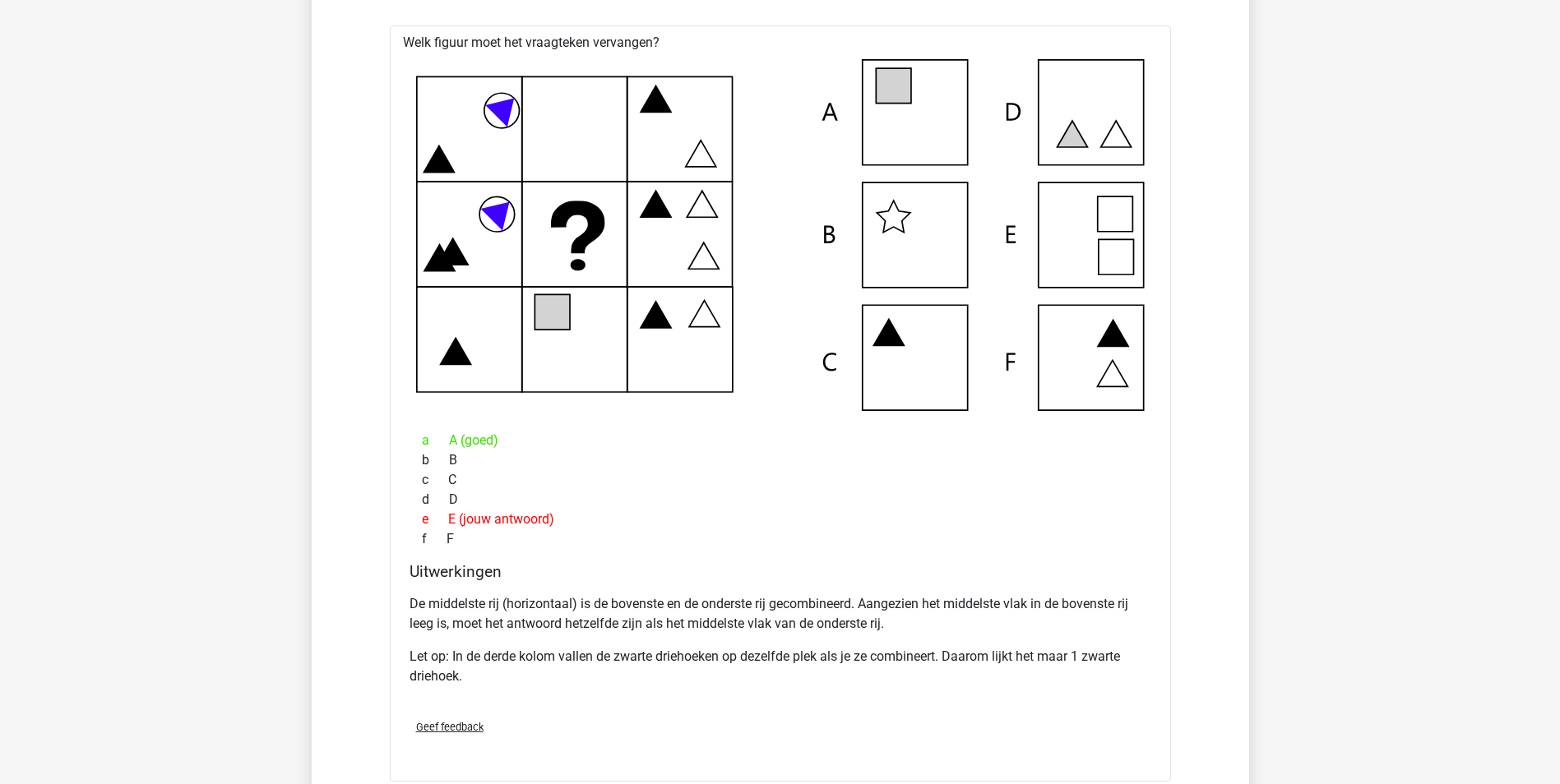
scroll to position [4685, 0]
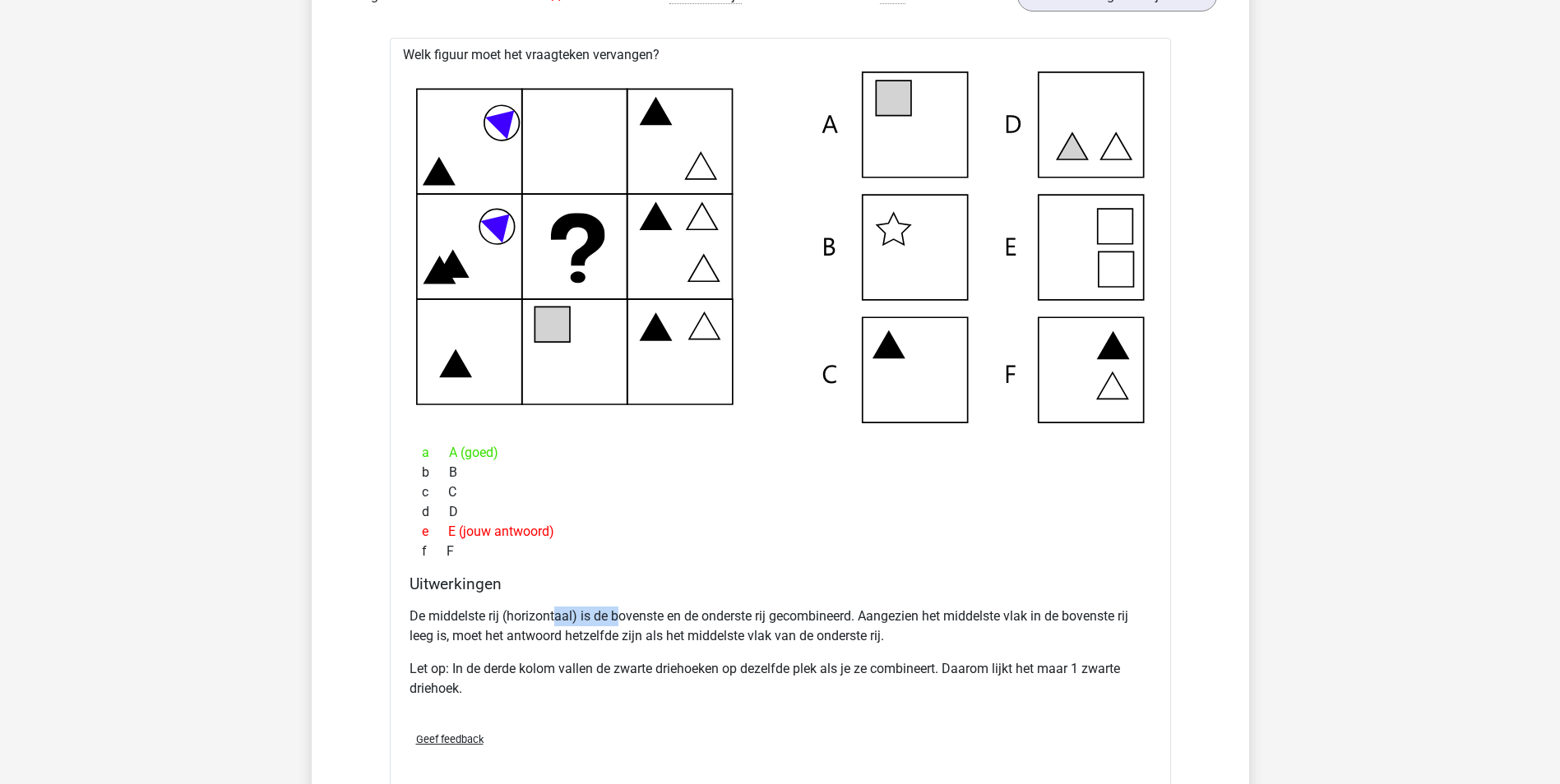
drag, startPoint x: 555, startPoint y: 616, endPoint x: 617, endPoint y: 616, distance: 62.0
click at [617, 616] on p "De middelste rij (horizontaal) is de bovenste en de onderste rij gecombineerd. …" at bounding box center [780, 626] width 742 height 39
drag, startPoint x: 617, startPoint y: 616, endPoint x: 645, endPoint y: 640, distance: 36.9
click at [645, 640] on p "De middelste rij (horizontaal) is de bovenste en de onderste rij gecombineerd. …" at bounding box center [780, 626] width 742 height 39
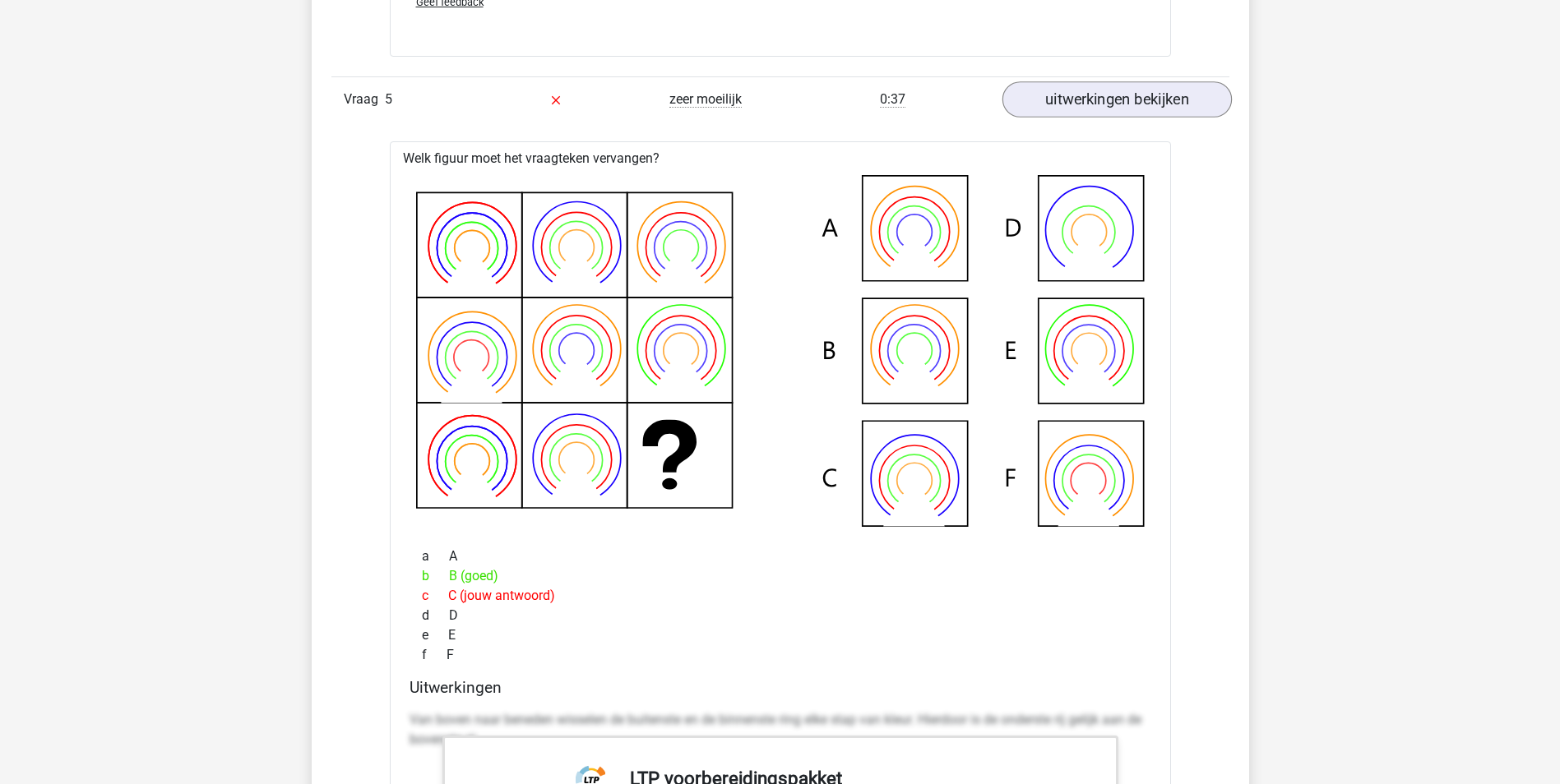
scroll to position [5343, 0]
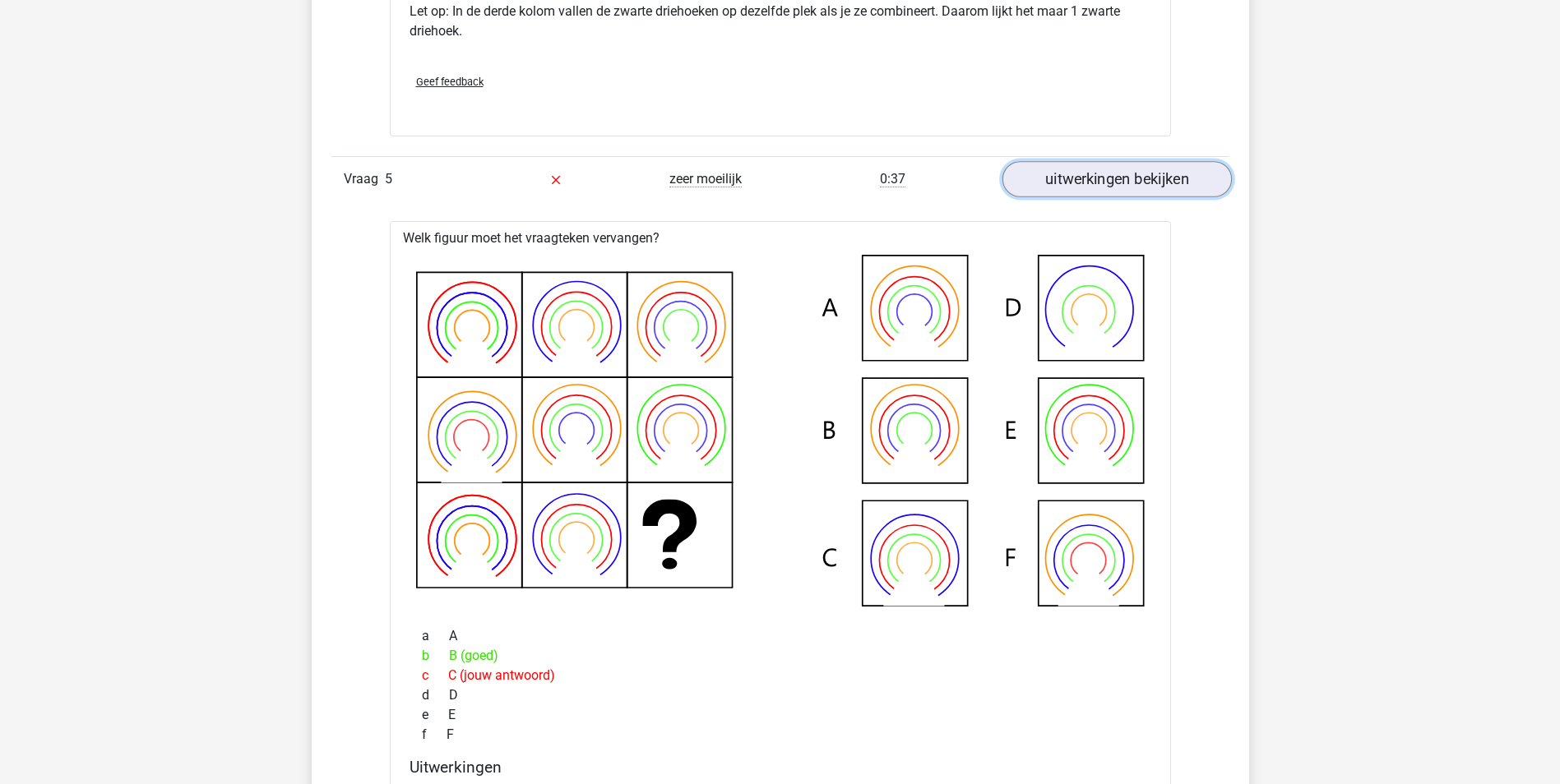
click at [1097, 178] on link "uitwerkingen bekijken" at bounding box center [1116, 180] width 229 height 37
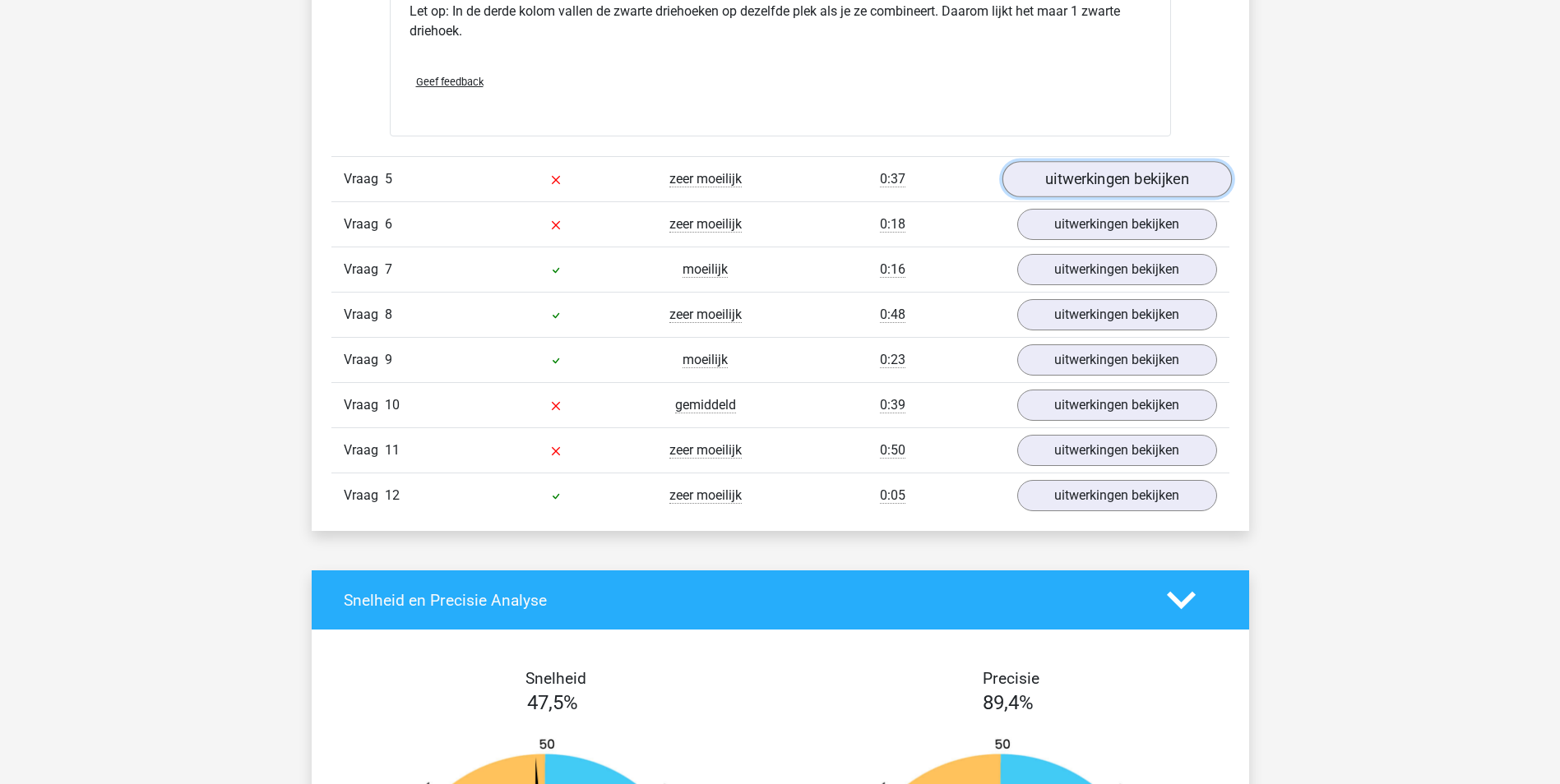
click at [1097, 178] on link "uitwerkingen bekijken" at bounding box center [1116, 180] width 229 height 37
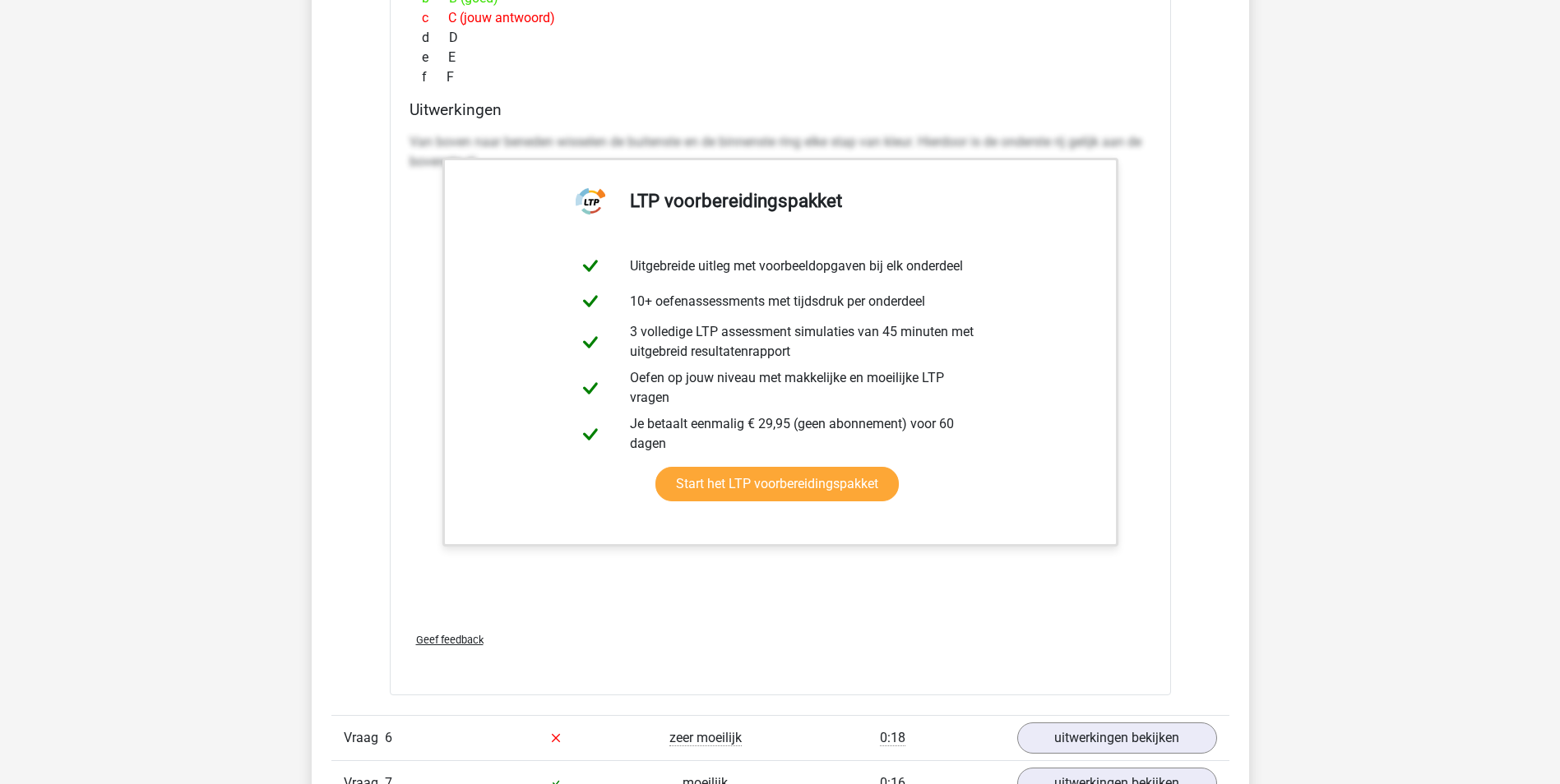
scroll to position [6329, 0]
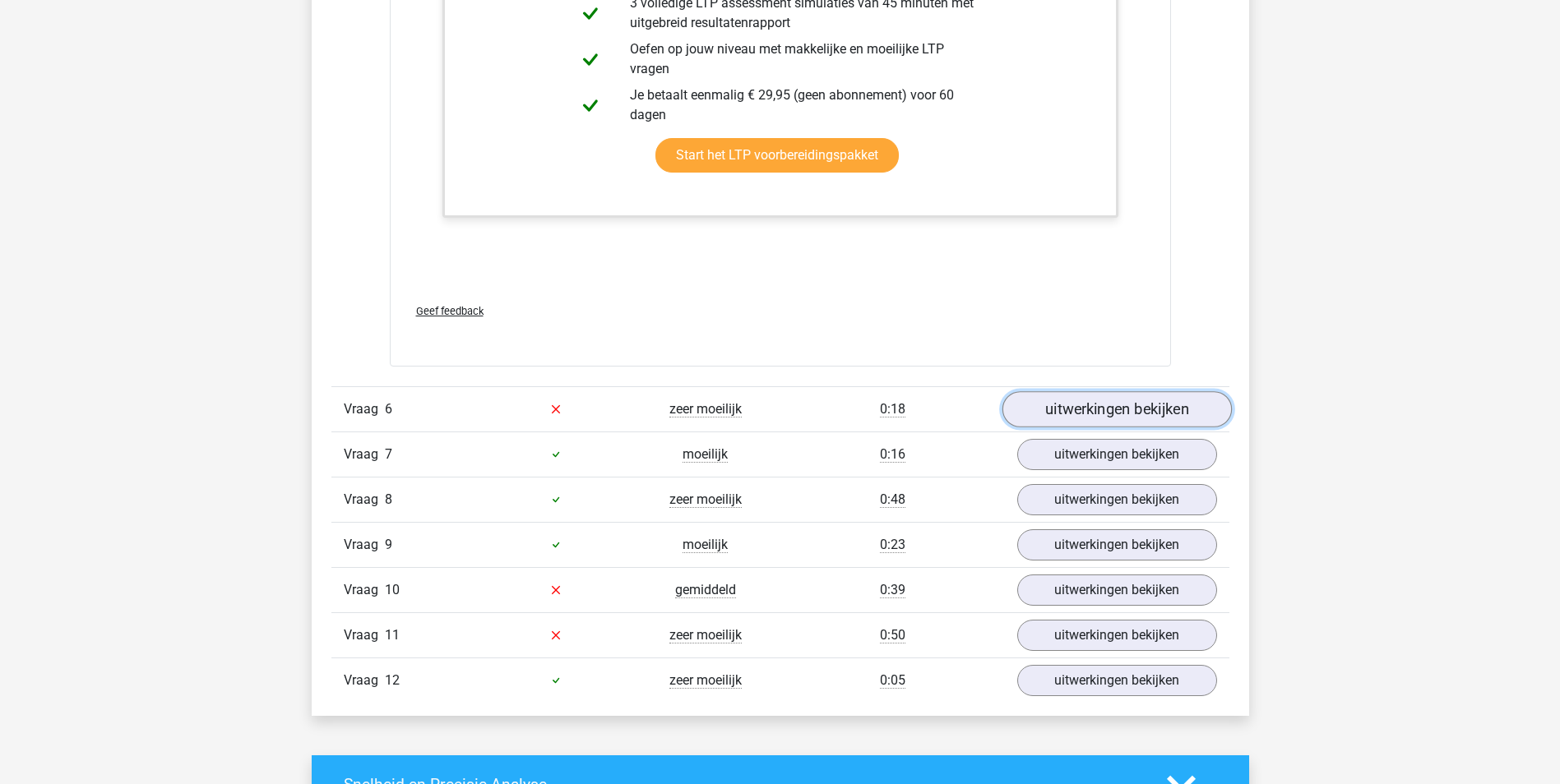
click at [1075, 391] on link "uitwerkingen bekijken" at bounding box center [1116, 409] width 229 height 37
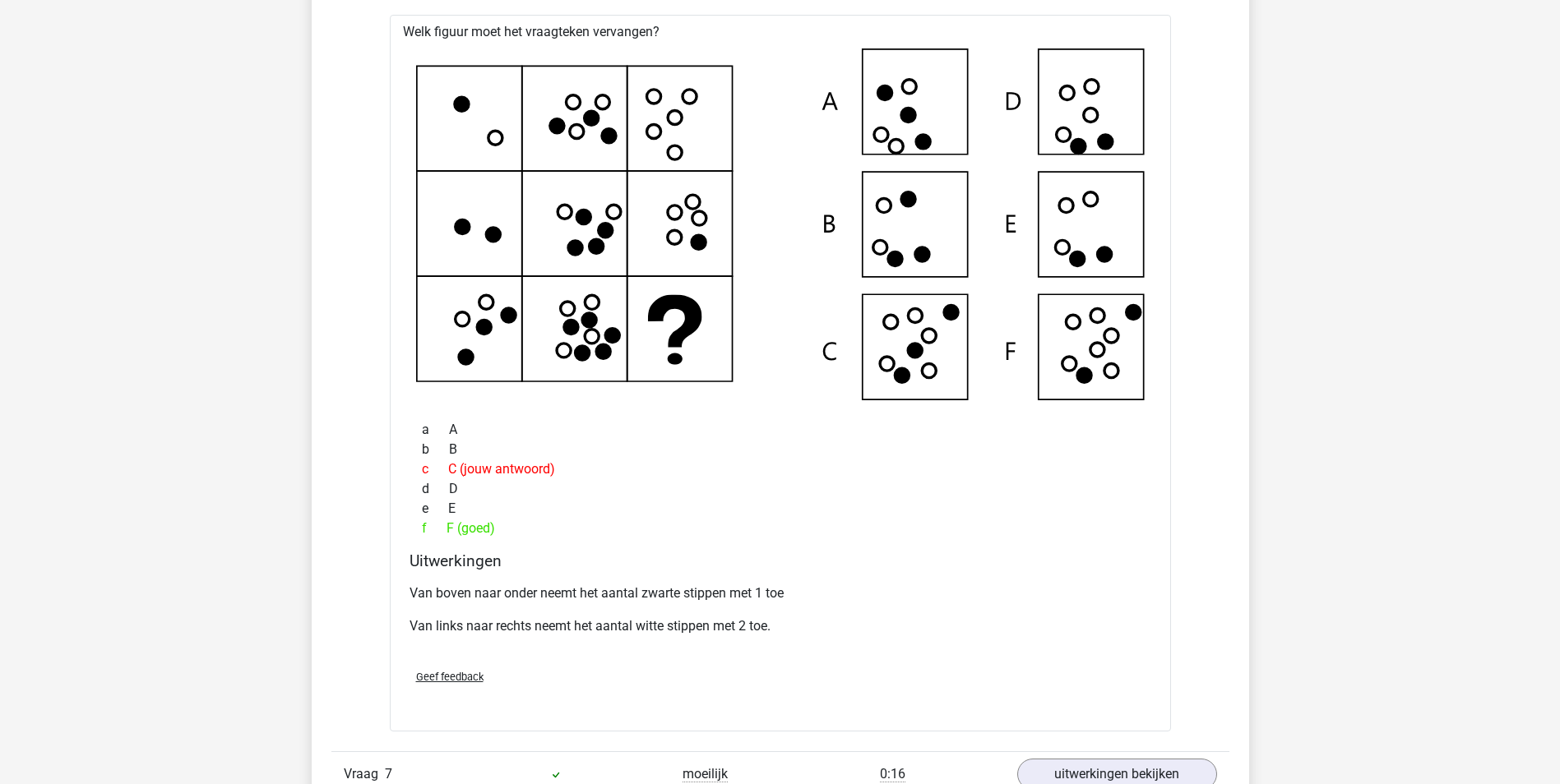
scroll to position [6740, 0]
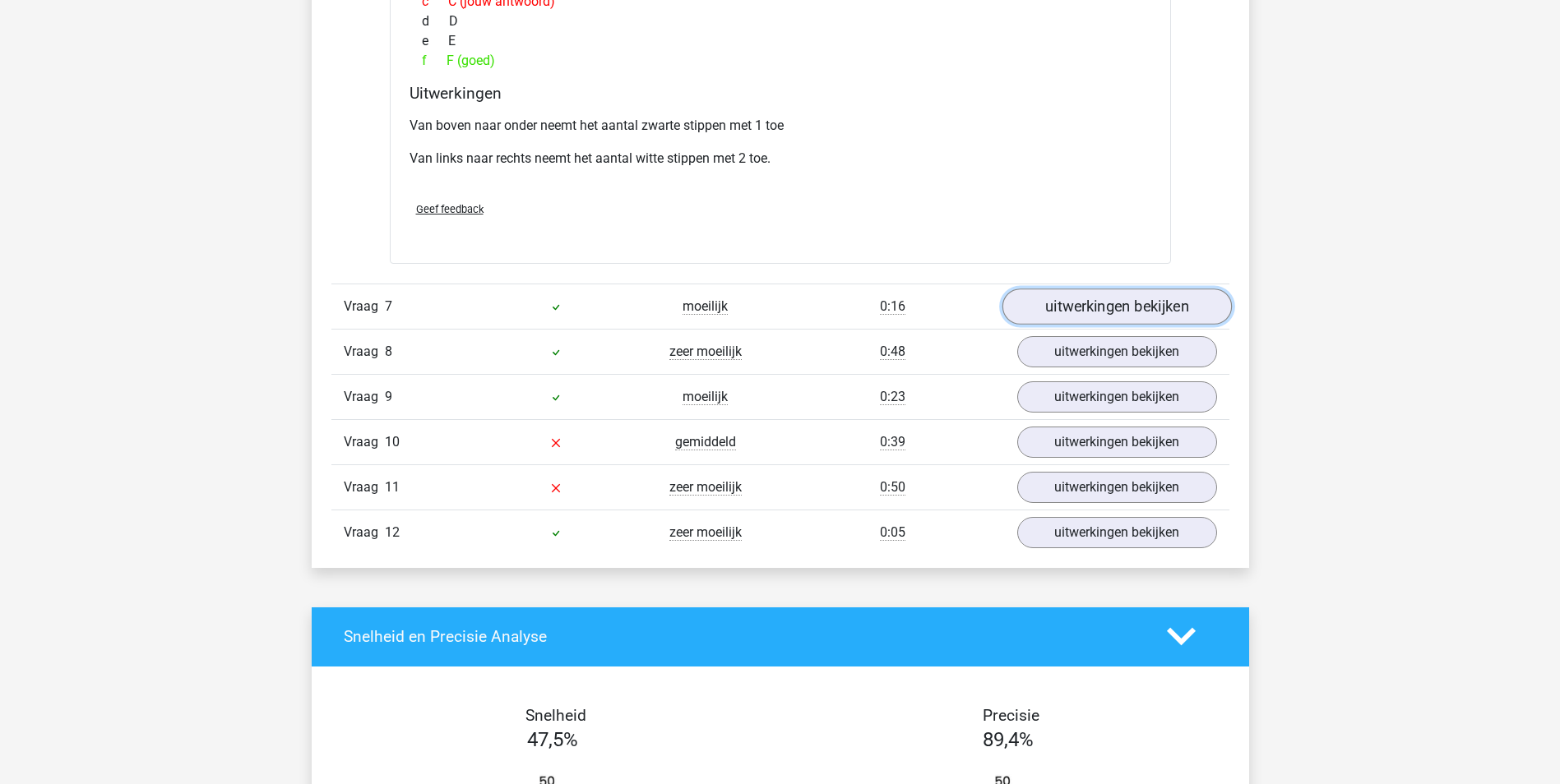
click at [1021, 307] on link "uitwerkingen bekijken" at bounding box center [1116, 306] width 229 height 37
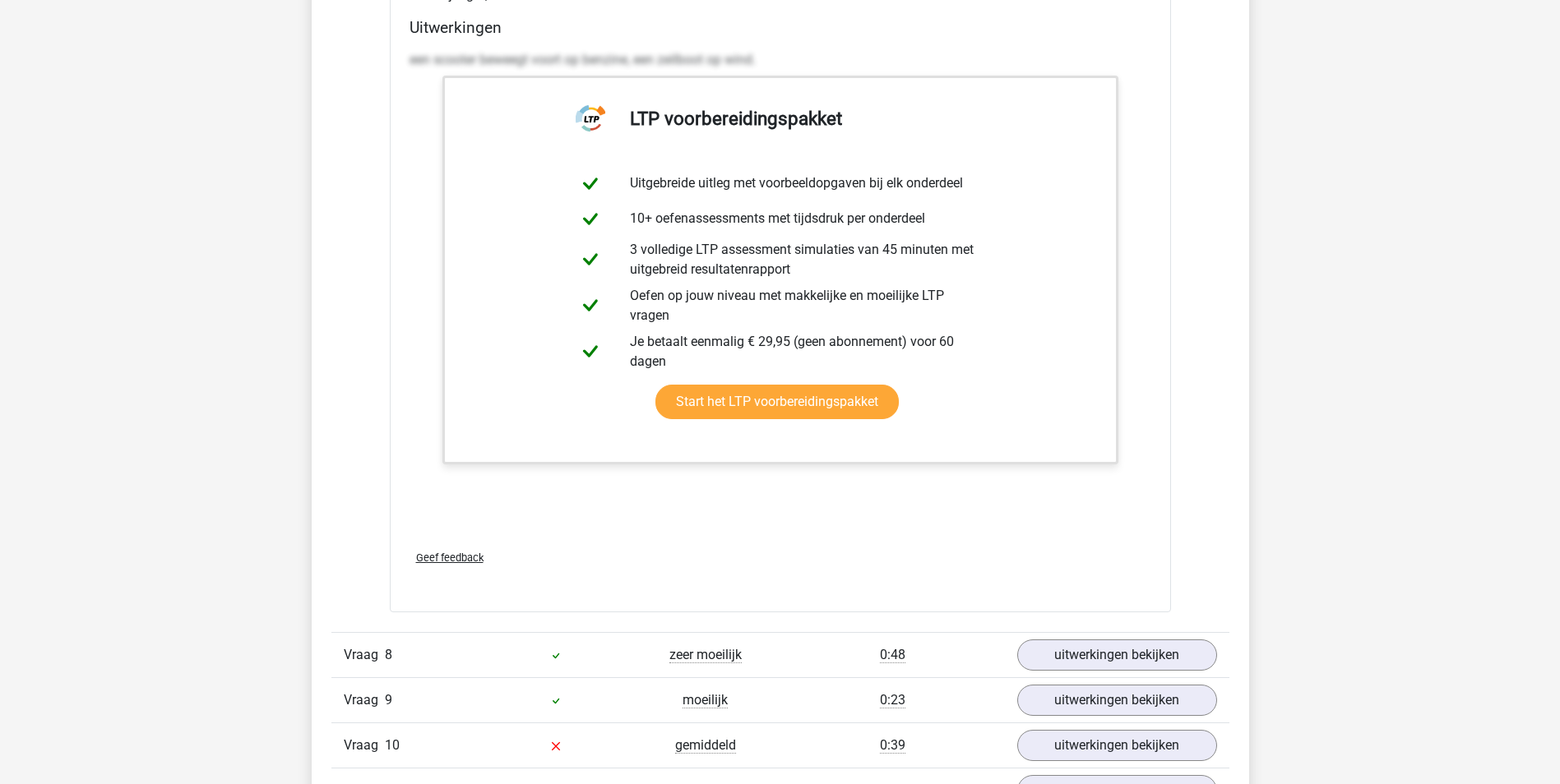
scroll to position [7891, 0]
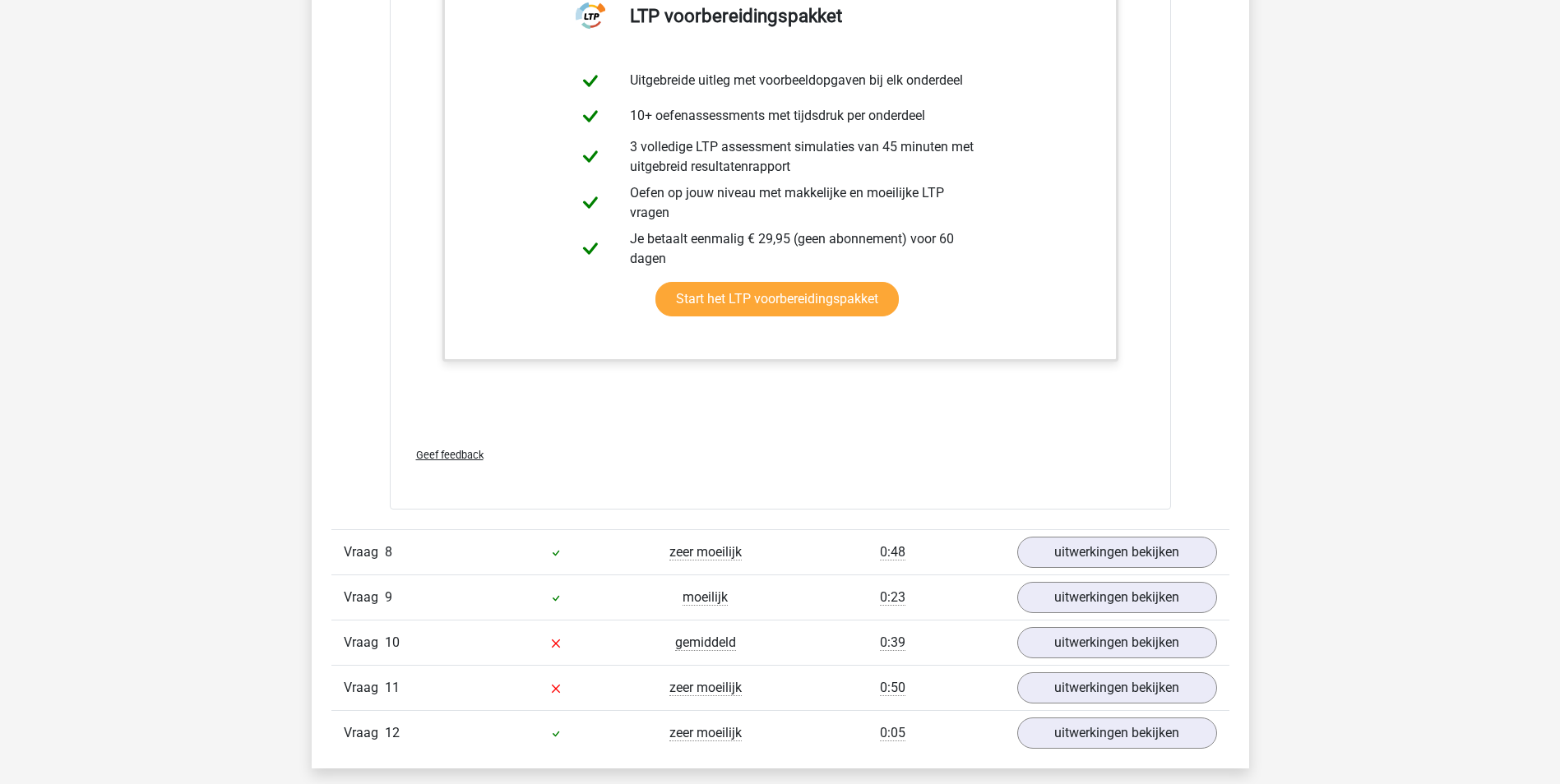
click at [1053, 532] on div "Vraag 8 zeer moeilijk 0:48 uitwerkingen bekijken" at bounding box center [780, 552] width 898 height 45
click at [1057, 537] on link "uitwerkingen bekijken" at bounding box center [1116, 552] width 229 height 37
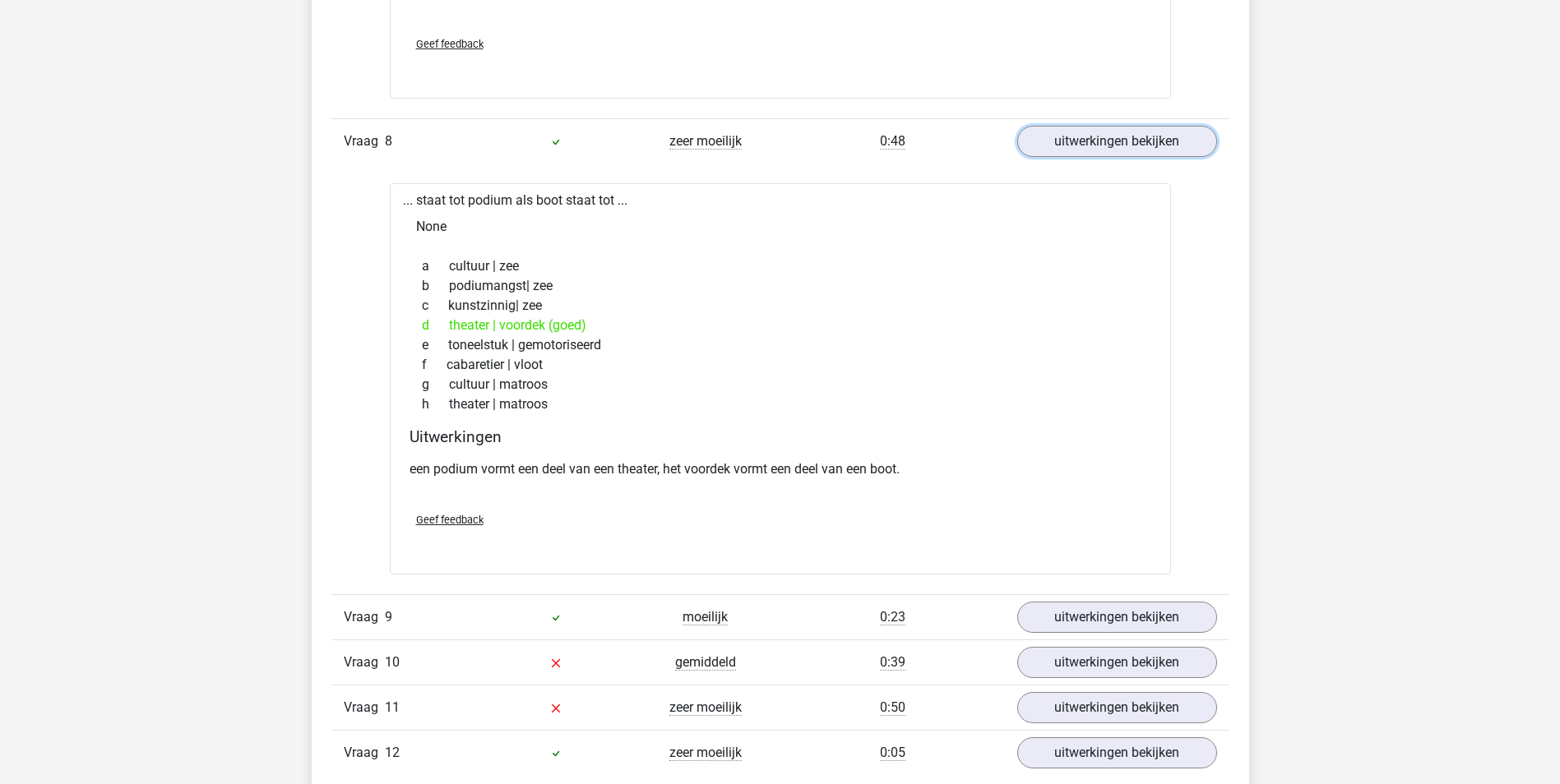
scroll to position [8384, 0]
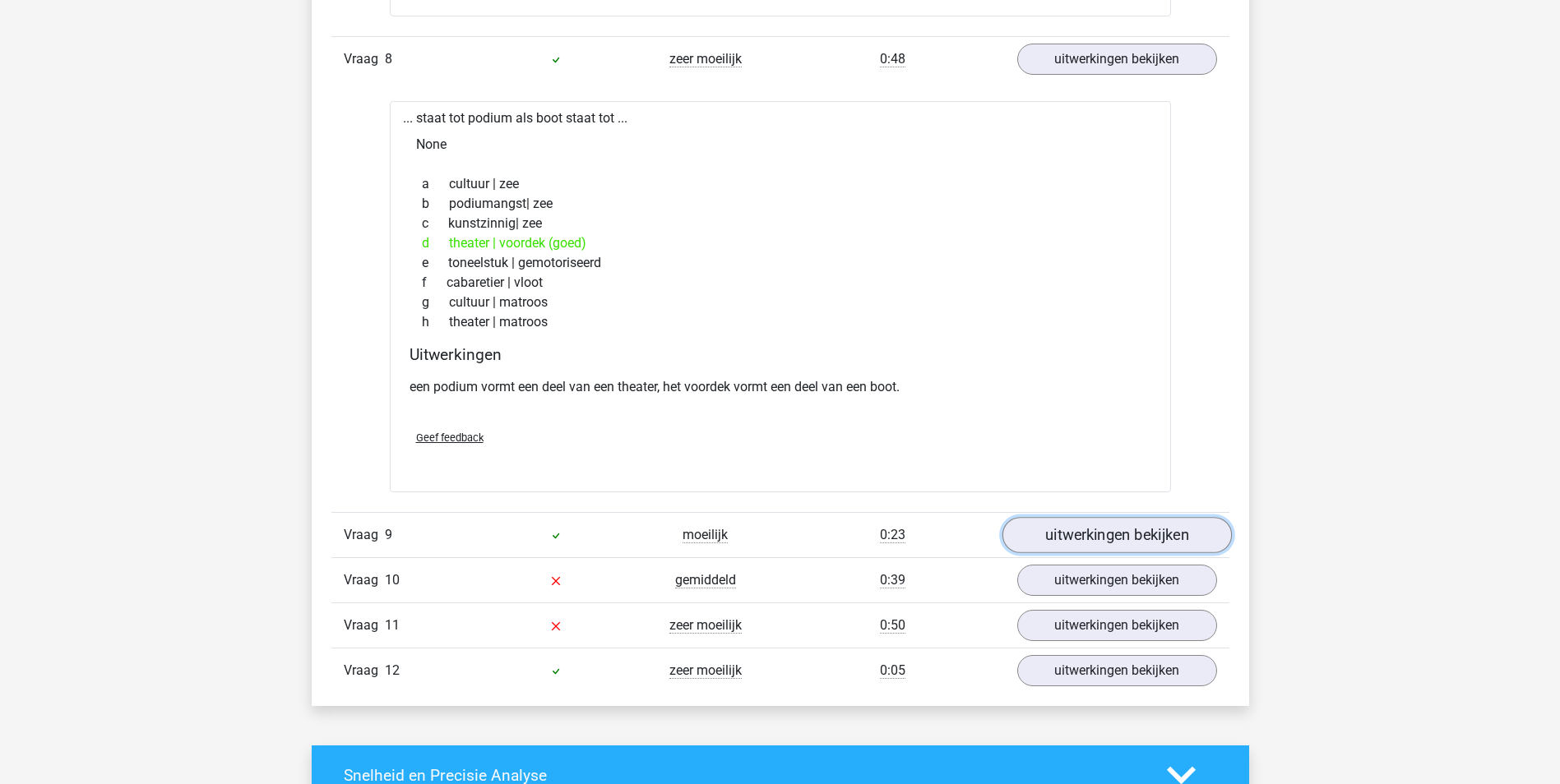
click at [1058, 537] on link "uitwerkingen bekijken" at bounding box center [1116, 535] width 229 height 37
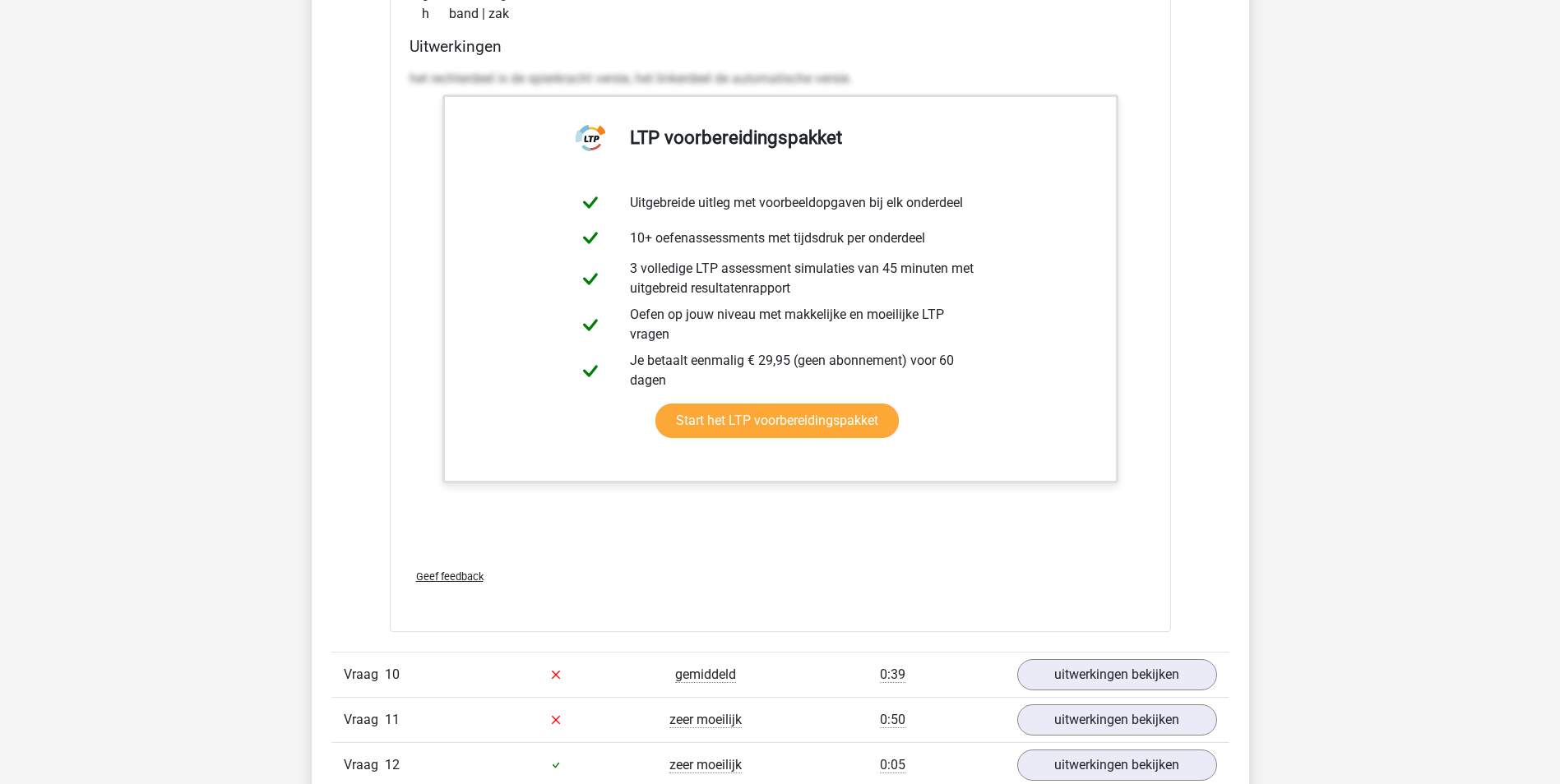
scroll to position [9289, 0]
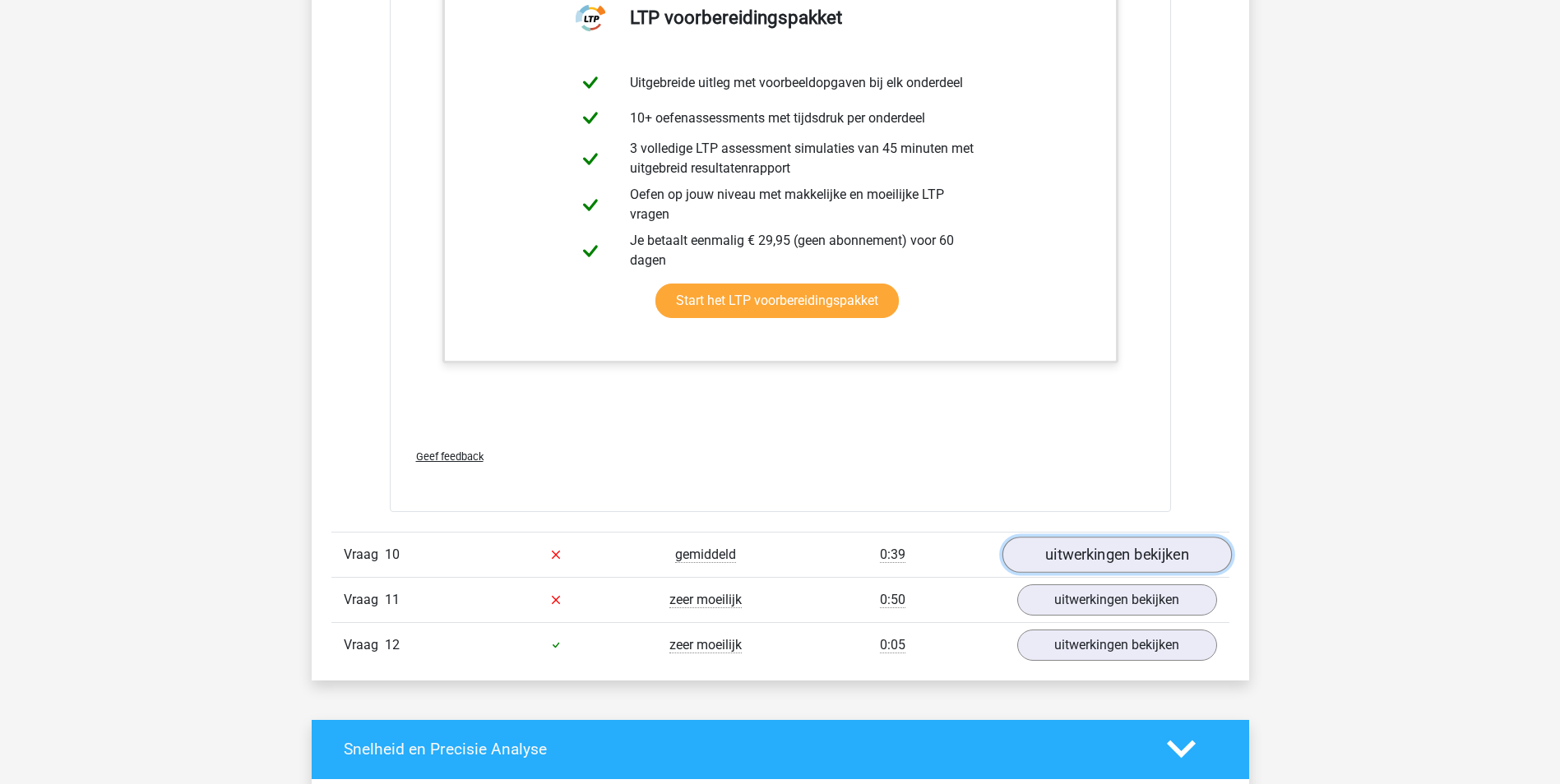
click at [1053, 552] on link "uitwerkingen bekijken" at bounding box center [1116, 555] width 229 height 37
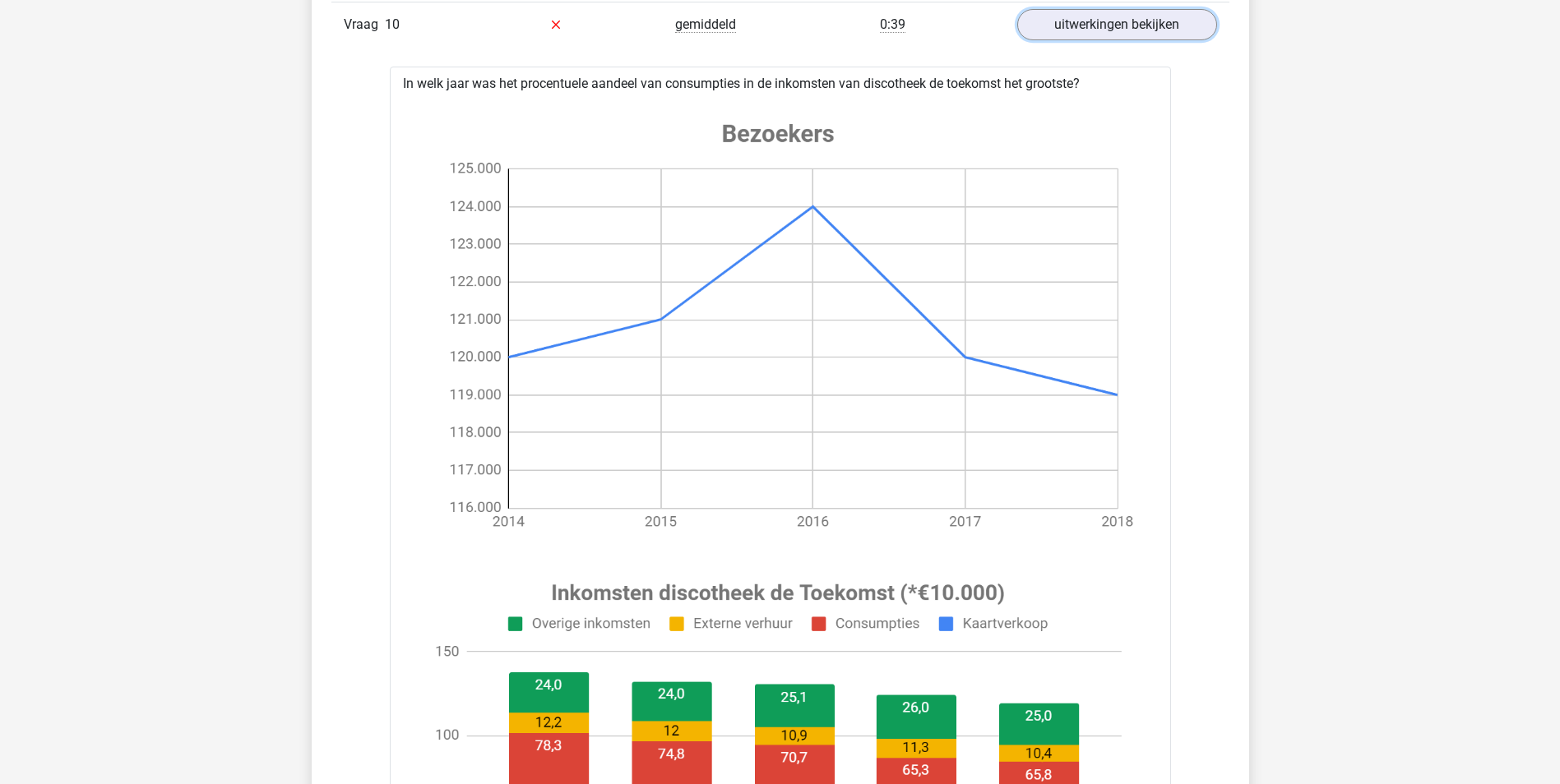
scroll to position [9782, 0]
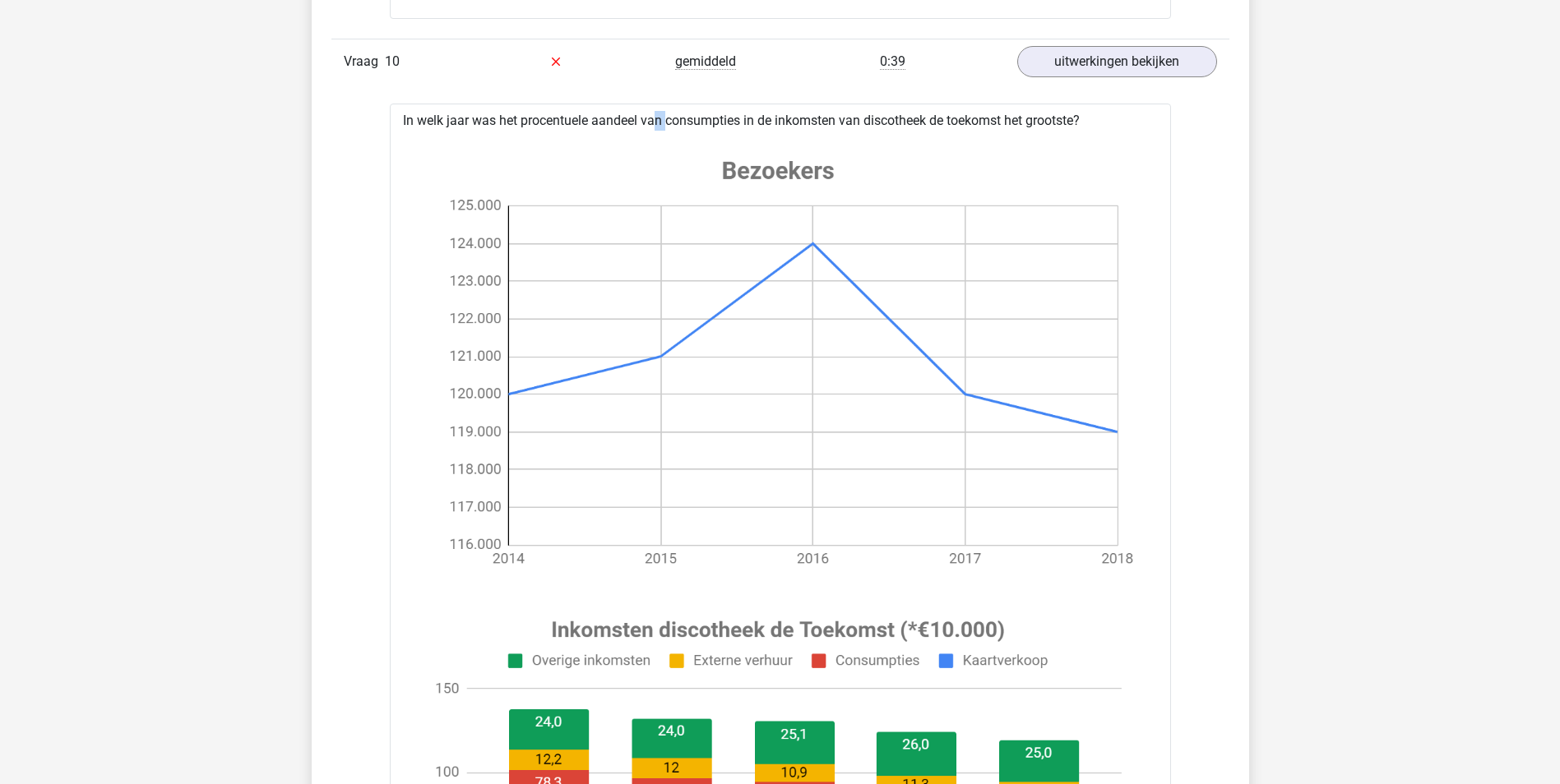
drag, startPoint x: 599, startPoint y: 109, endPoint x: 613, endPoint y: 116, distance: 15.7
drag, startPoint x: 613, startPoint y: 116, endPoint x: 674, endPoint y: 121, distance: 61.2
drag, startPoint x: 674, startPoint y: 121, endPoint x: 936, endPoint y: 135, distance: 262.4
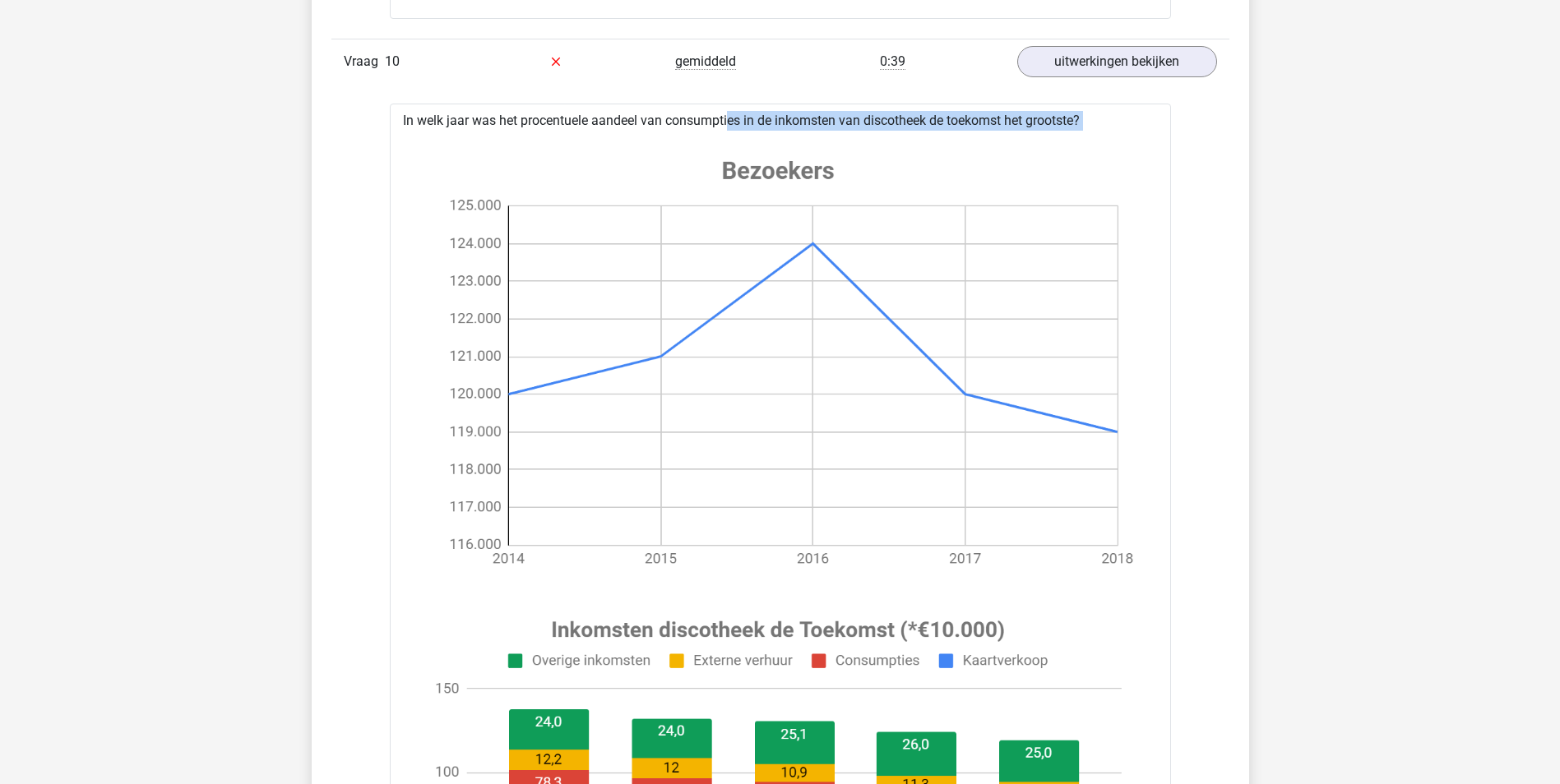
drag, startPoint x: 936, startPoint y: 135, endPoint x: 942, endPoint y: 179, distance: 44.4
click at [942, 179] on image at bounding box center [778, 363] width 724 height 452
click at [943, 155] on image at bounding box center [778, 363] width 724 height 452
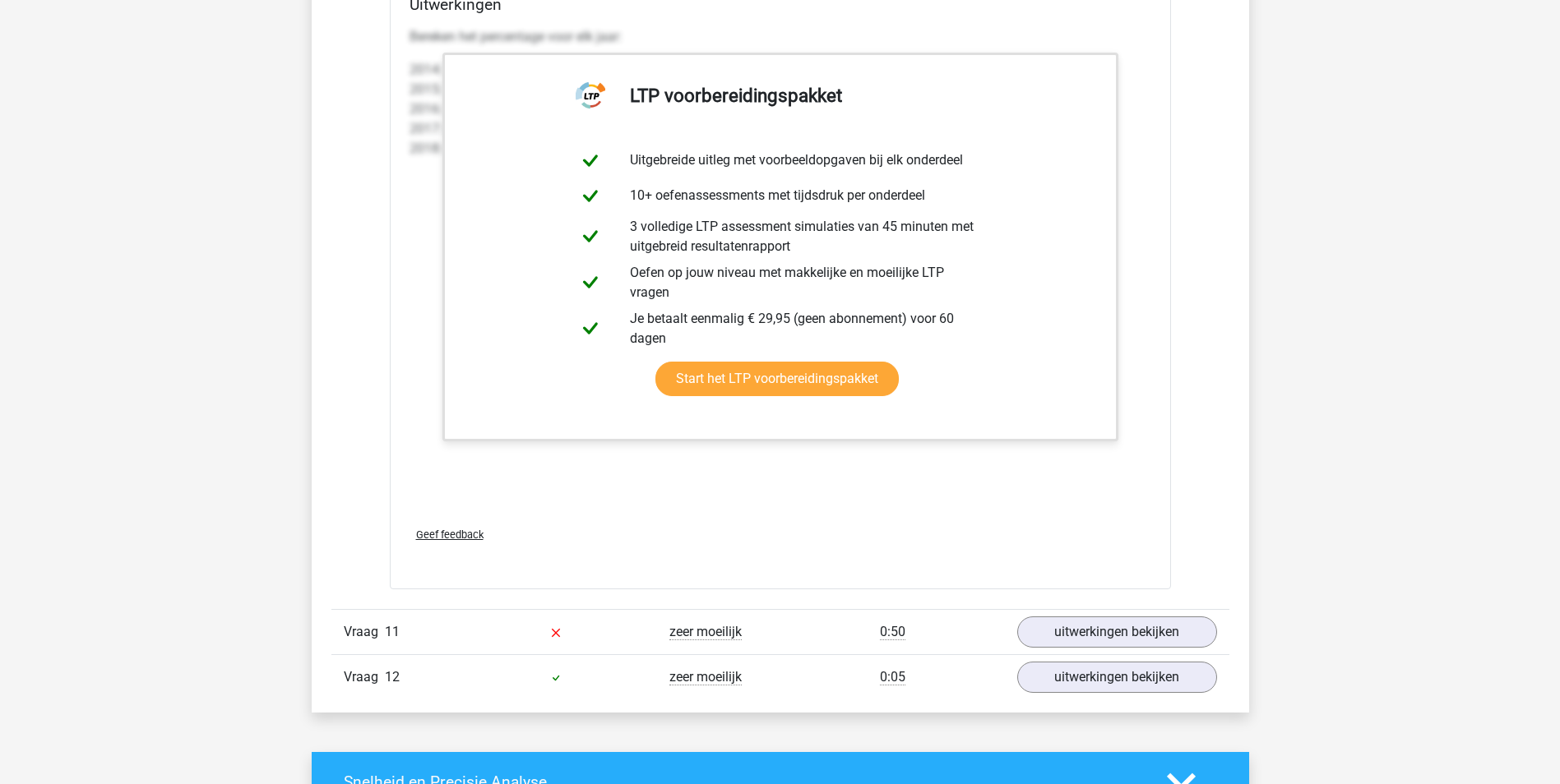
scroll to position [10933, 0]
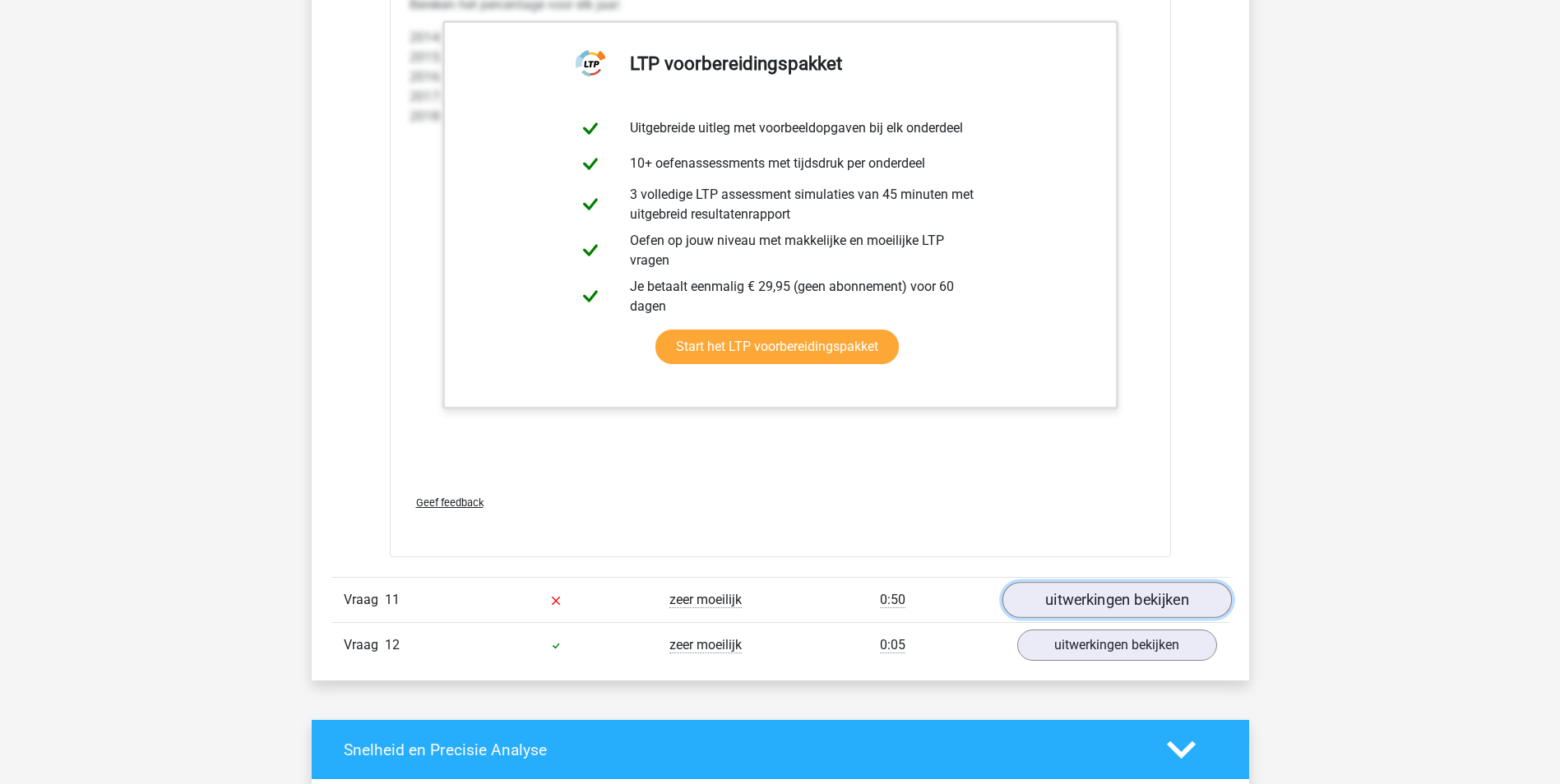
click at [1047, 591] on link "uitwerkingen bekijken" at bounding box center [1116, 599] width 229 height 37
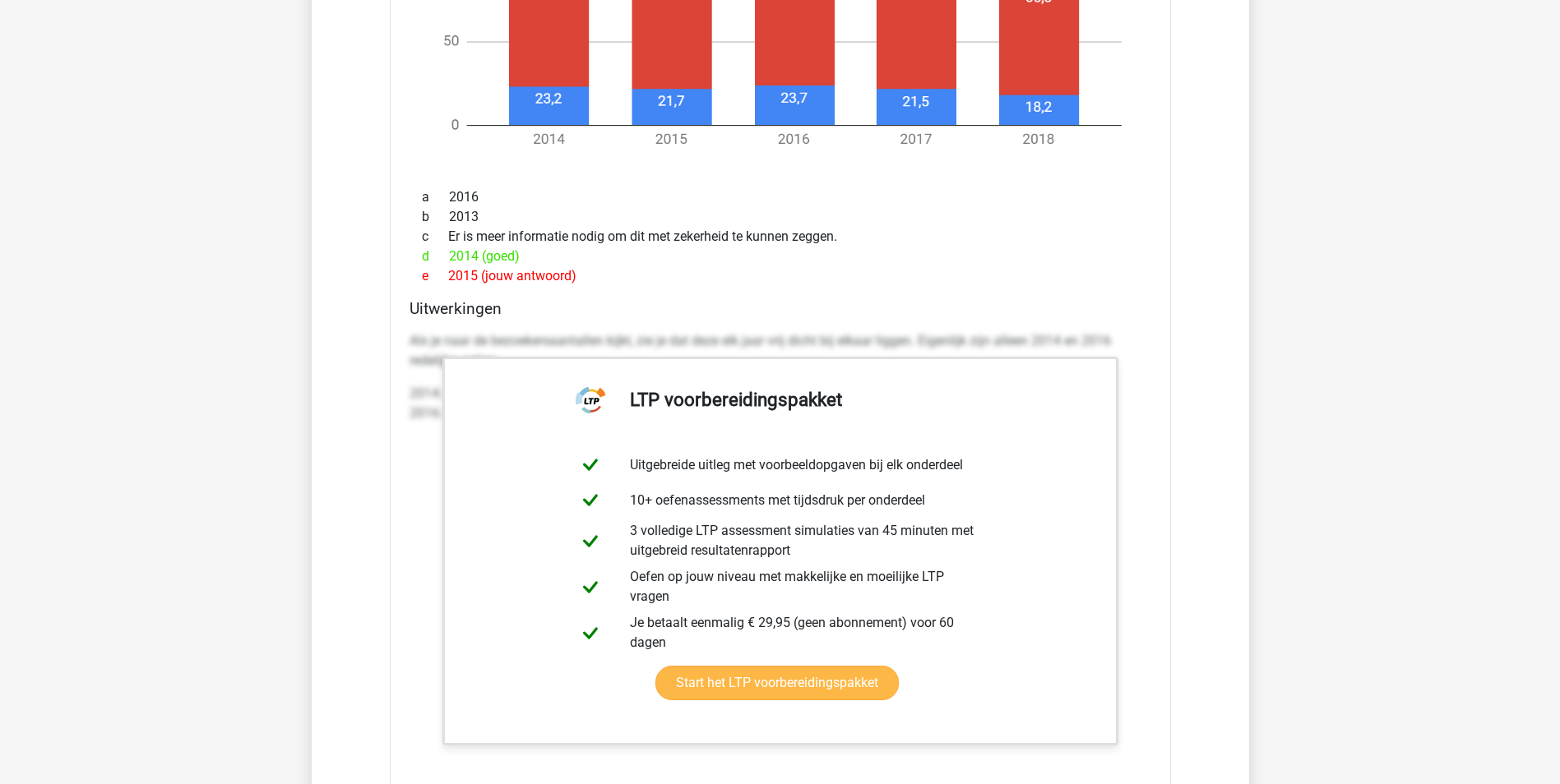
scroll to position [12577, 0]
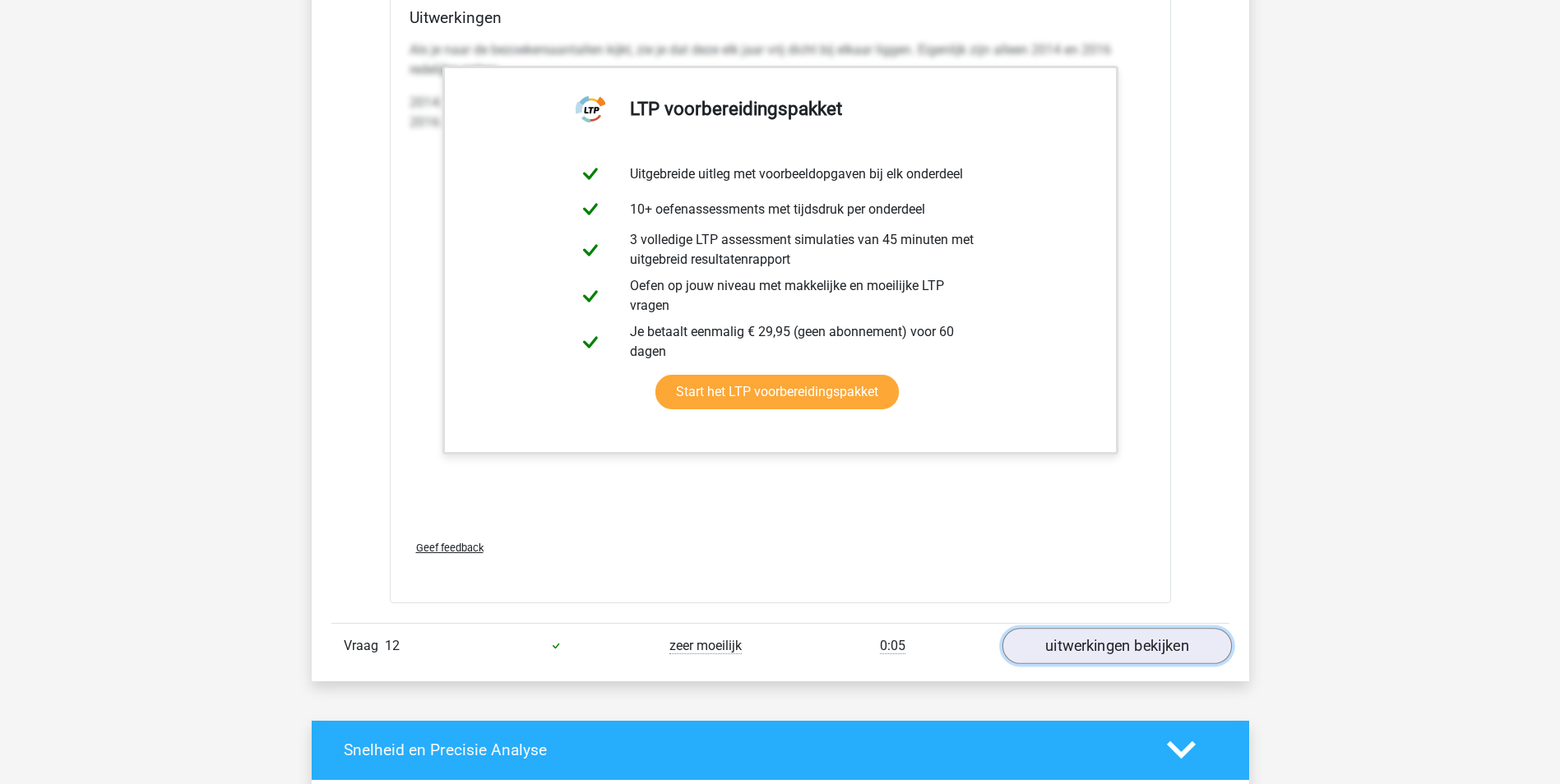
click at [1074, 639] on link "uitwerkingen bekijken" at bounding box center [1116, 646] width 229 height 37
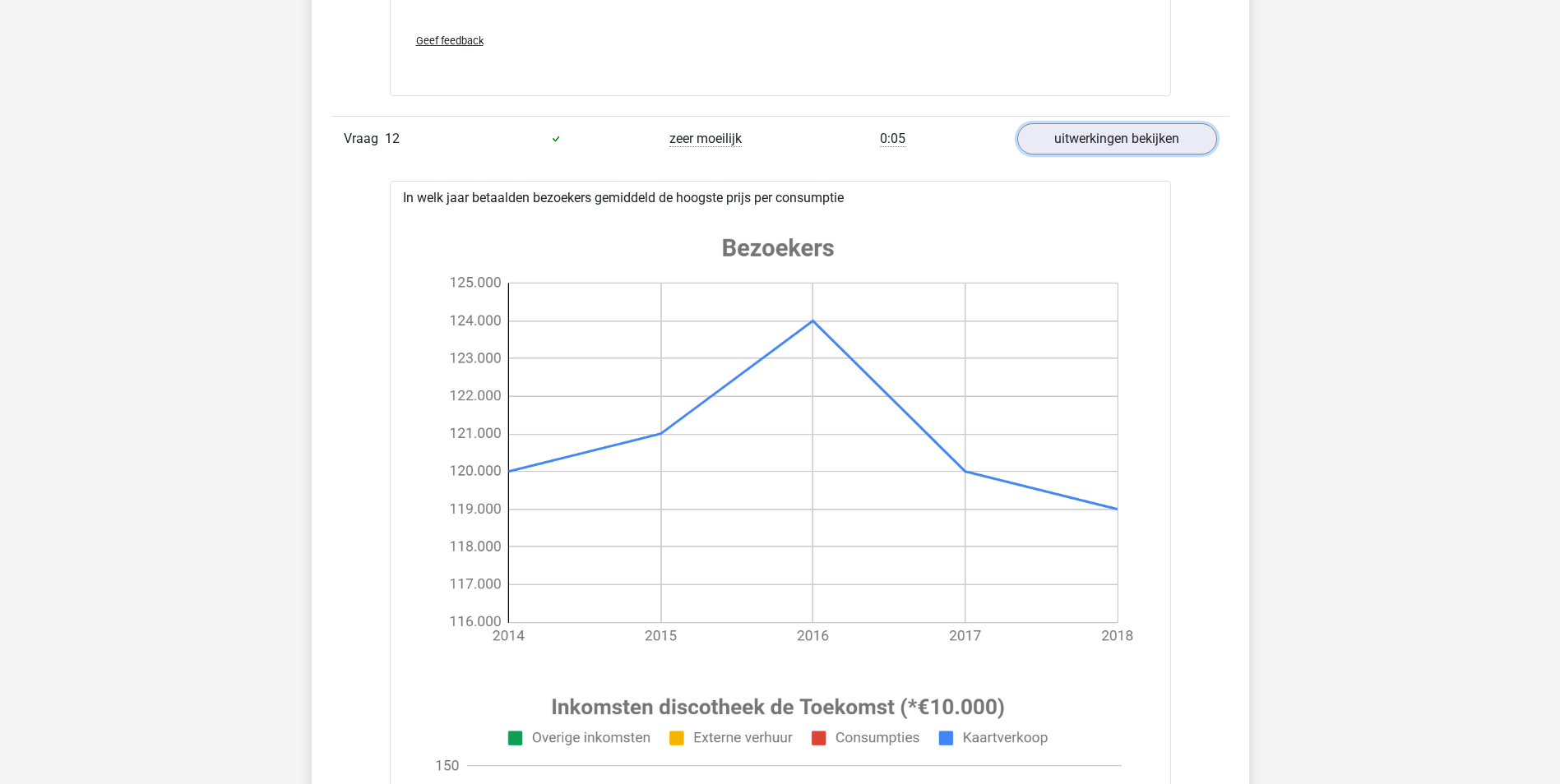
scroll to position [13070, 0]
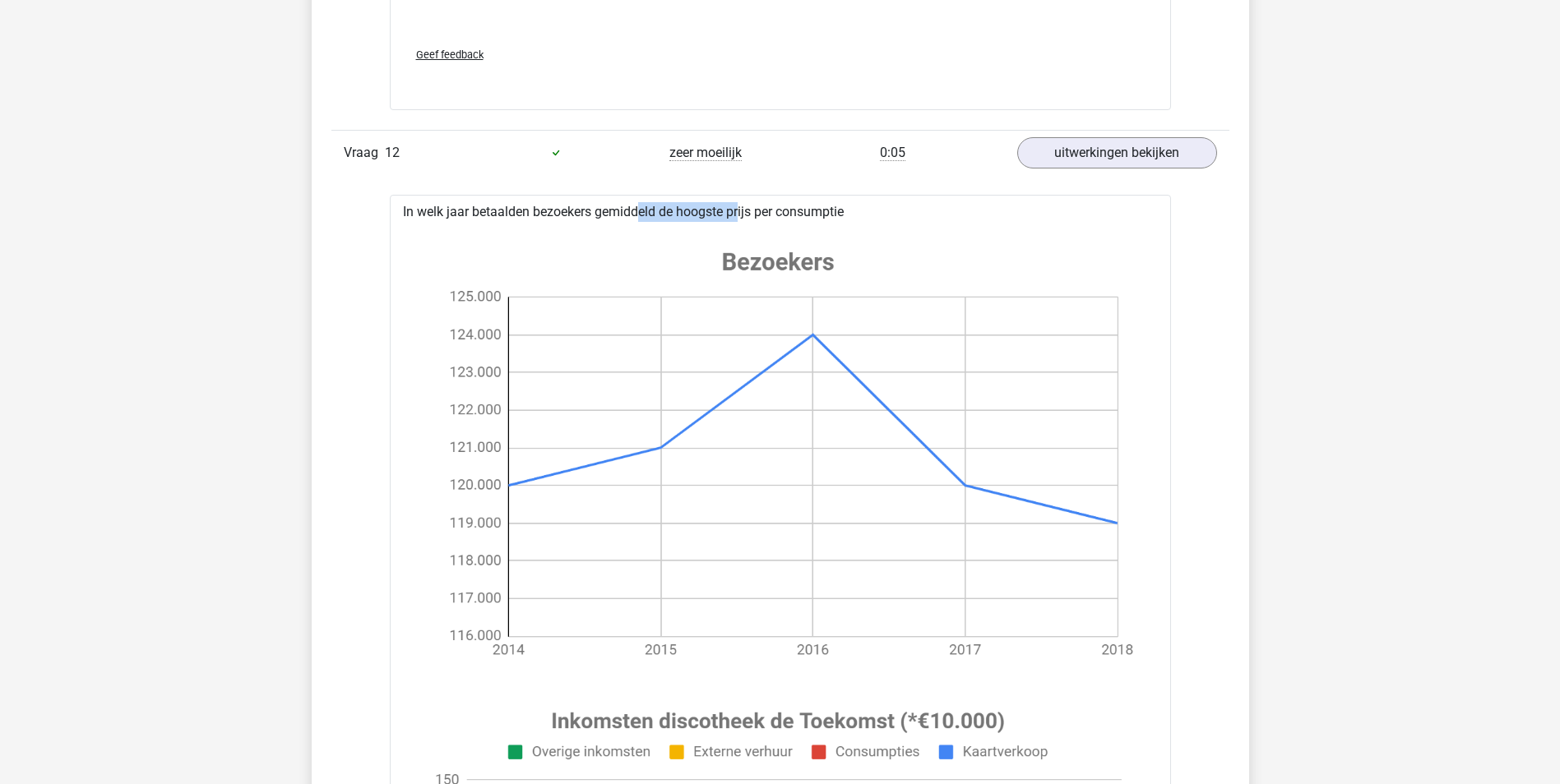
drag, startPoint x: 581, startPoint y: 210, endPoint x: 687, endPoint y: 206, distance: 106.1
click at [687, 206] on div "In welk jaar betaalden bezoekers gemiddeld de hoogste prijs per consumptie a 20…" at bounding box center [780, 773] width 781 height 1158
drag, startPoint x: 687, startPoint y: 206, endPoint x: 678, endPoint y: 243, distance: 38.1
click at [676, 243] on image at bounding box center [778, 454] width 724 height 452
click at [1108, 155] on link "uitwerkingen bekijken" at bounding box center [1116, 153] width 229 height 37
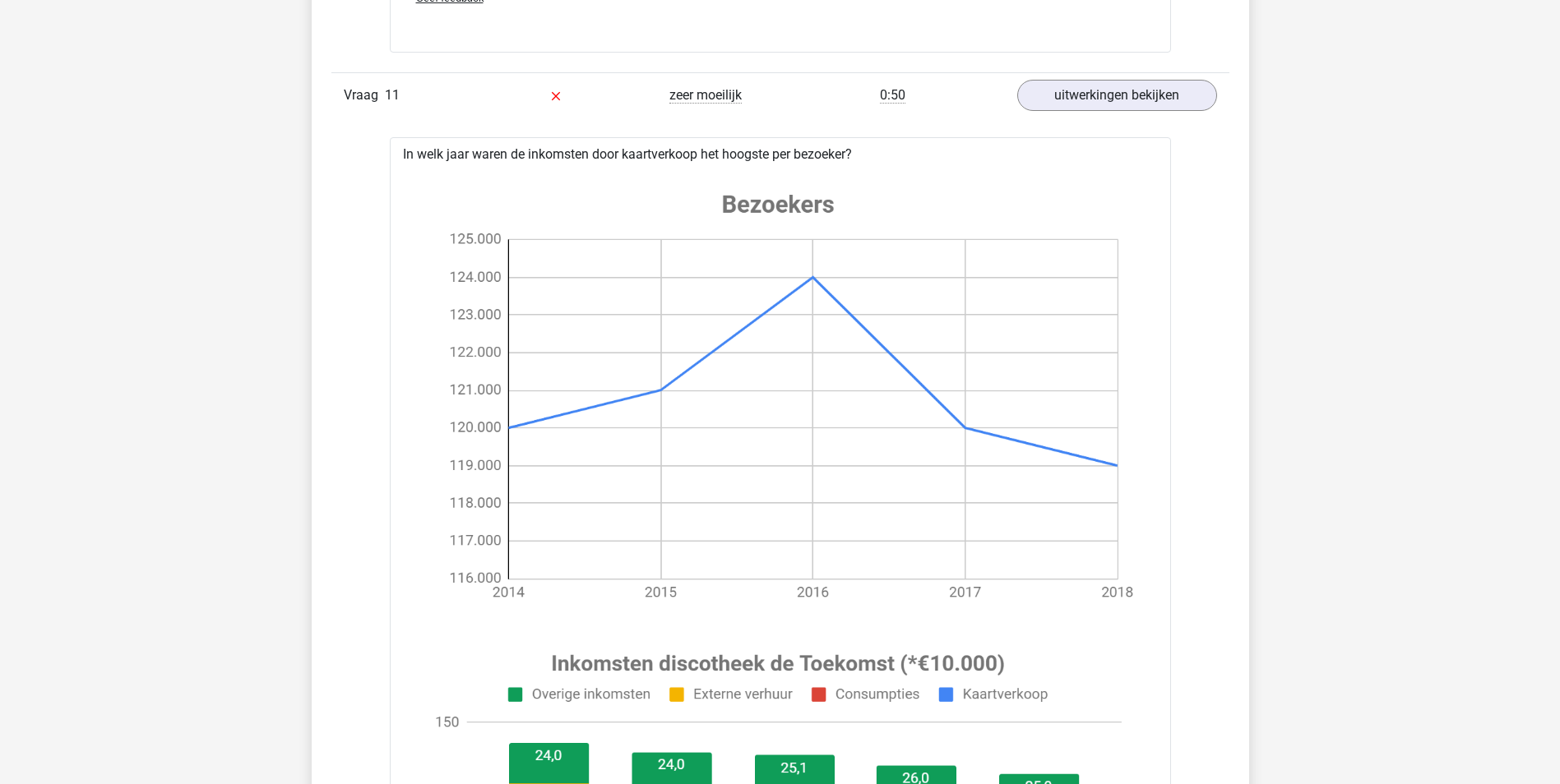
scroll to position [11261, 0]
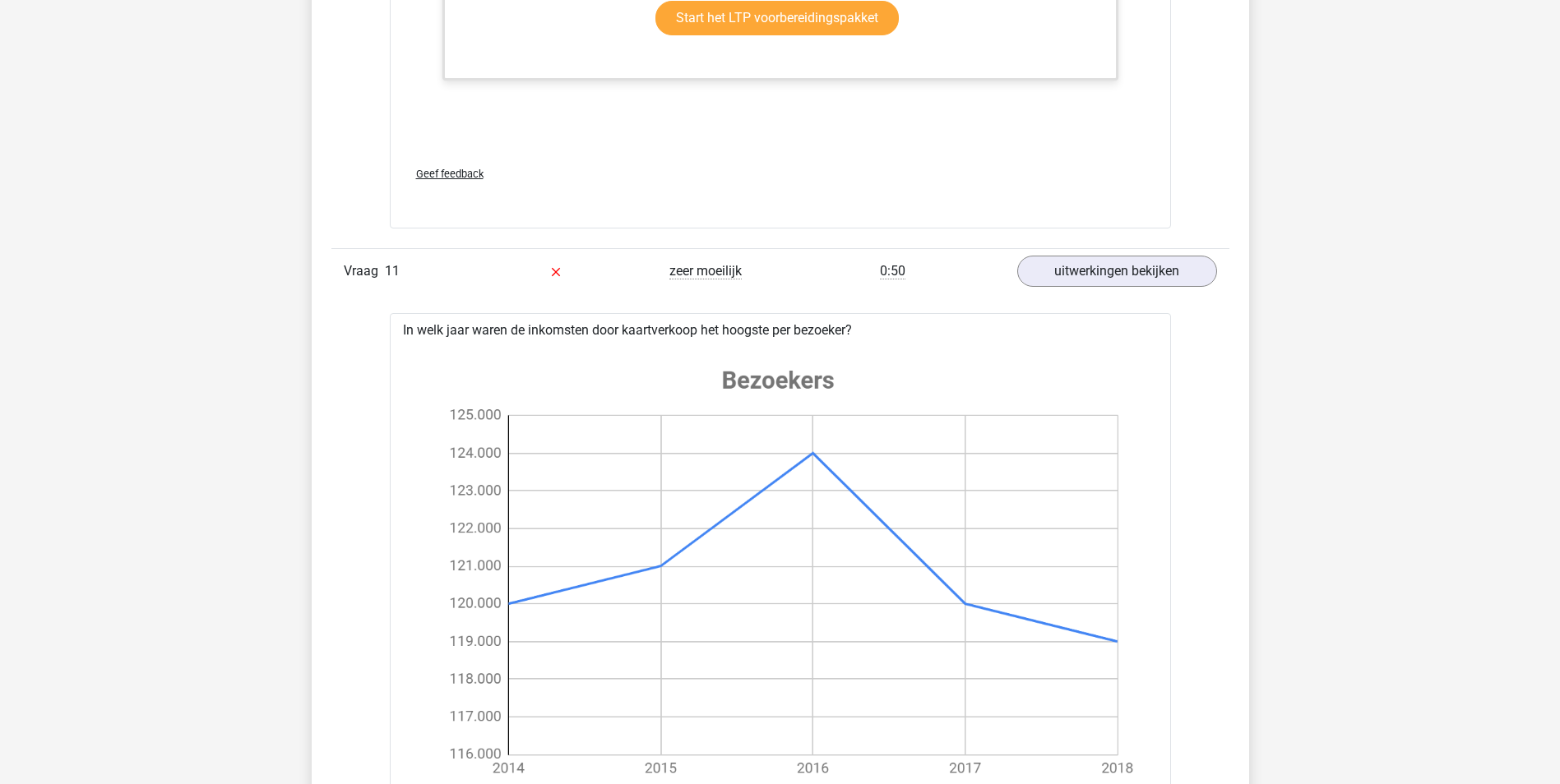
click at [1004, 275] on div "0:50" at bounding box center [892, 272] width 224 height 20
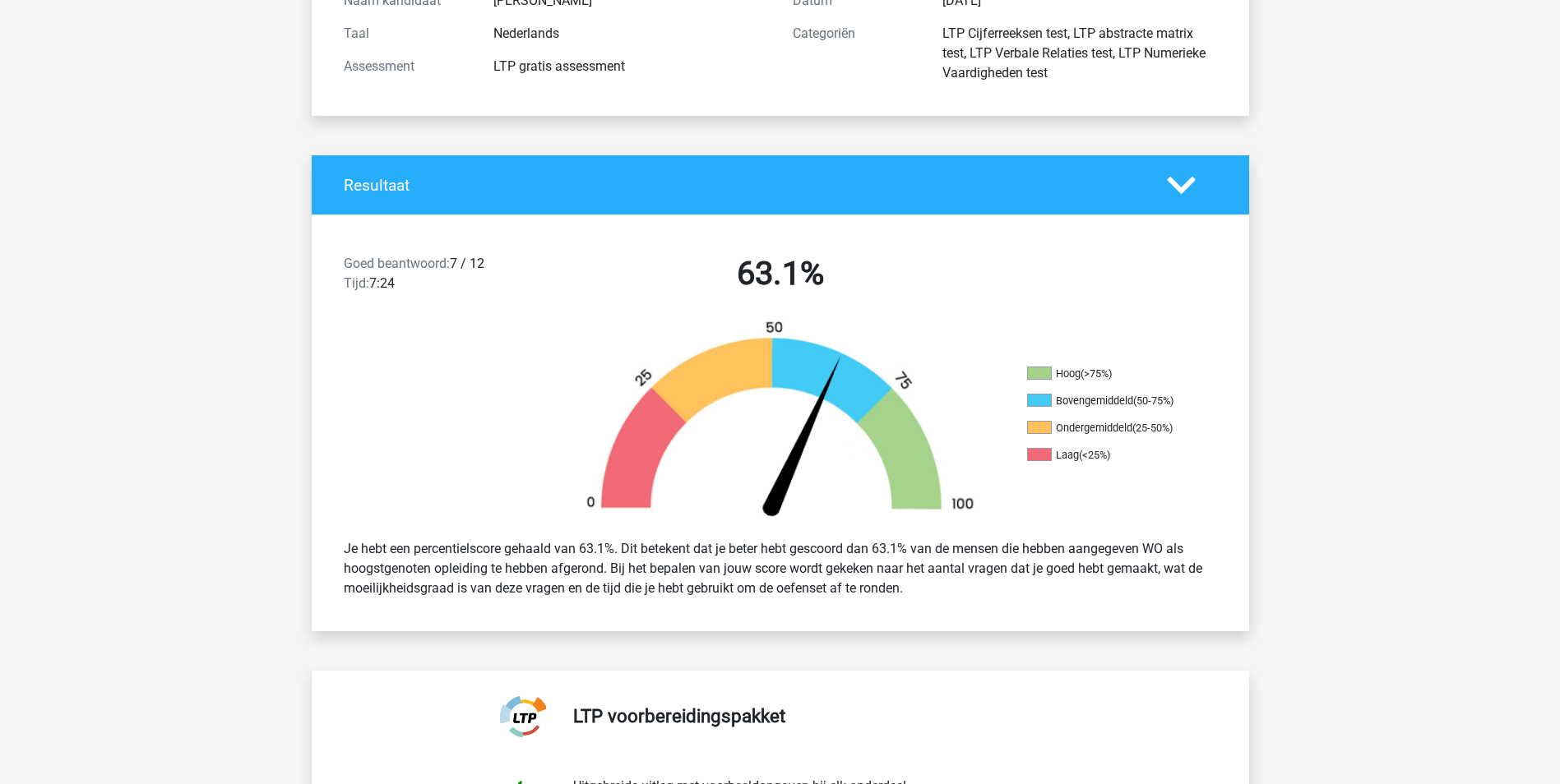
scroll to position [247, 0]
